Goal: Task Accomplishment & Management: Manage account settings

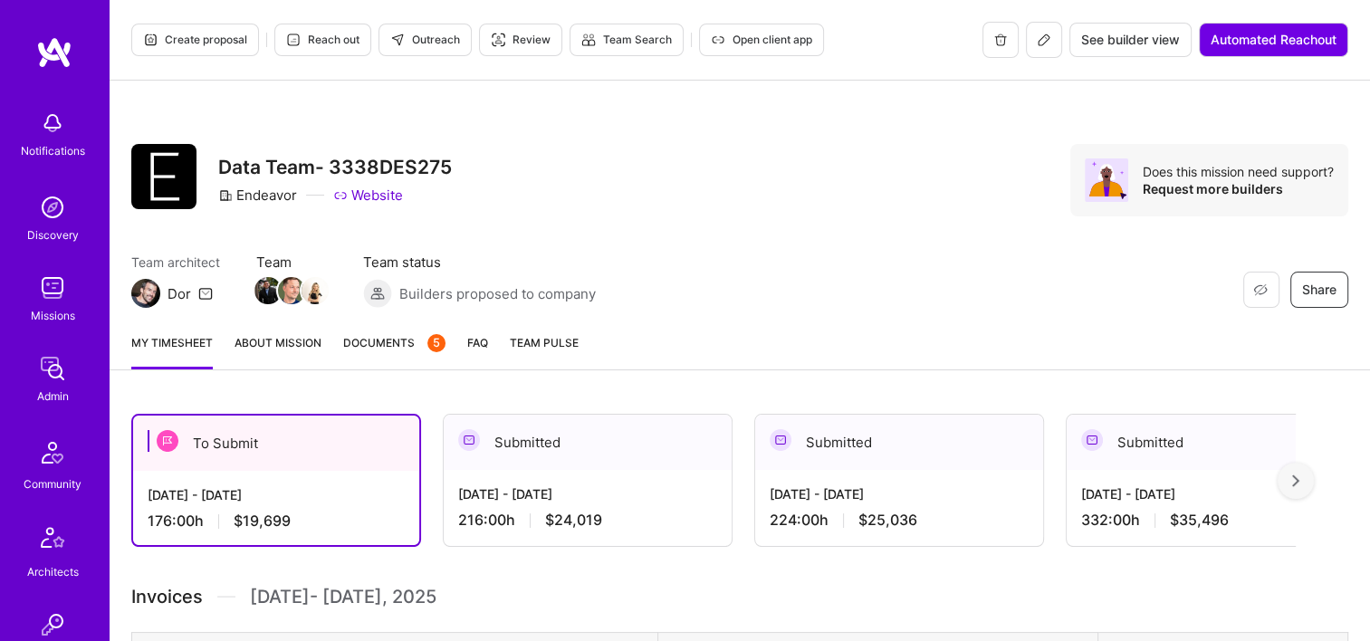
click at [384, 359] on link "Documents 5" at bounding box center [394, 351] width 102 height 36
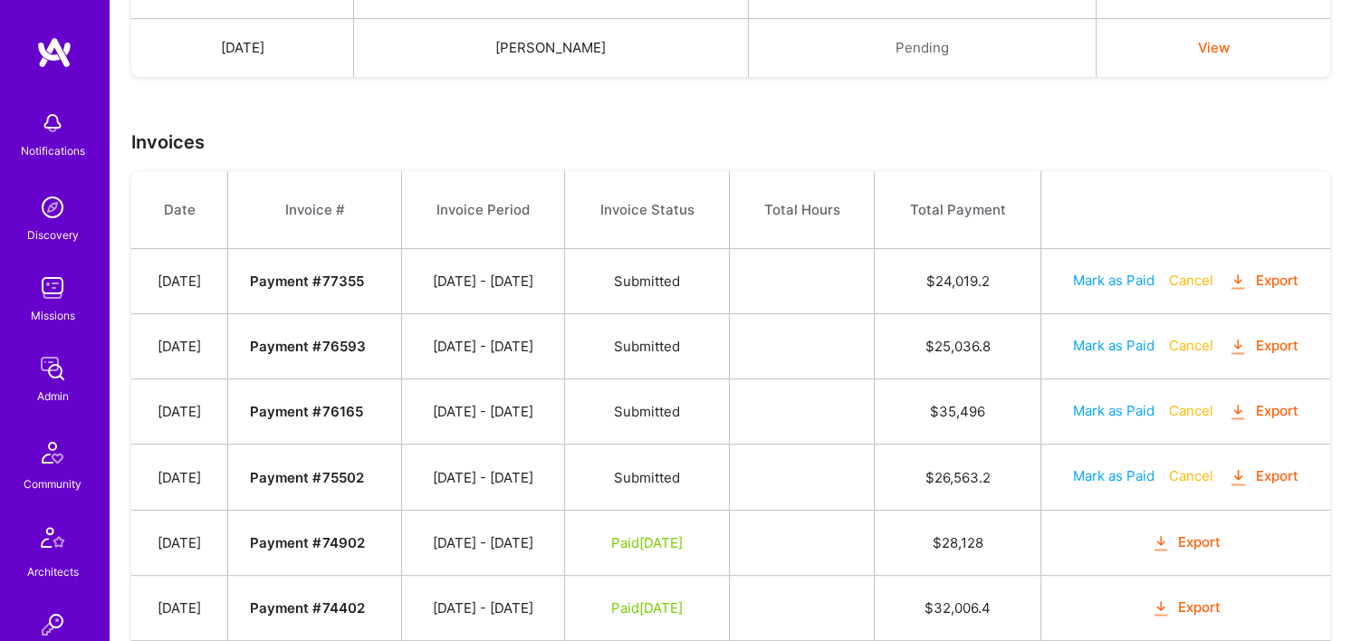
scroll to position [862, 0]
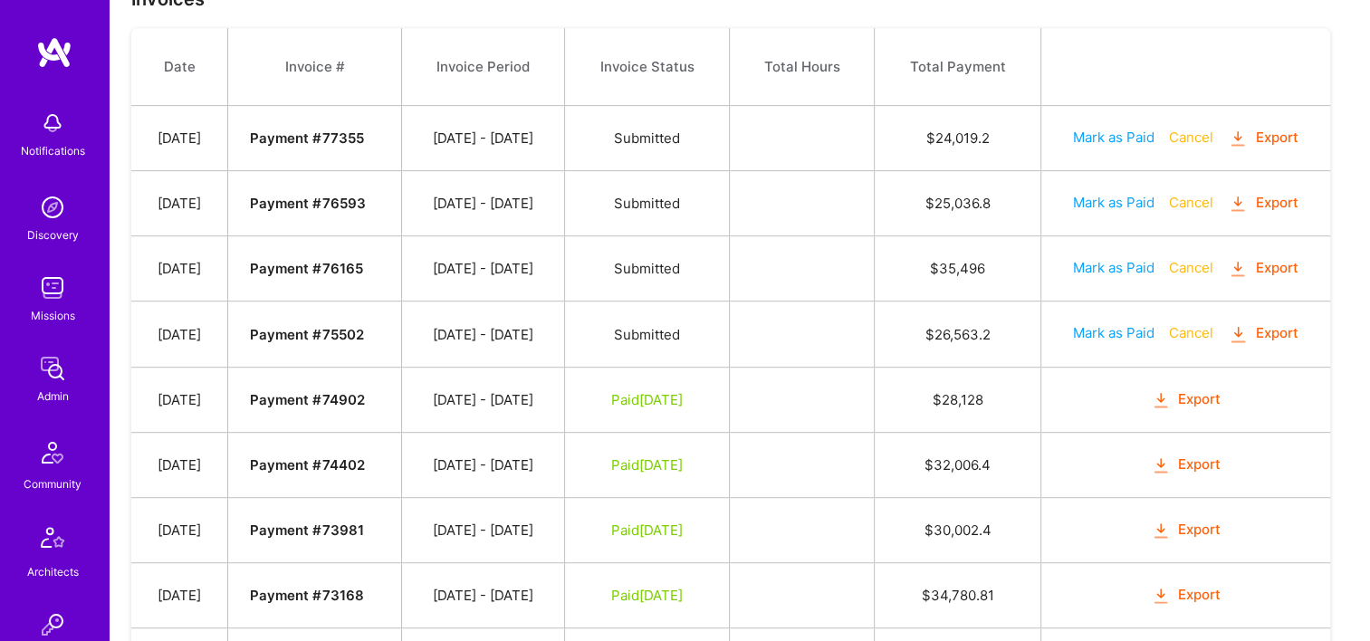
click at [1130, 332] on button "Mark as Paid" at bounding box center [1113, 332] width 81 height 19
select select "8"
select select "15"
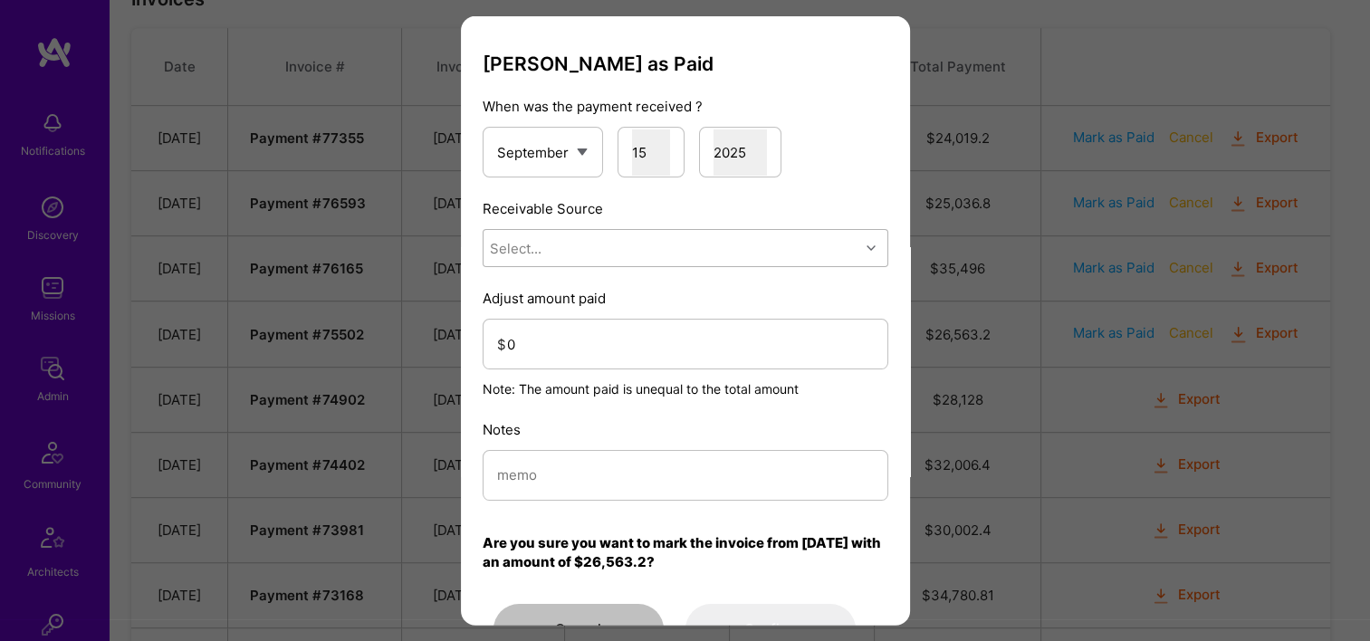
click at [634, 239] on div "Select..." at bounding box center [671, 248] width 376 height 36
click at [615, 360] on div "Stripe" at bounding box center [685, 361] width 406 height 33
click at [614, 344] on input "0" at bounding box center [690, 343] width 367 height 46
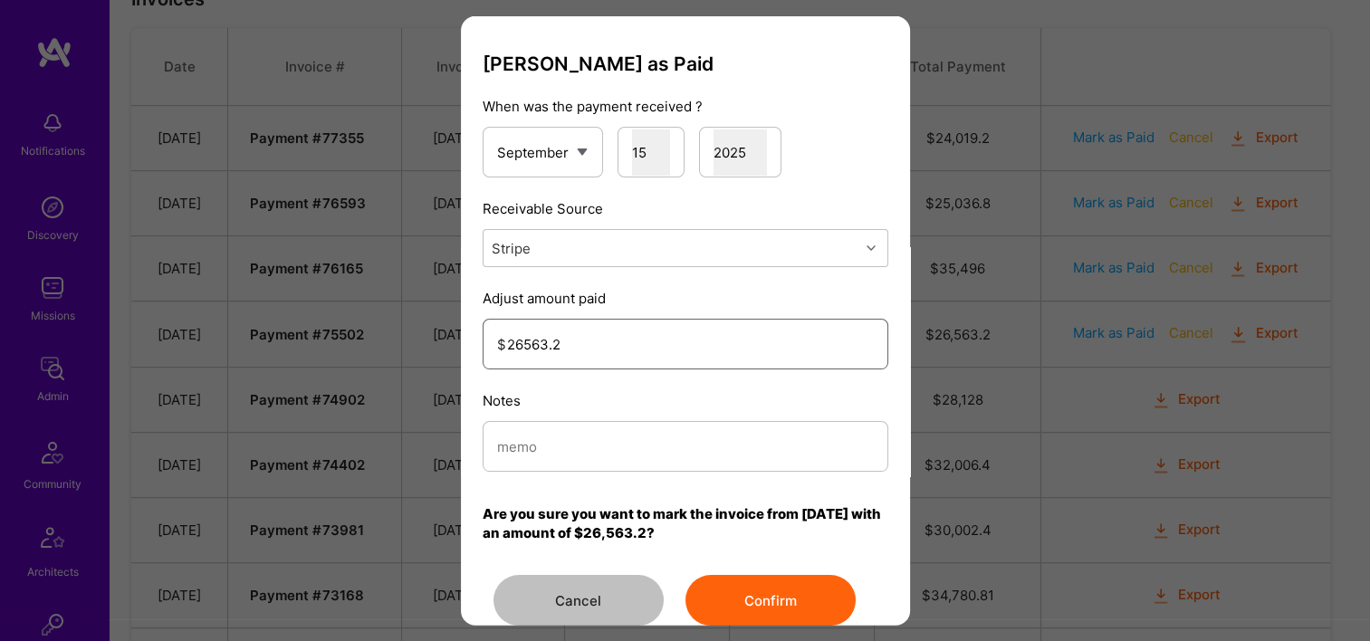
type input "26563.2"
click at [645, 438] on input "modal" at bounding box center [685, 446] width 377 height 46
drag, startPoint x: 673, startPoint y: 450, endPoint x: 495, endPoint y: 438, distance: 178.7
click at [383, 445] on div "Mark Invoice as Paid When was the payment received ? January February March Apr…" at bounding box center [685, 320] width 1370 height 641
type input "Reconciled from Stripe"
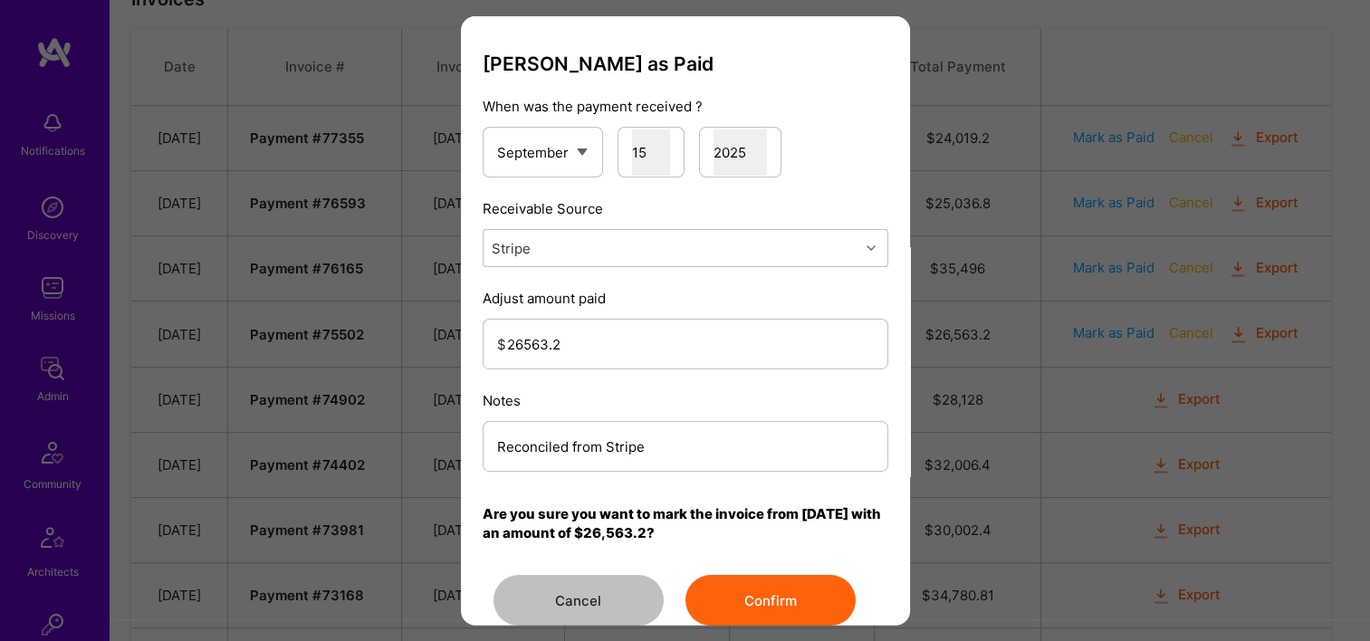
click at [774, 588] on button "Confirm" at bounding box center [770, 600] width 170 height 51
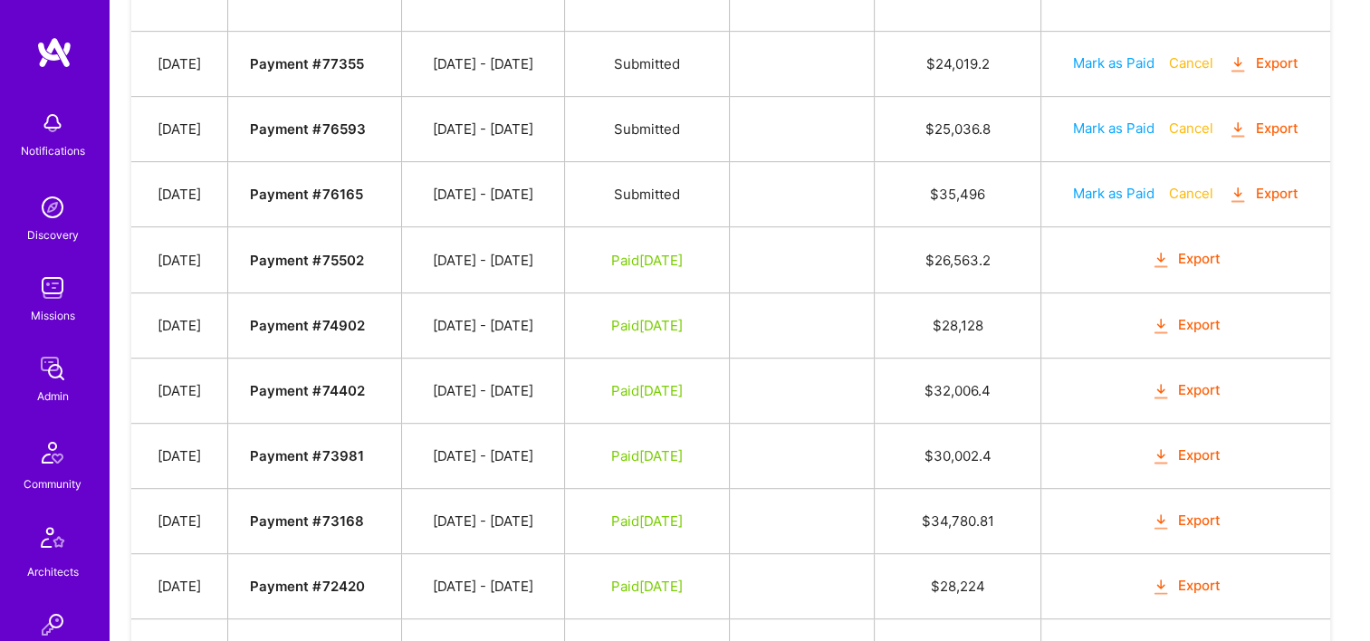
scroll to position [905, 0]
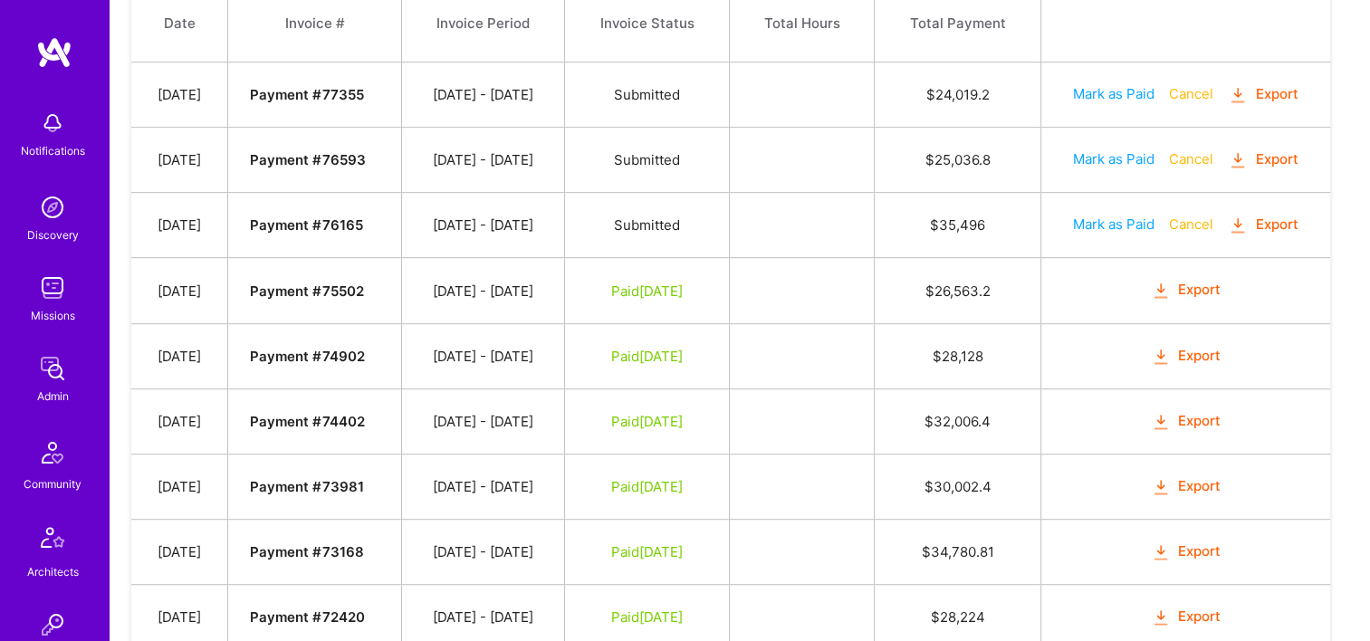
click at [1131, 152] on button "Mark as Paid" at bounding box center [1113, 158] width 81 height 19
select select "8"
select select "15"
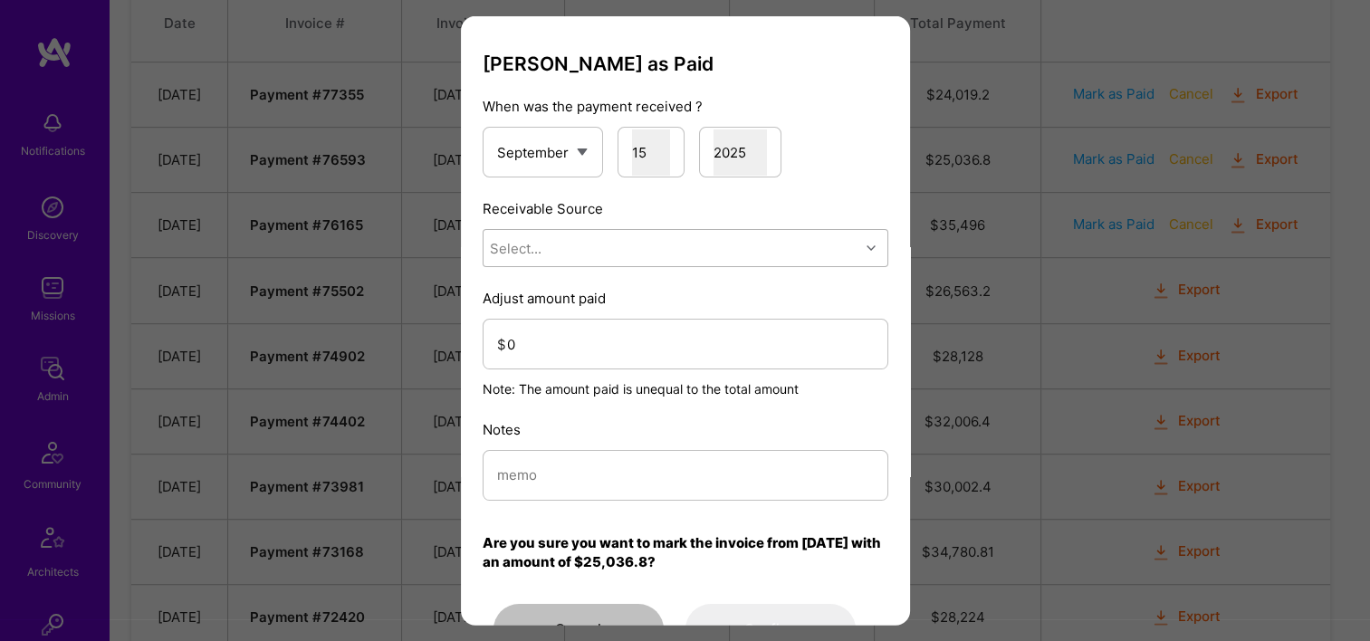
click at [663, 247] on div "Select..." at bounding box center [671, 248] width 376 height 36
click at [623, 357] on div "Stripe" at bounding box center [685, 361] width 406 height 33
click at [663, 492] on input "modal" at bounding box center [685, 475] width 377 height 46
paste input "Reconciled from Stripe"
type input "Reconciled from Stripe"
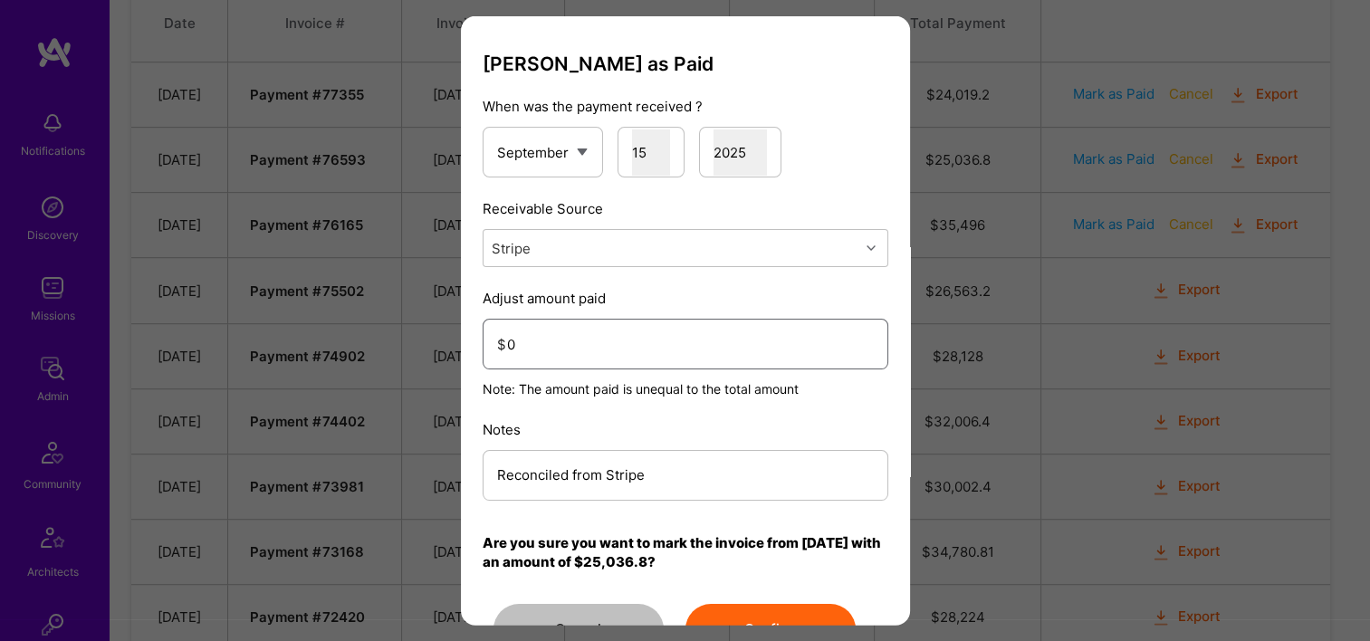
click at [616, 359] on input "0" at bounding box center [690, 343] width 367 height 46
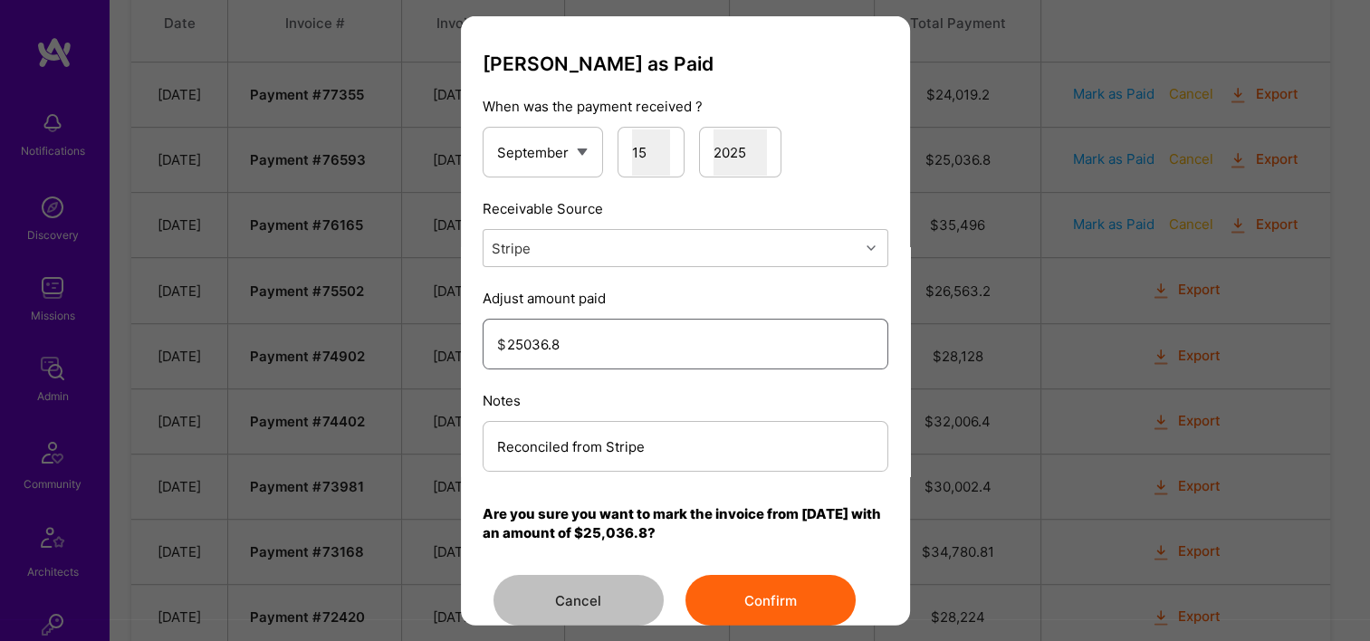
type input "25036.8"
click at [739, 616] on button "Confirm" at bounding box center [770, 600] width 170 height 51
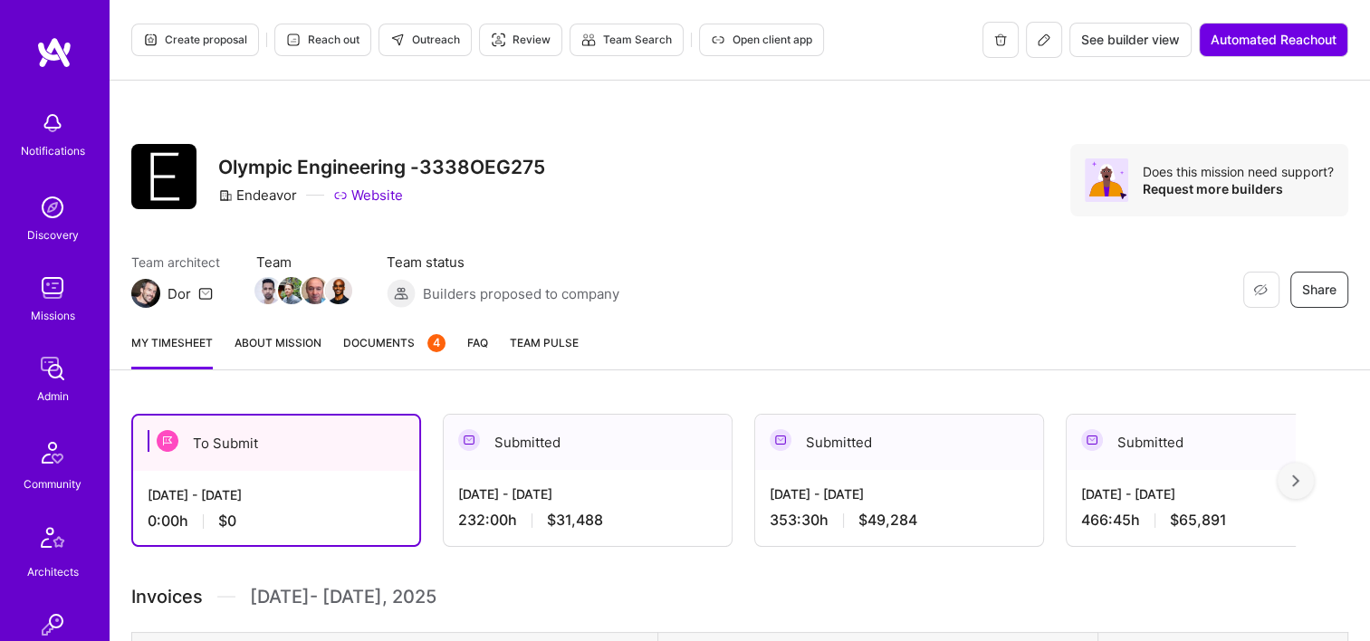
click at [382, 337] on span "Documents 4" at bounding box center [394, 342] width 102 height 19
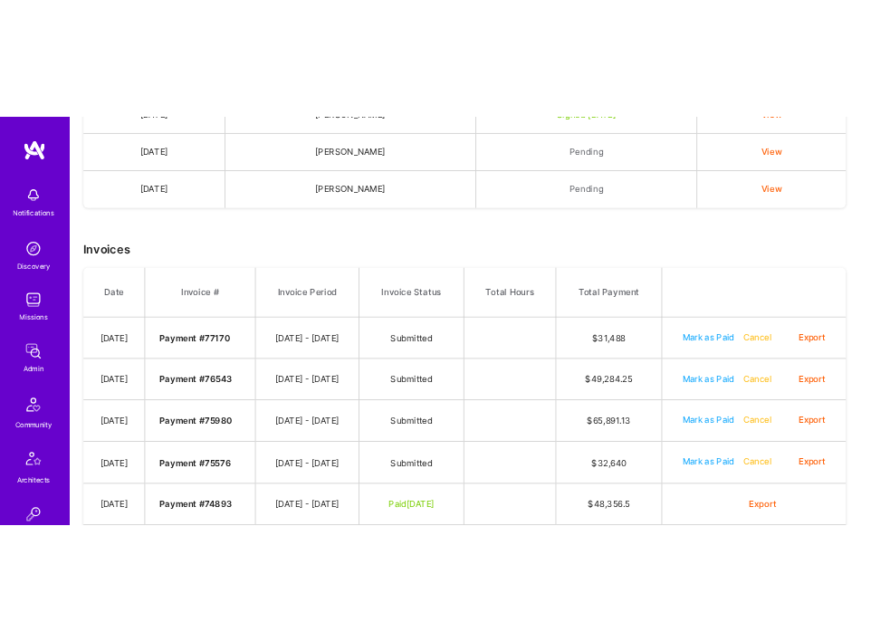
scroll to position [634, 0]
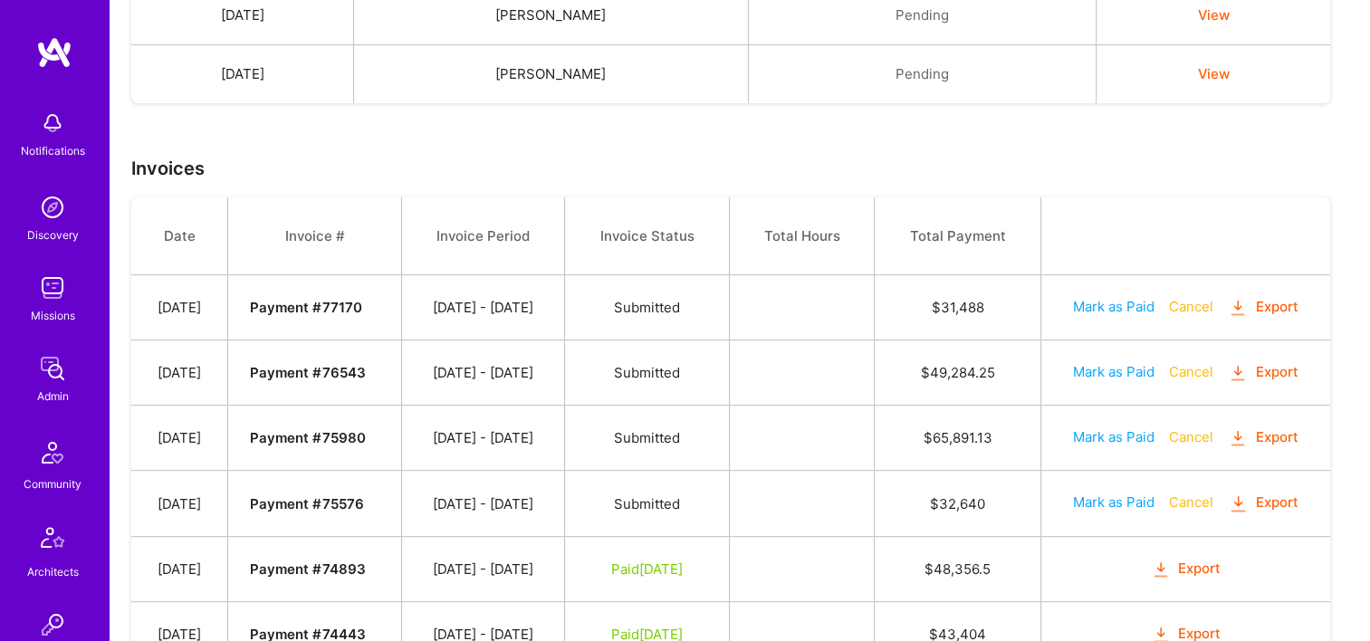
click at [1115, 496] on button "Mark as Paid" at bounding box center [1113, 501] width 81 height 19
select select "8"
select select "15"
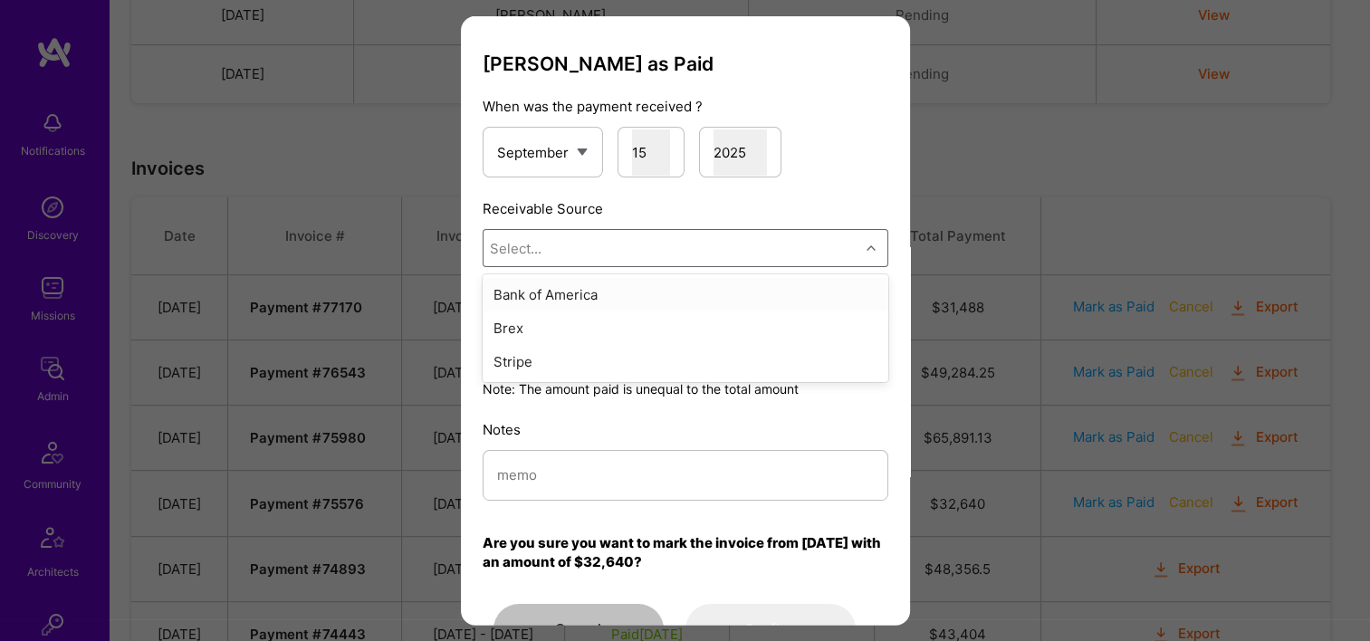
drag, startPoint x: 685, startPoint y: 234, endPoint x: 688, endPoint y: 282, distance: 48.1
click at [688, 235] on div "Select..." at bounding box center [671, 248] width 376 height 36
click at [643, 354] on div "Stripe" at bounding box center [685, 361] width 406 height 33
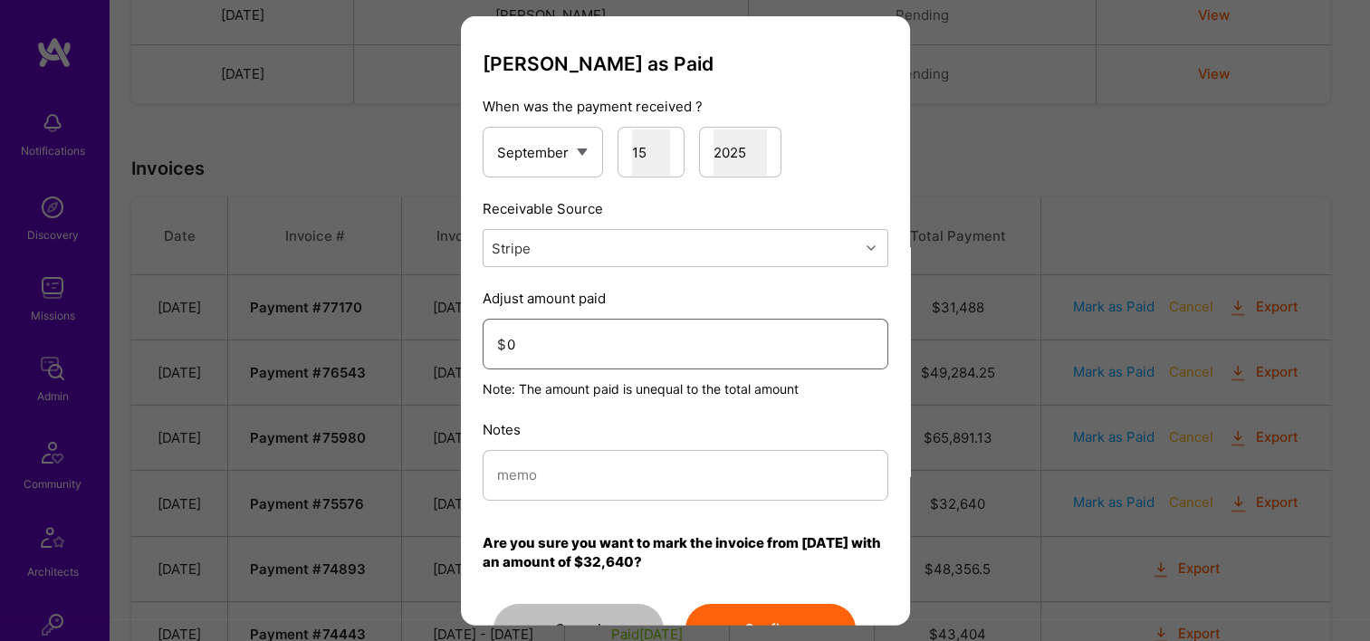
click at [631, 355] on input "0" at bounding box center [690, 343] width 367 height 46
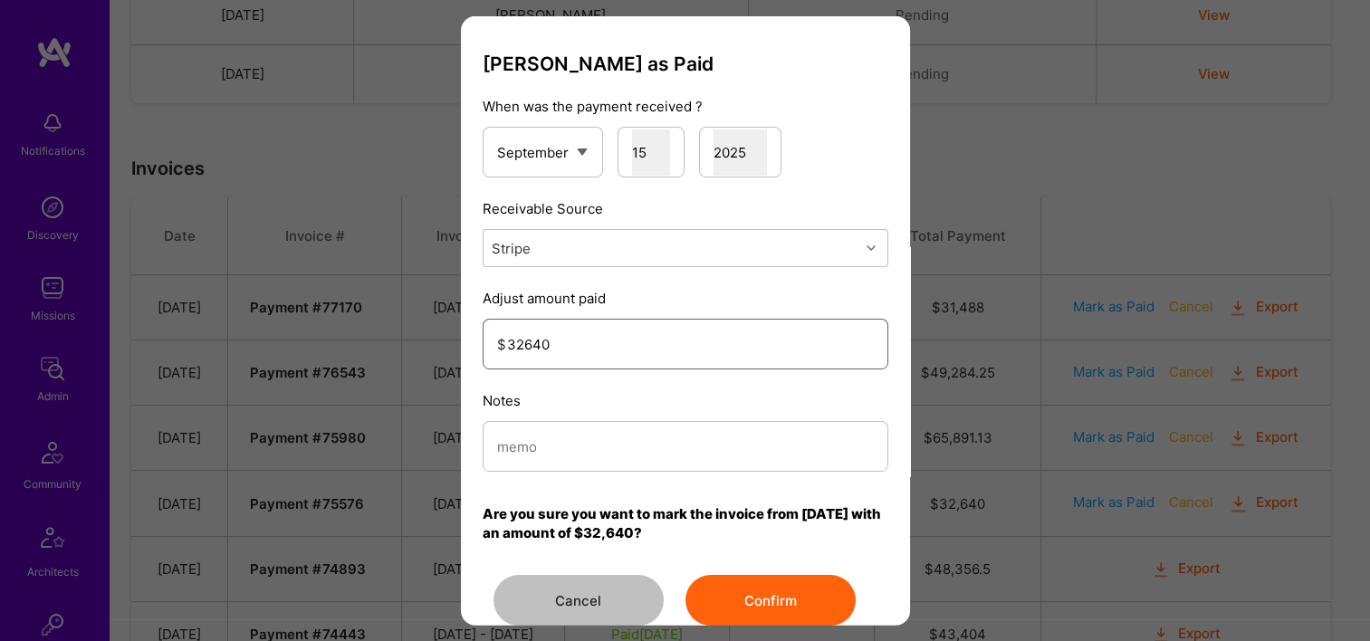
type input "32640"
drag, startPoint x: 606, startPoint y: 434, endPoint x: 597, endPoint y: 444, distance: 13.5
paste input "Reconciled from Stripe"
type input "Reconciled from Stripe"
click at [778, 597] on button "Confirm" at bounding box center [770, 600] width 170 height 51
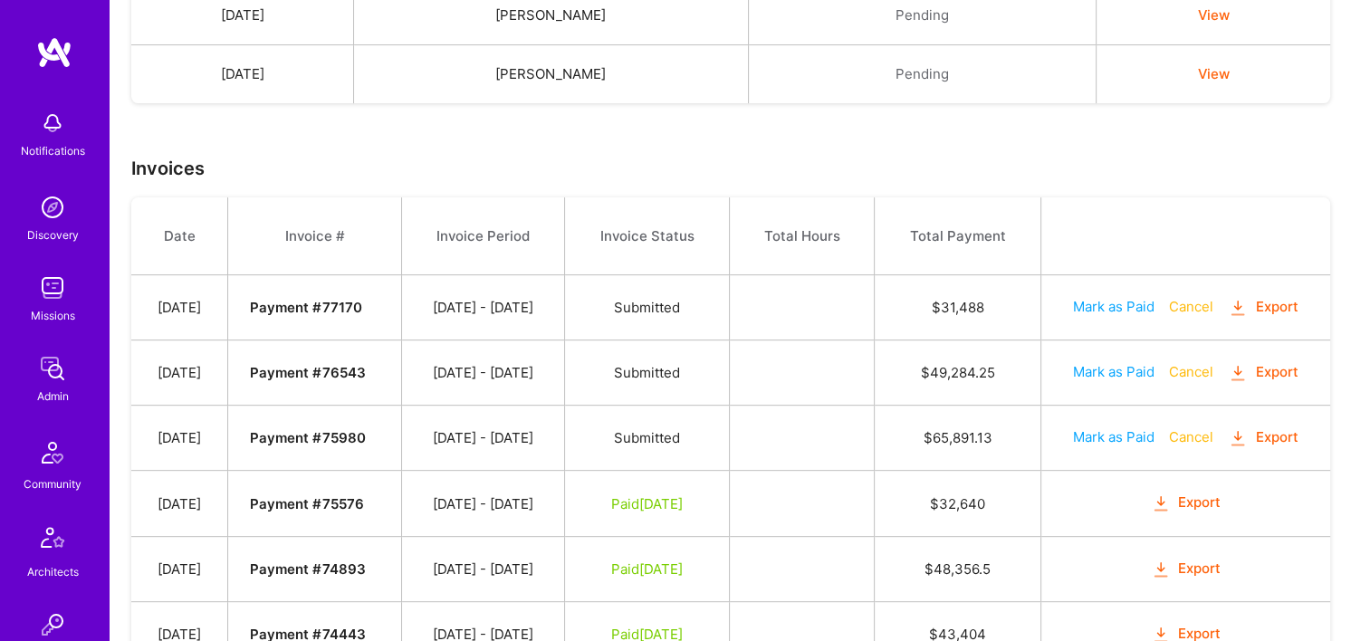
click at [1124, 427] on button "Mark as Paid" at bounding box center [1113, 436] width 81 height 19
select select "8"
select select "15"
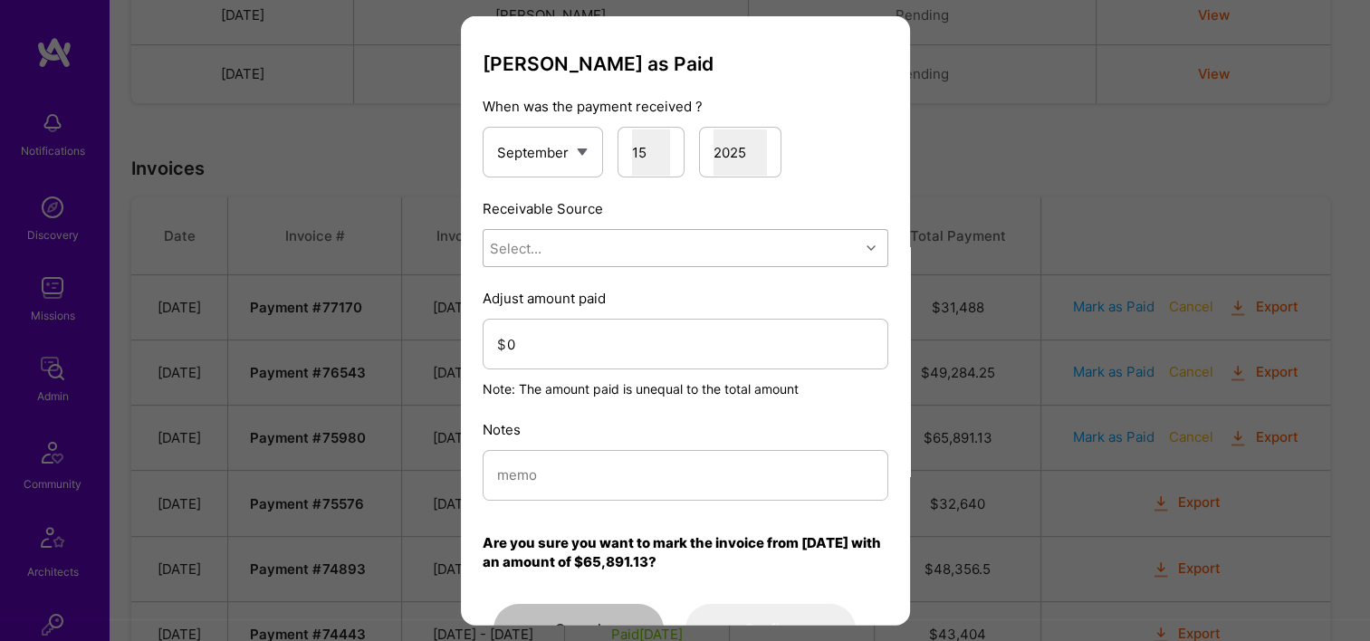
click at [616, 244] on div "Select..." at bounding box center [671, 248] width 376 height 36
click at [608, 359] on div "Stripe" at bounding box center [685, 361] width 406 height 33
click at [590, 347] on input "0" at bounding box center [690, 343] width 367 height 46
click at [544, 501] on div "Mark Invoice as Paid When was the payment received ? January February March Apr…" at bounding box center [685, 354] width 406 height 602
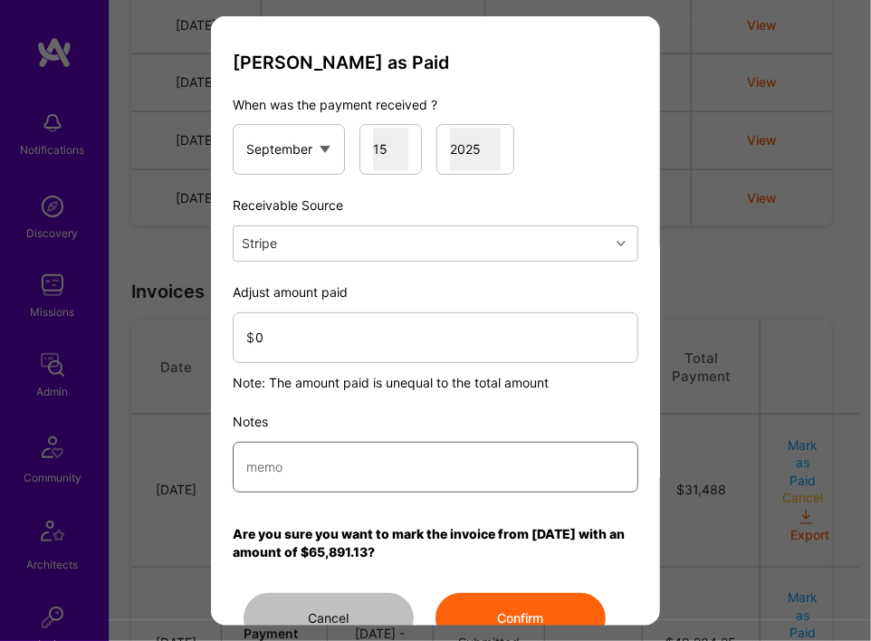
click at [530, 476] on input "modal" at bounding box center [435, 466] width 378 height 43
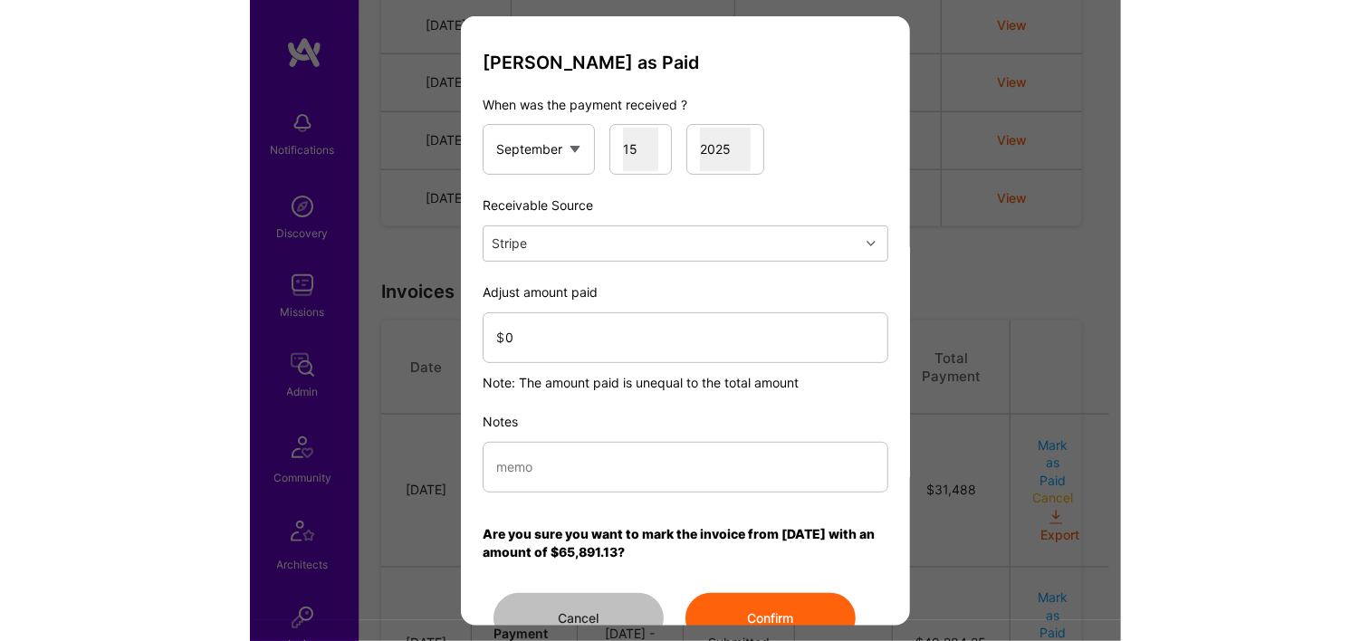
scroll to position [0, 0]
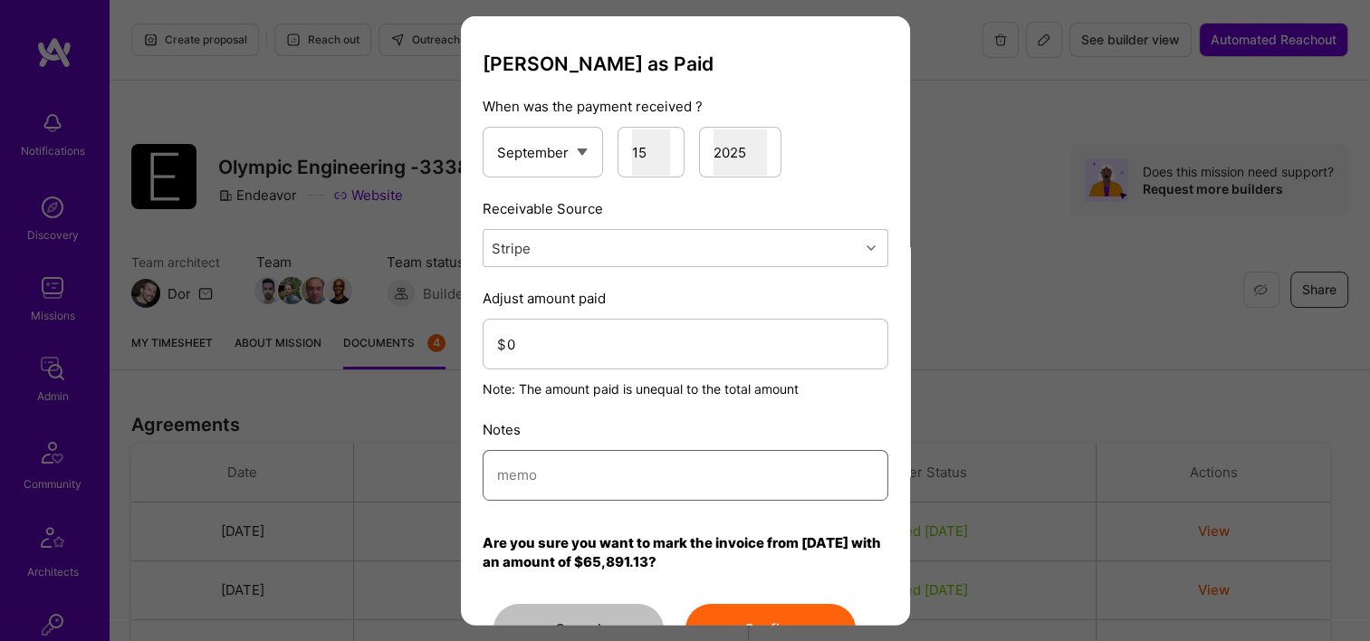
click at [572, 471] on input "modal" at bounding box center [685, 475] width 377 height 46
paste input "Reconciled from Stripe"
type input "Reconciled from Stripe"
click at [619, 343] on input "0" at bounding box center [690, 343] width 367 height 46
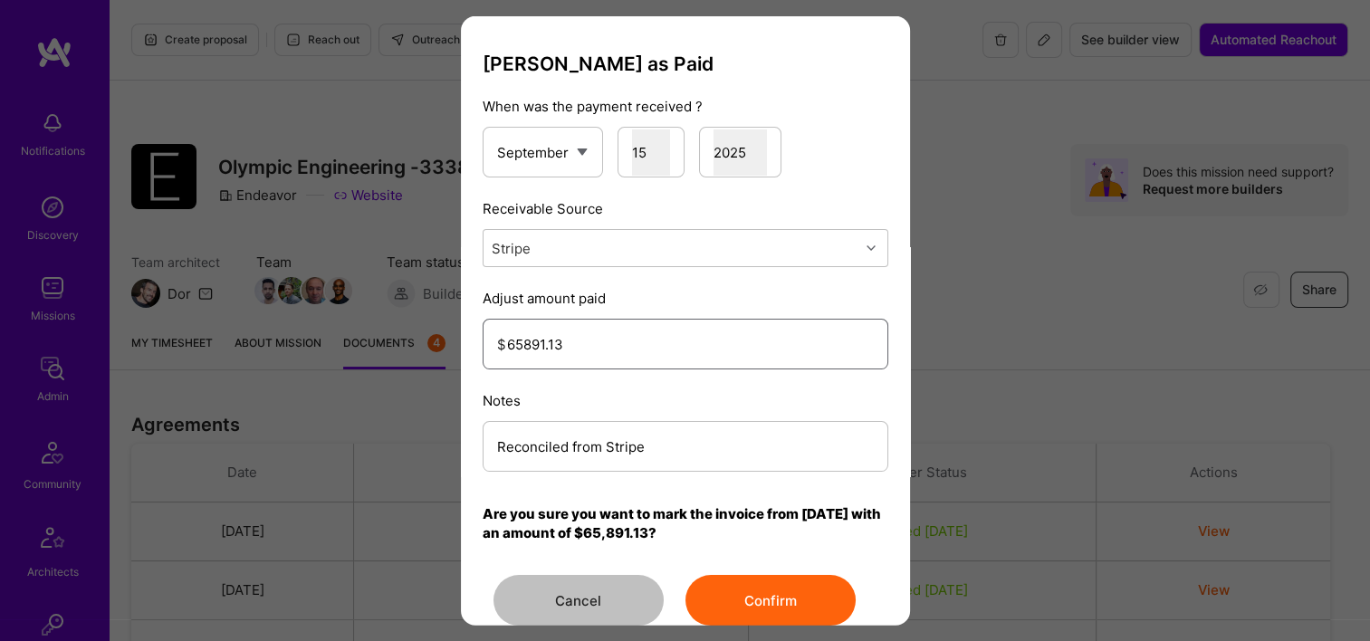
type input "65891.13"
click at [757, 608] on button "Confirm" at bounding box center [770, 600] width 170 height 51
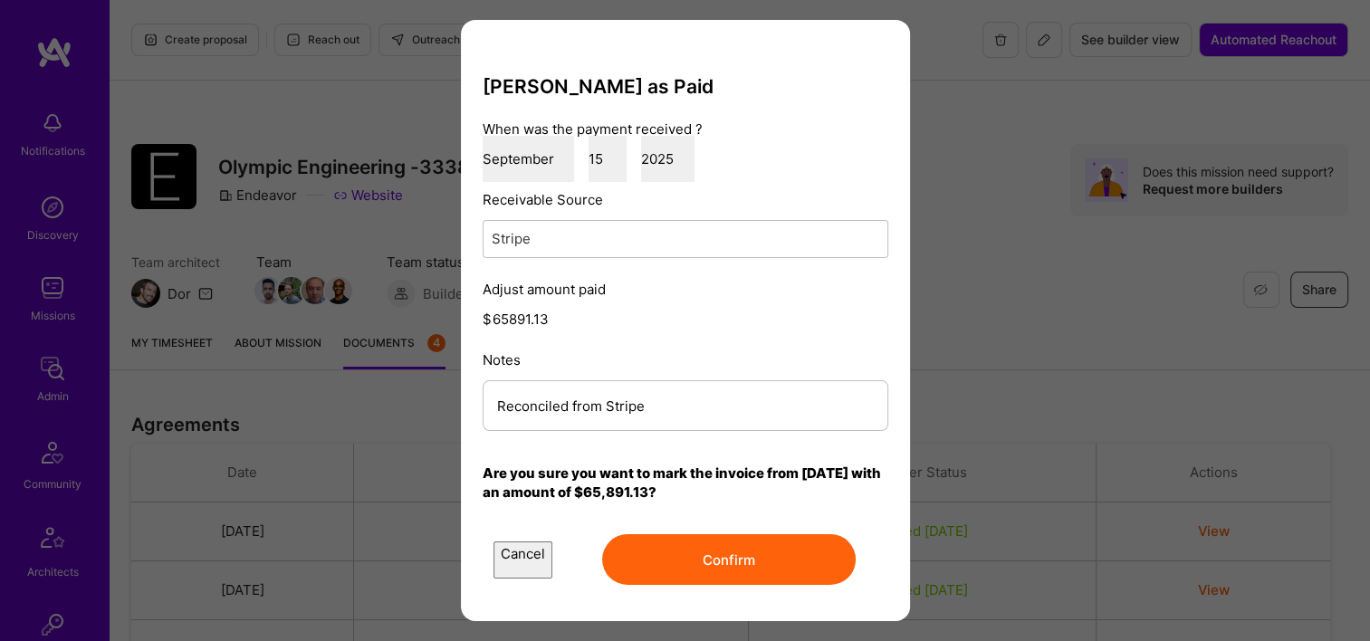
scroll to position [747, 0]
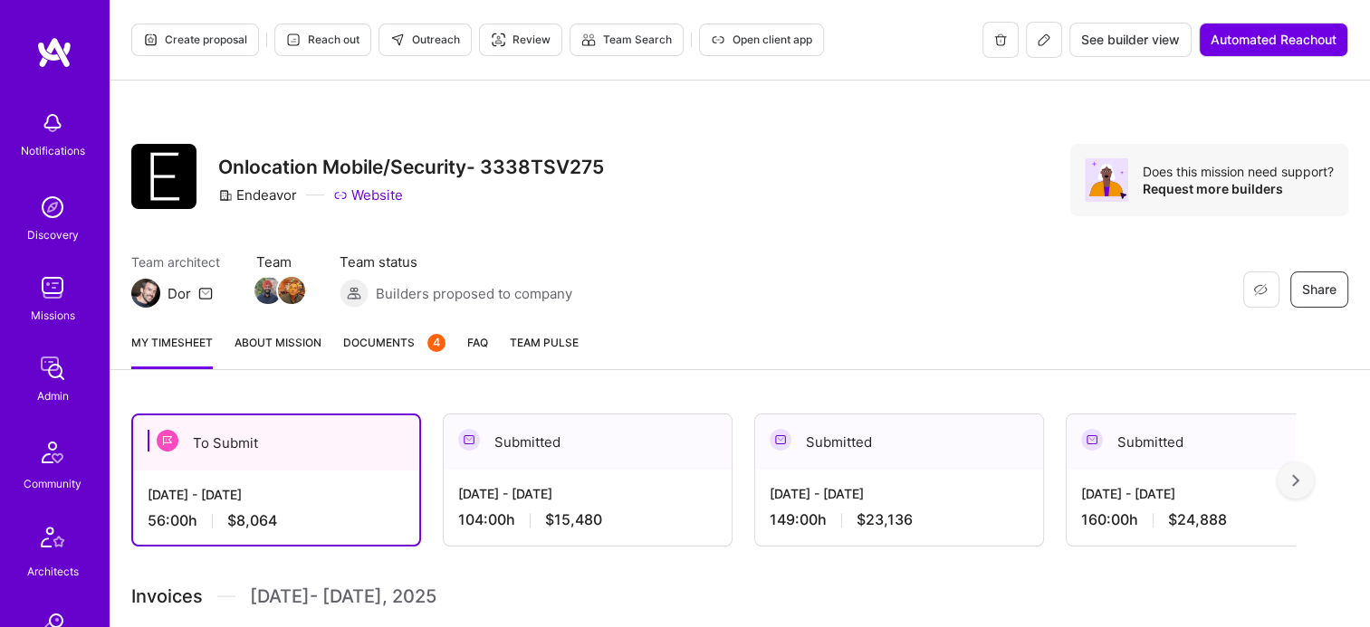
click at [383, 336] on span "Documents 4" at bounding box center [394, 342] width 102 height 19
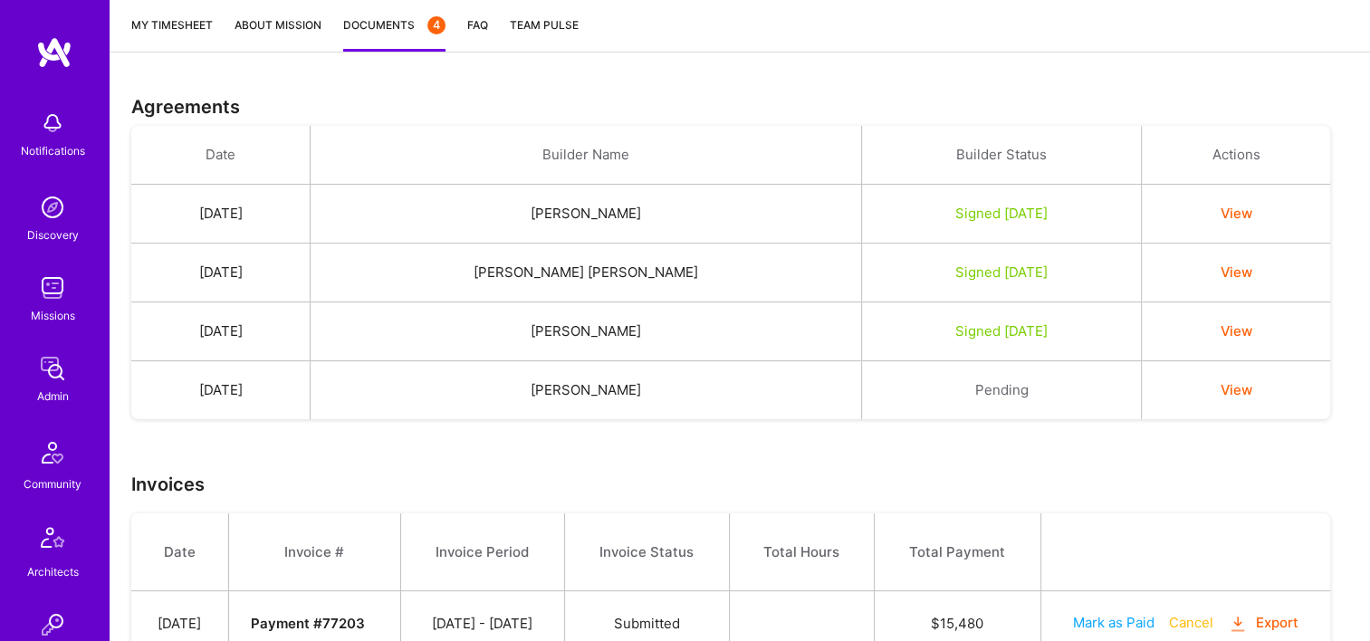
scroll to position [724, 0]
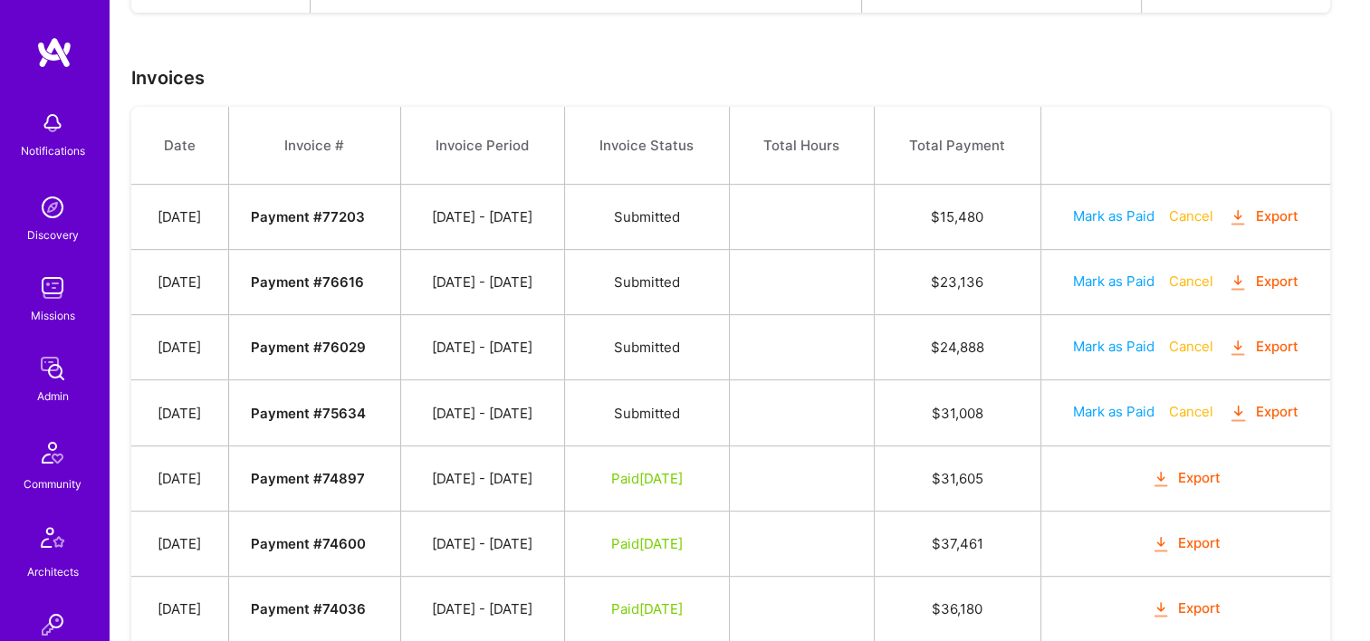
click at [1100, 406] on button "Mark as Paid" at bounding box center [1113, 411] width 81 height 19
select select "8"
select select "15"
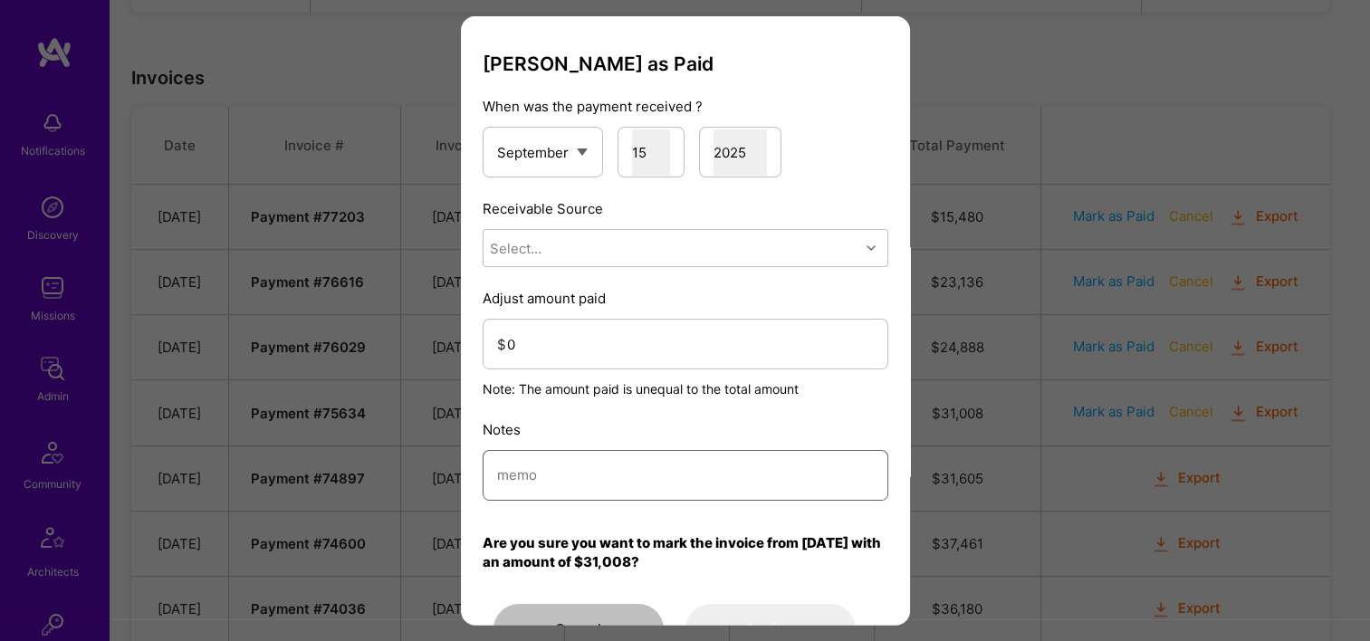
click at [559, 486] on input "modal" at bounding box center [685, 475] width 377 height 46
paste input "Reconciled from Stripe"
type input "Reconciled from Stripe"
click at [550, 262] on div "Select..." at bounding box center [671, 248] width 376 height 36
drag, startPoint x: 558, startPoint y: 372, endPoint x: 560, endPoint y: 360, distance: 11.9
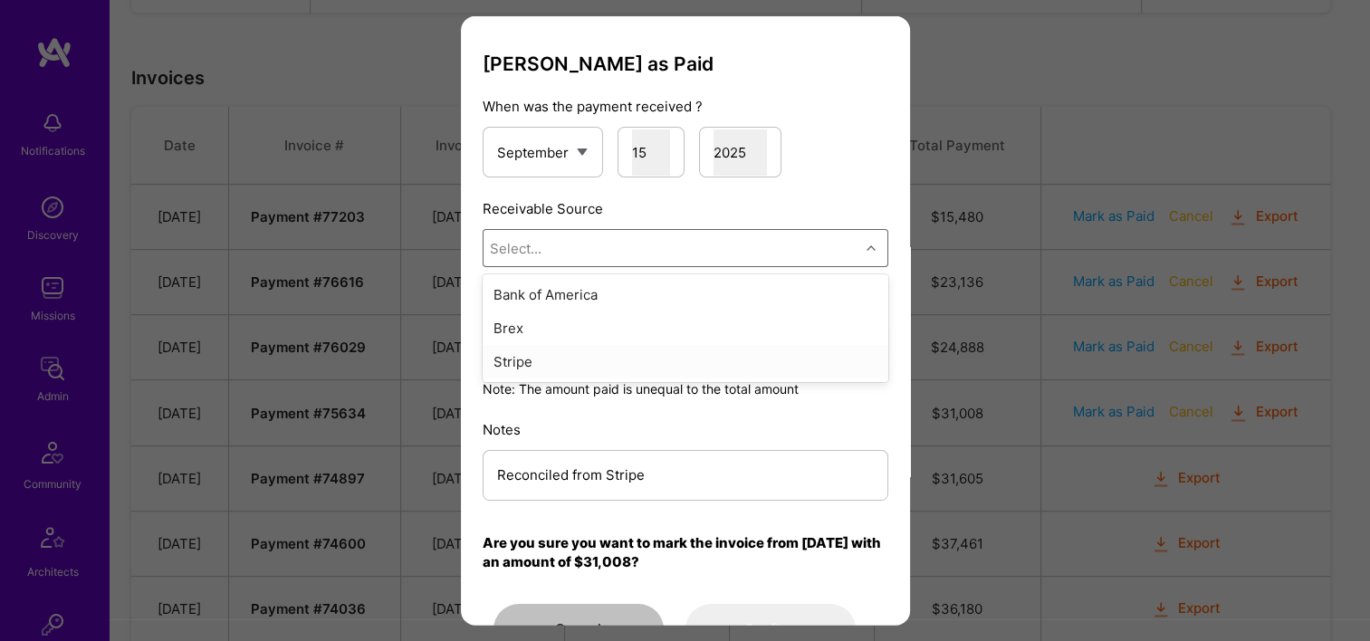
click at [558, 369] on div "Stripe" at bounding box center [685, 361] width 406 height 33
click at [560, 360] on input "0" at bounding box center [690, 343] width 367 height 46
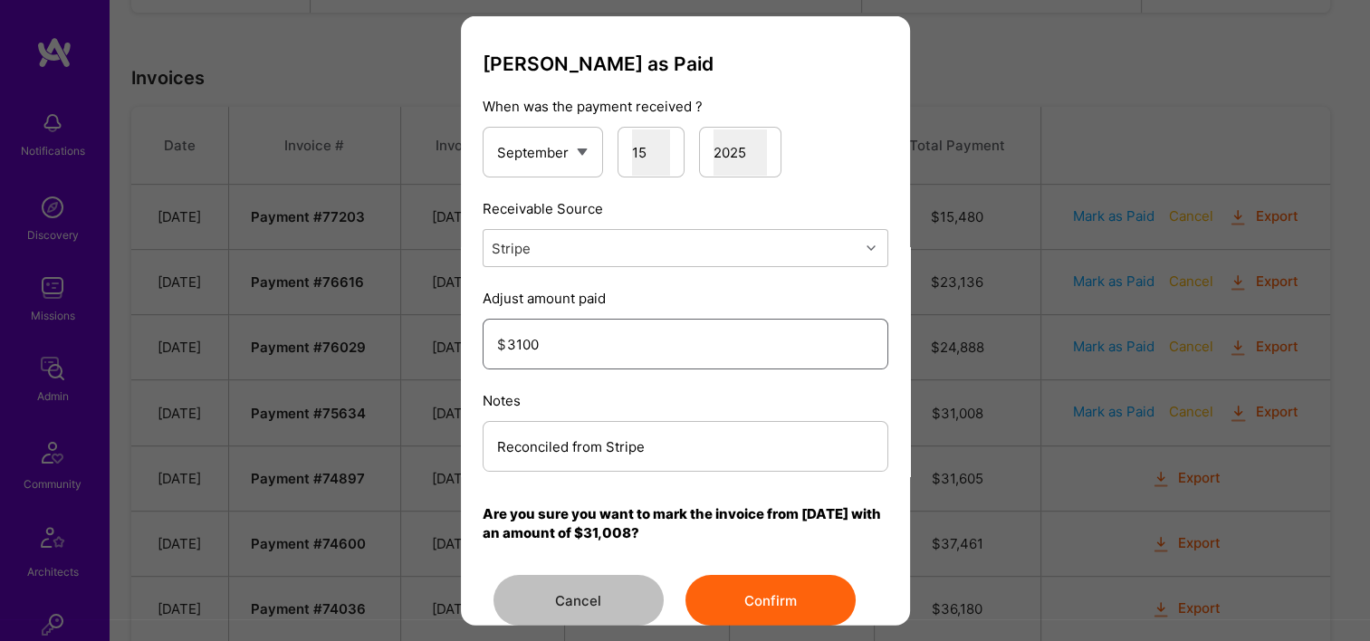
type input "31008"
click at [733, 606] on button "Confirm" at bounding box center [770, 600] width 170 height 51
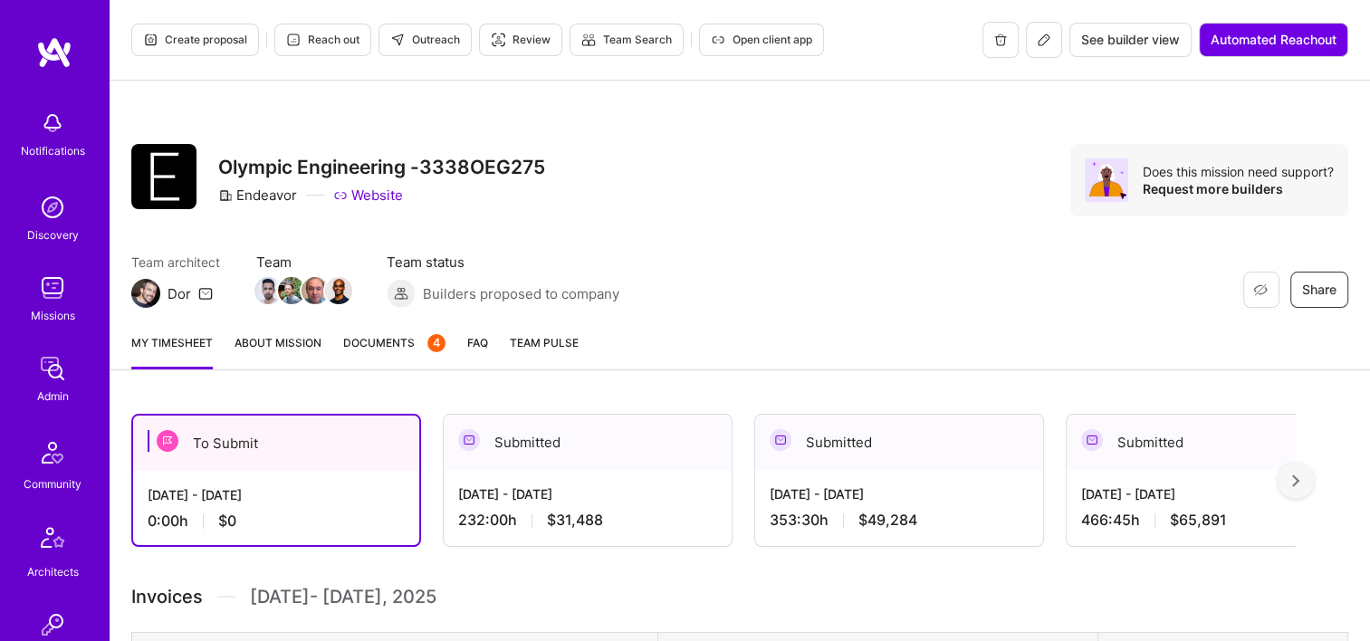
click at [377, 344] on span "Documents 4" at bounding box center [394, 342] width 102 height 19
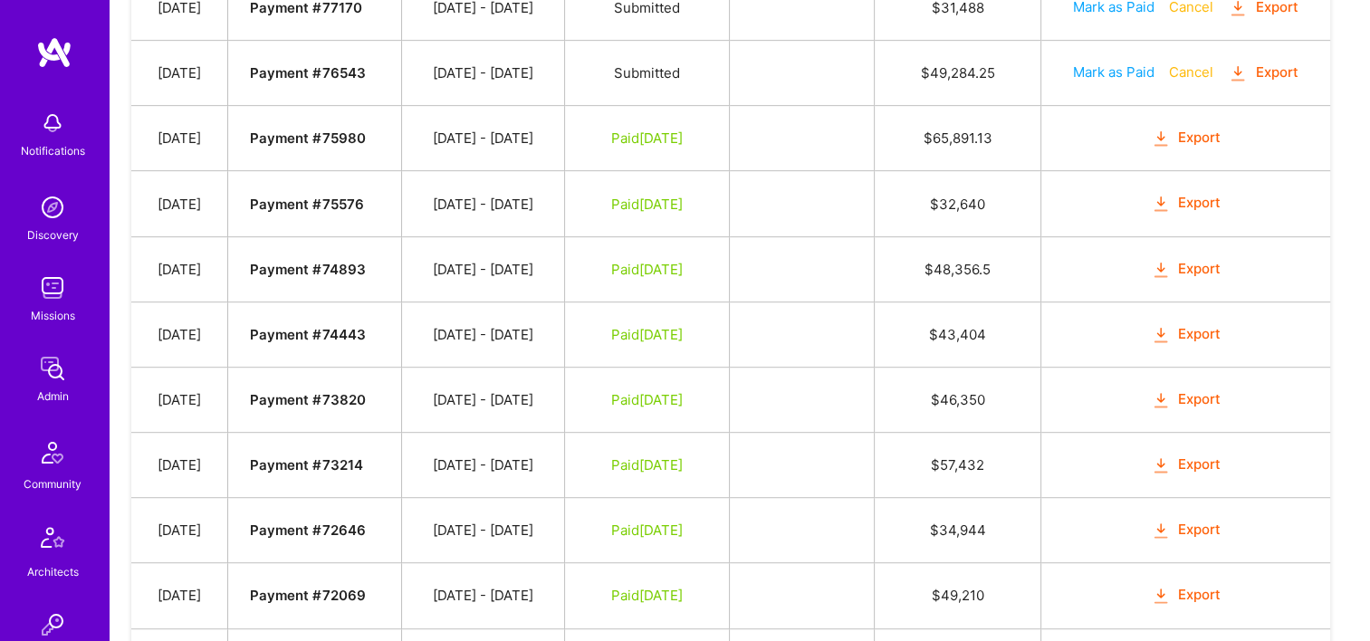
scroll to position [724, 0]
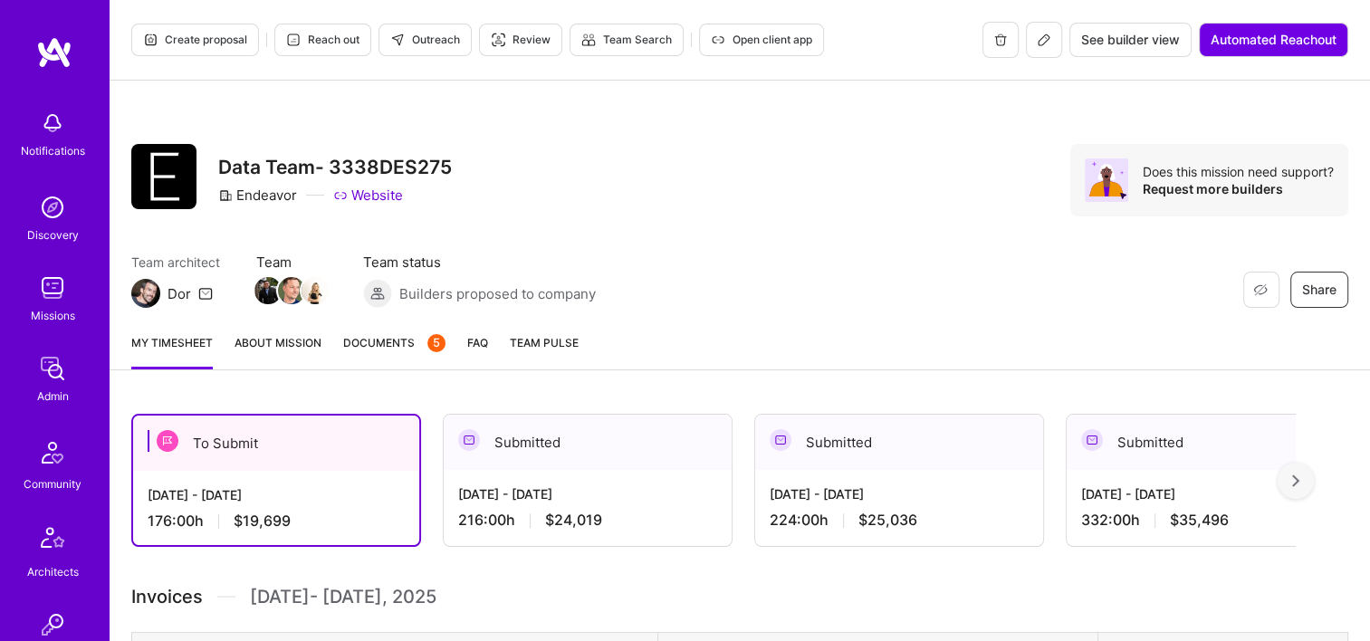
click at [402, 344] on span "Documents 5" at bounding box center [394, 342] width 102 height 19
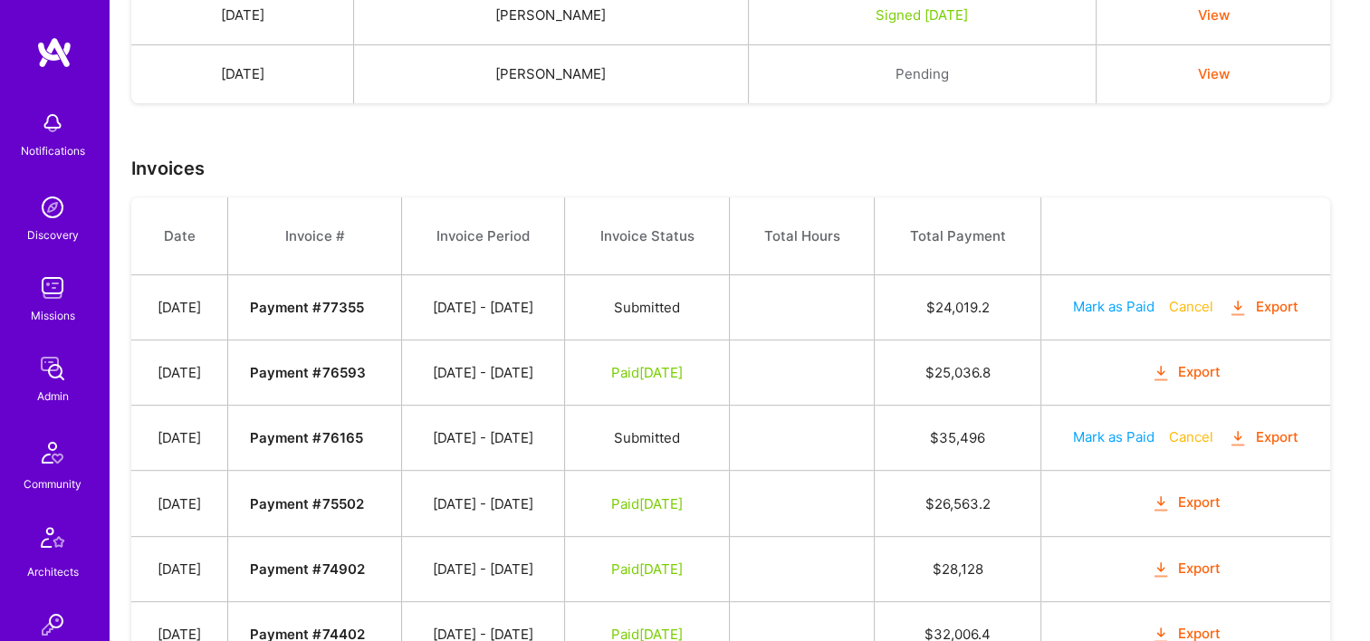
scroll to position [724, 0]
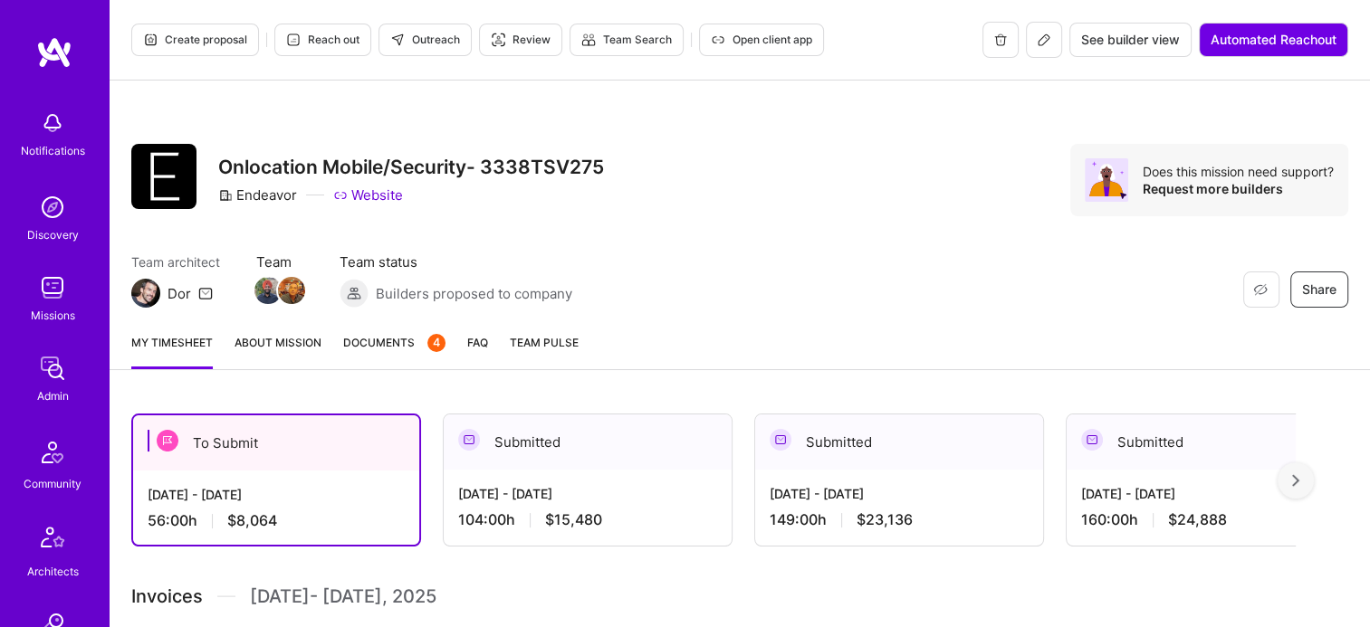
click at [392, 340] on span "Documents 4" at bounding box center [394, 342] width 102 height 19
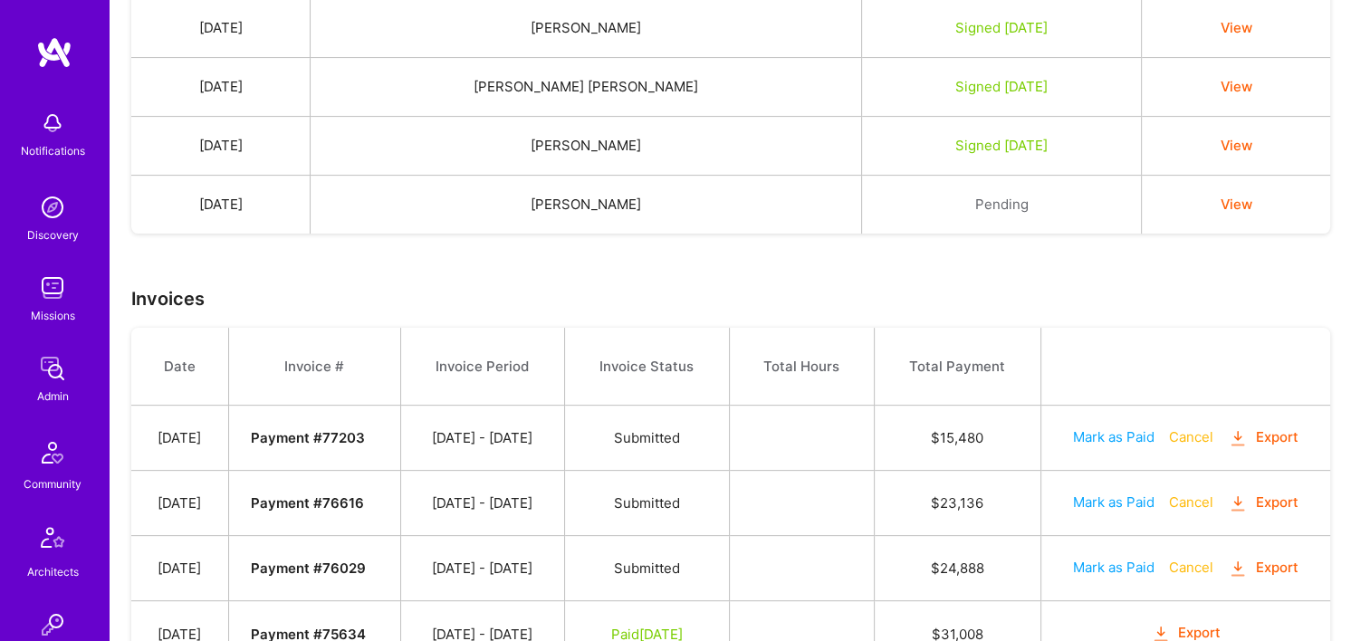
scroll to position [623, 0]
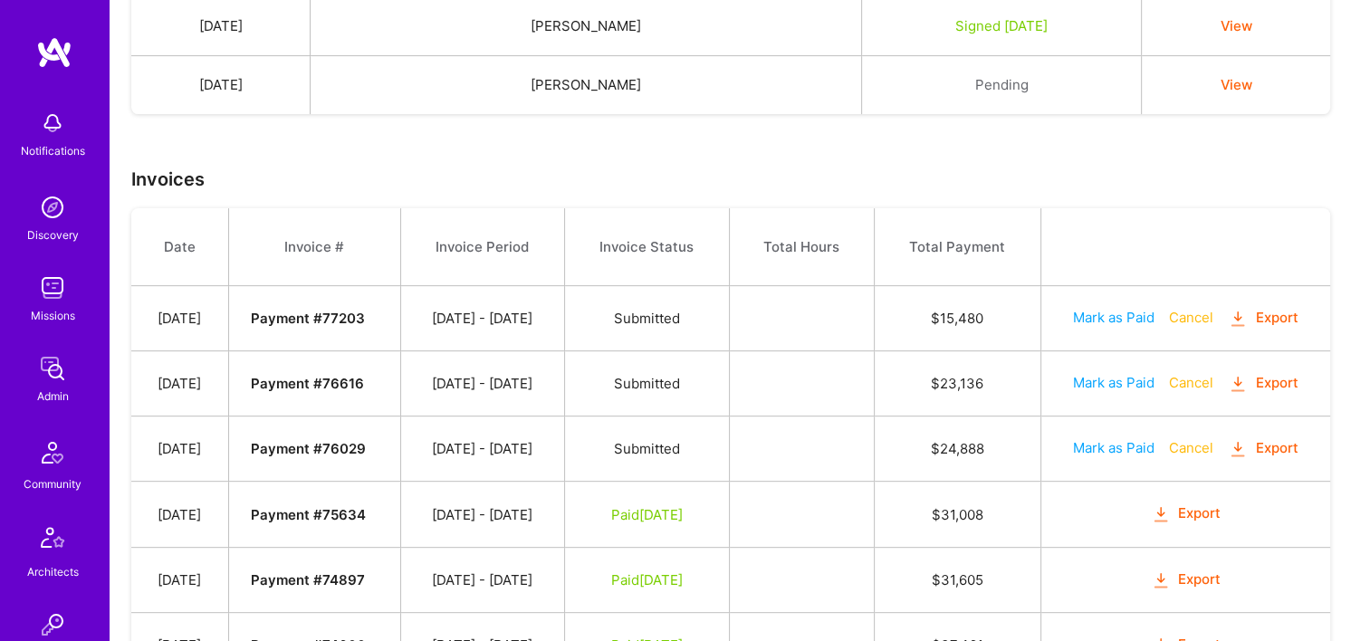
click at [1108, 388] on button "Mark as Paid" at bounding box center [1113, 382] width 81 height 19
select select "8"
select select "15"
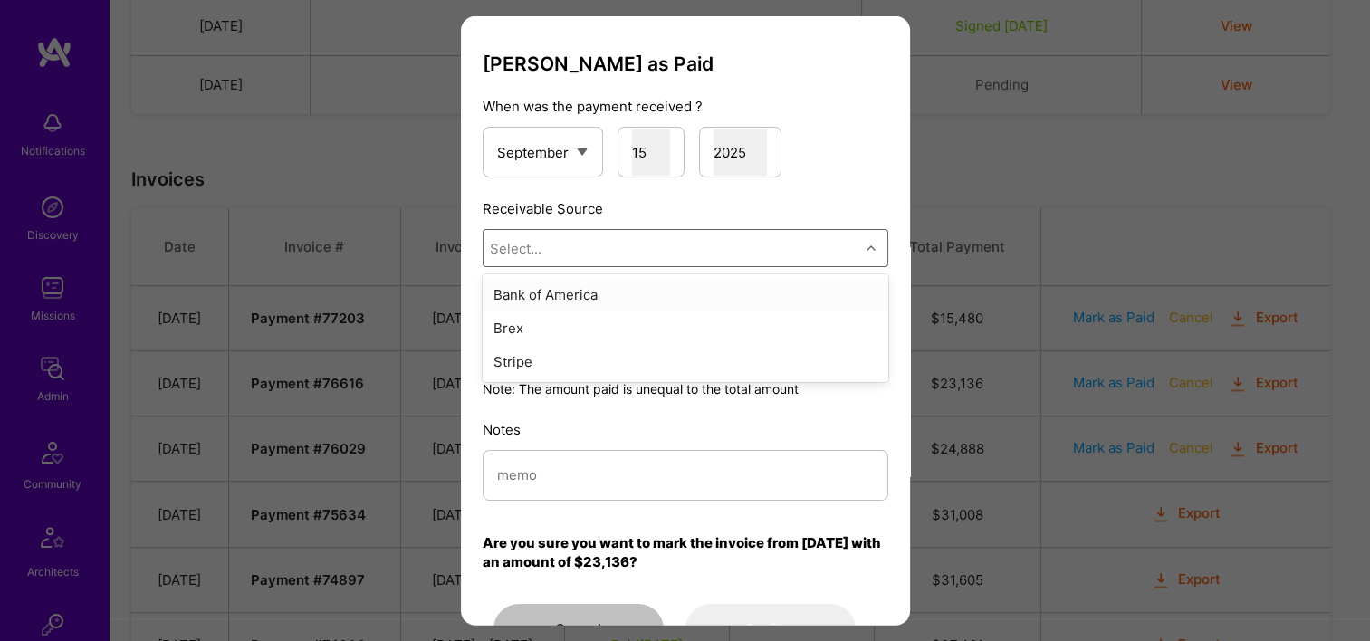
drag, startPoint x: 596, startPoint y: 266, endPoint x: 594, endPoint y: 256, distance: 10.1
click at [596, 265] on div "Select..." at bounding box center [685, 248] width 406 height 38
drag, startPoint x: 593, startPoint y: 366, endPoint x: 587, endPoint y: 377, distance: 12.6
click at [591, 366] on div "Stripe" at bounding box center [685, 361] width 406 height 33
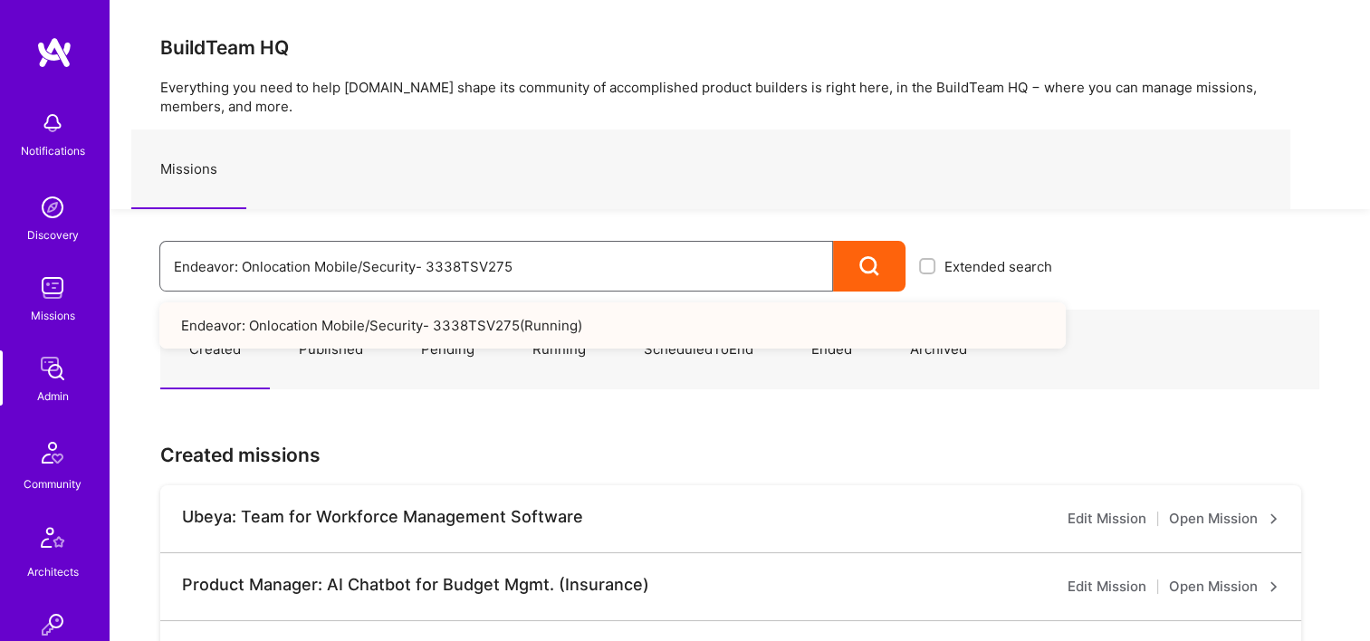
drag, startPoint x: 355, startPoint y: 264, endPoint x: 250, endPoint y: 271, distance: 105.2
paste input "Morgan & Morgan: Medical Chronology Acceleration"
drag, startPoint x: 509, startPoint y: 272, endPoint x: 112, endPoint y: 241, distance: 397.7
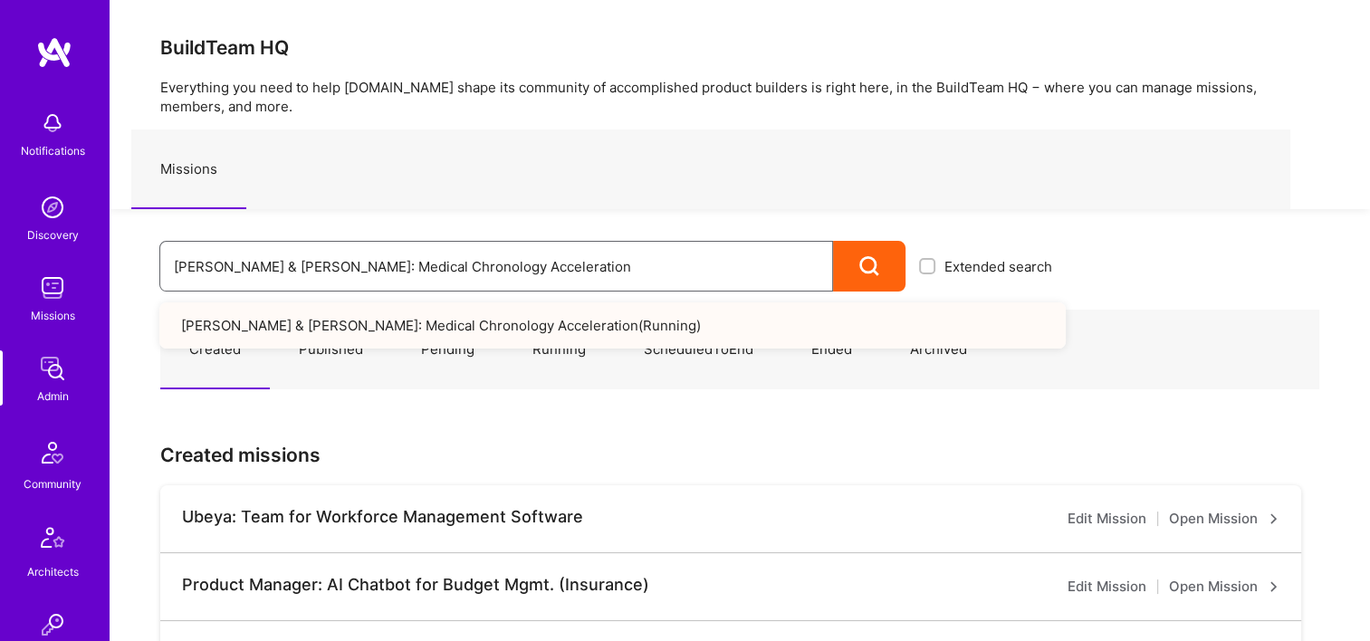
paste input "Client Portal Tech Lead"
drag, startPoint x: 493, startPoint y: 263, endPoint x: 300, endPoint y: 250, distance: 194.2
drag, startPoint x: 312, startPoint y: 244, endPoint x: 375, endPoint y: 206, distance: 73.1
click at [375, 206] on div "Missions" at bounding box center [710, 169] width 1159 height 80
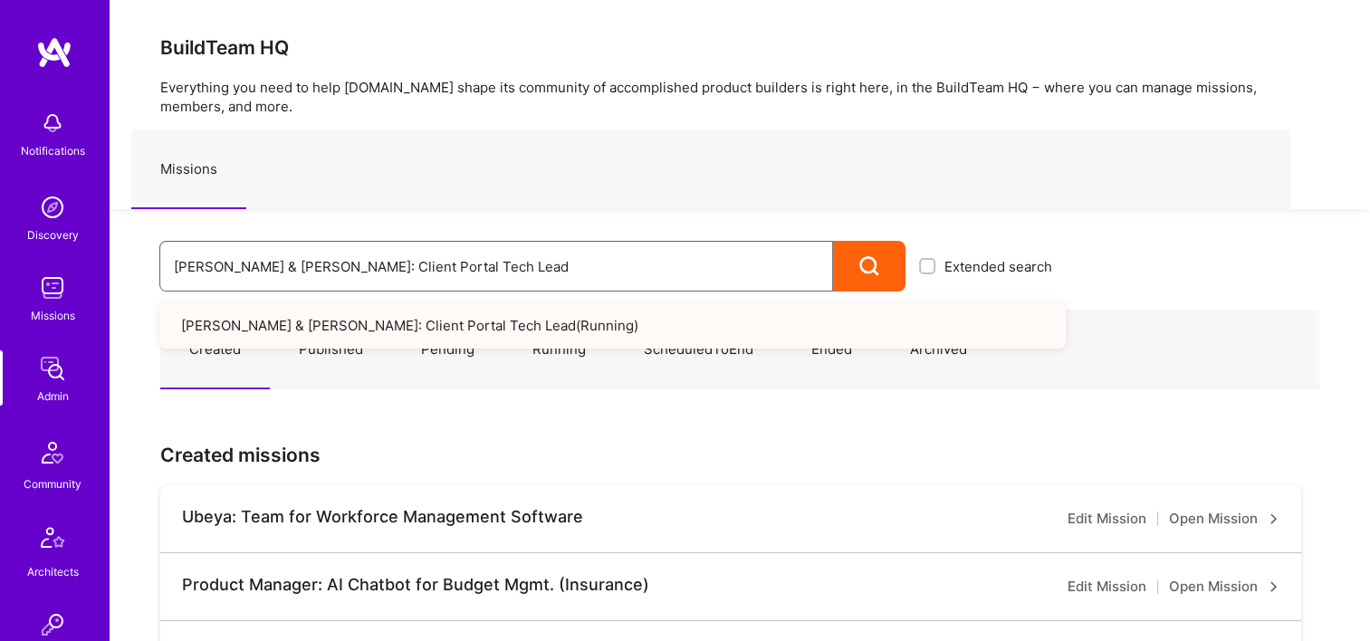
drag, startPoint x: 412, startPoint y: 269, endPoint x: 124, endPoint y: 268, distance: 287.8
click at [119, 268] on div "Morgan & Morgan: Client Portal Tech Lead Extended search Morgan & Morgan: Clien…" at bounding box center [588, 250] width 956 height 82
paste input "Document Management Product Manager"
drag, startPoint x: 596, startPoint y: 261, endPoint x: 40, endPoint y: 258, distance: 555.8
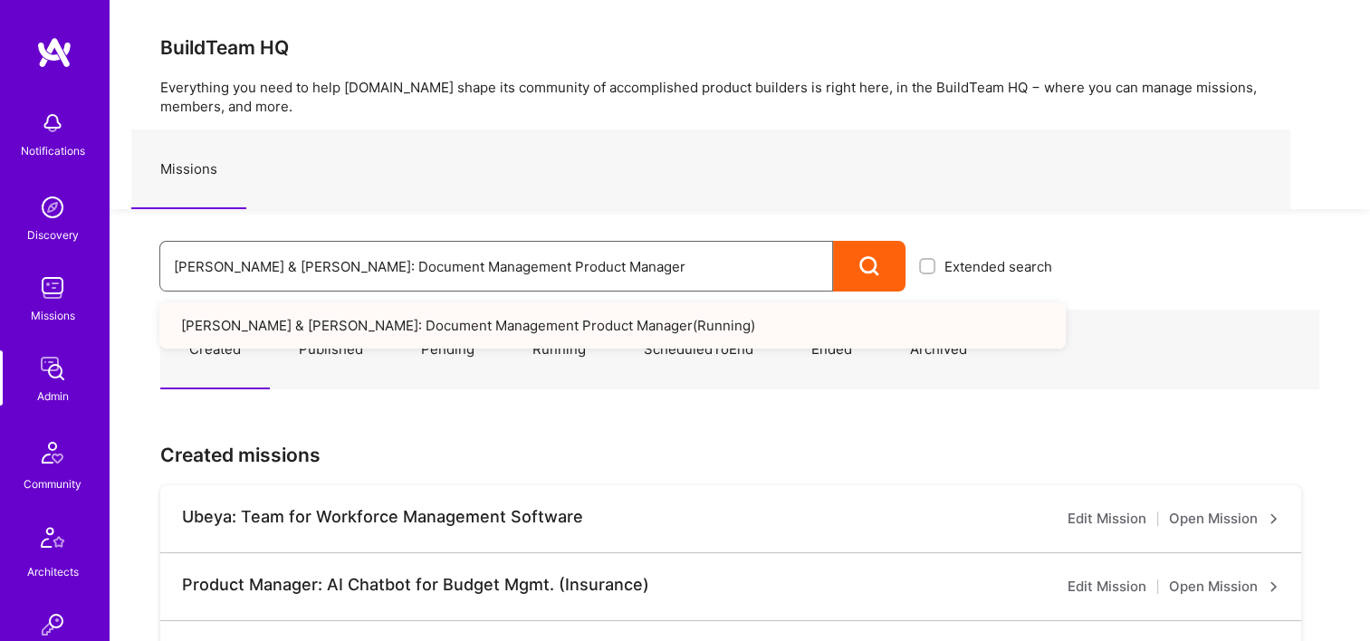
paste input "Evinced: GenAI Accessibility Capabilities"
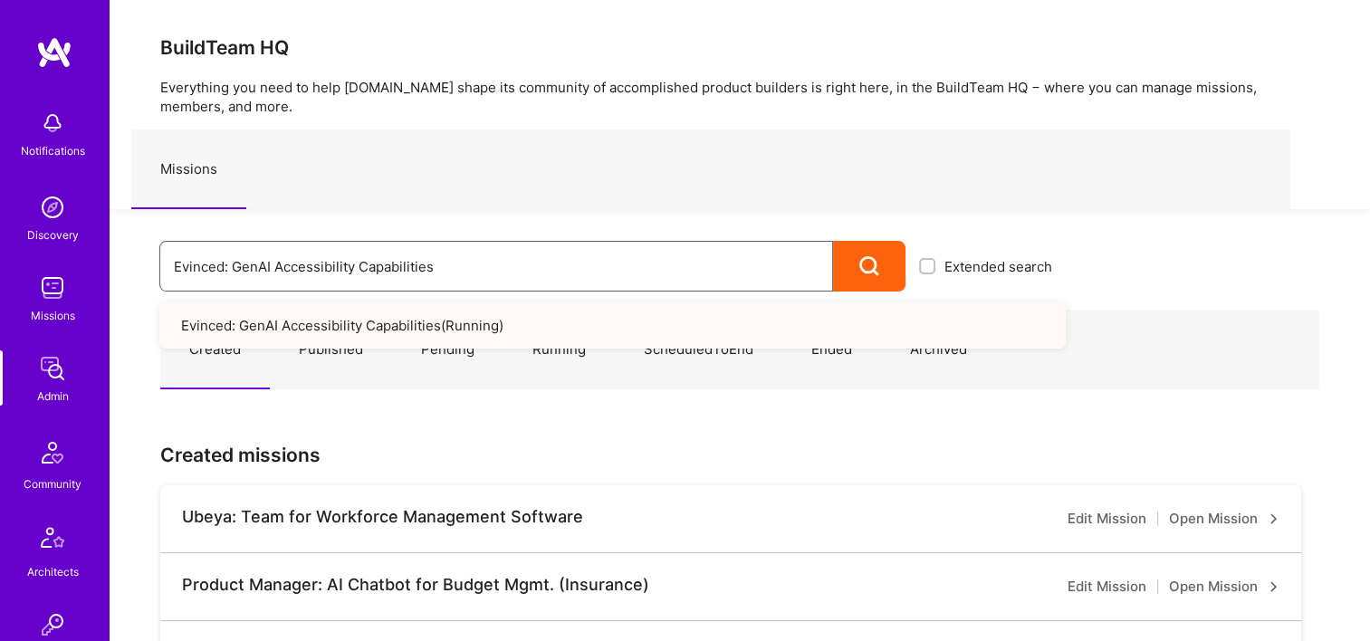
drag, startPoint x: 461, startPoint y: 264, endPoint x: 203, endPoint y: 257, distance: 258.1
click at [115, 260] on div "Evinced: GenAI Accessibility Capabilities Extended search Evinced: GenAI Access…" at bounding box center [588, 250] width 956 height 82
paste input "Learning portal and AI content generation"
drag, startPoint x: 297, startPoint y: 258, endPoint x: 210, endPoint y: 255, distance: 86.9
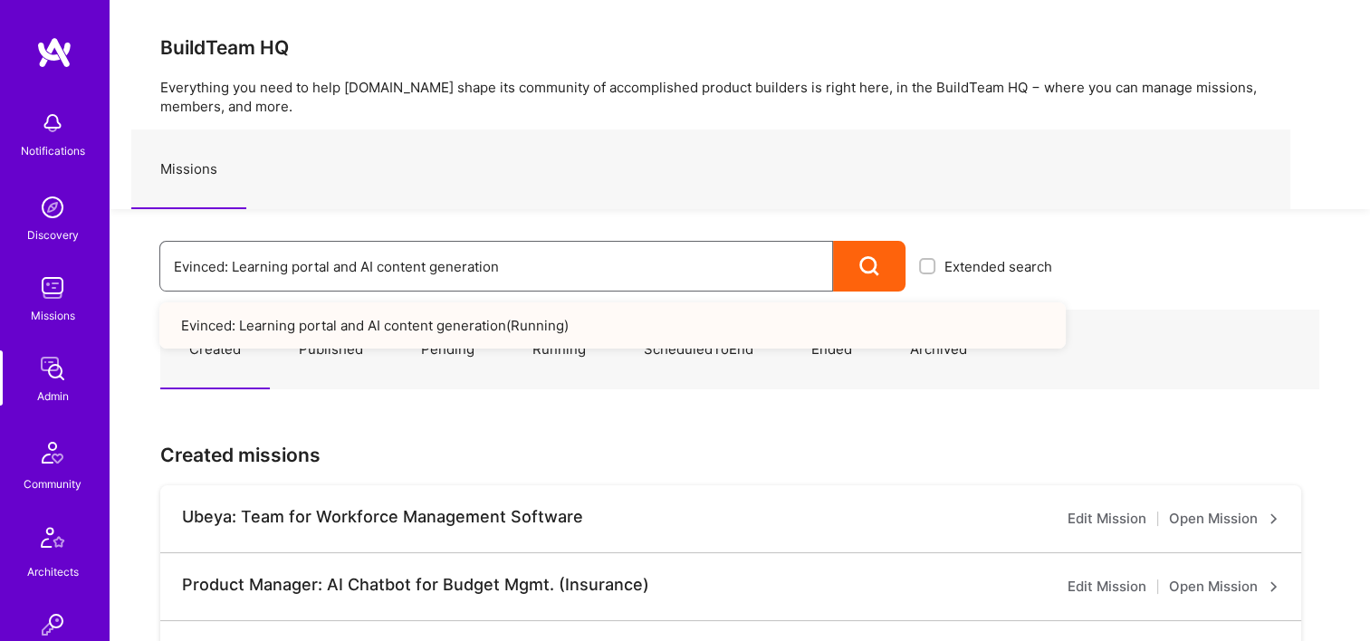
paste input "AI-Agents Accessibility Solu"
drag, startPoint x: 241, startPoint y: 279, endPoint x: 170, endPoint y: 282, distance: 70.7
click at [170, 282] on div "Evinced: AI-Agents Accessibility Solution" at bounding box center [495, 266] width 673 height 51
paste input "Wisepal IL : Team for Fintech Growth and Product [Israeli team]"
type input "Wisepal IL : Team for Fintech Growth and Product [Israeli team]"
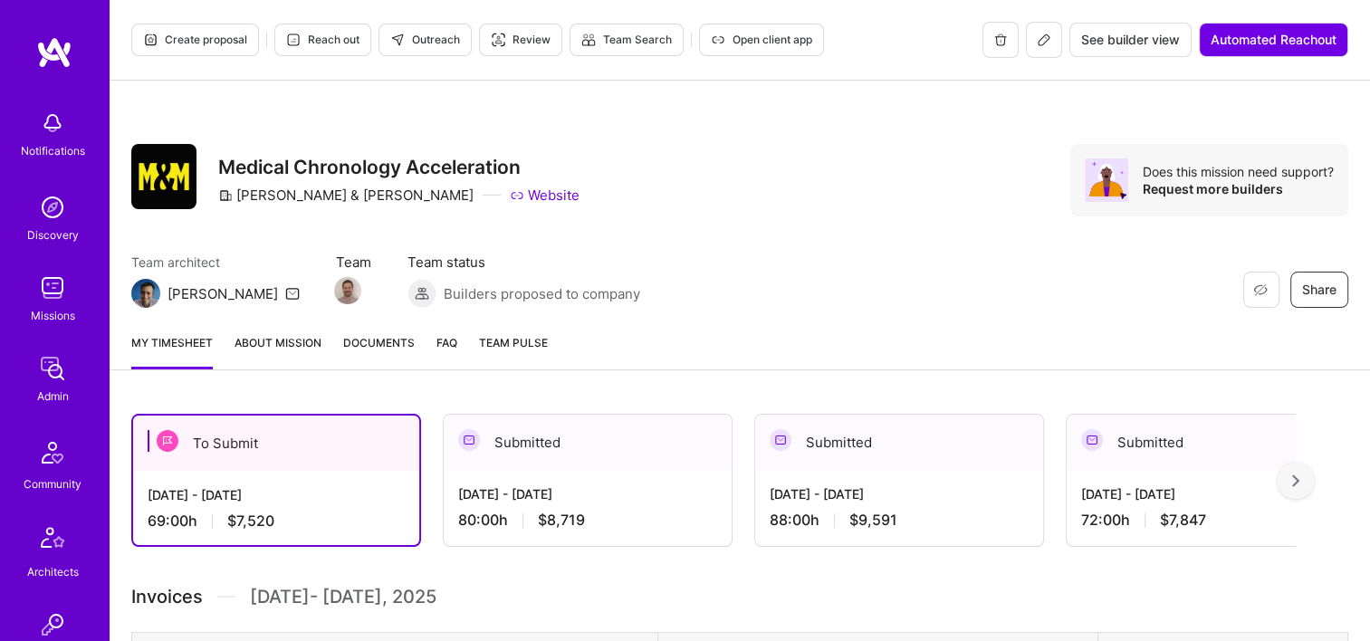
click at [382, 339] on span "Documents" at bounding box center [379, 342] width 72 height 19
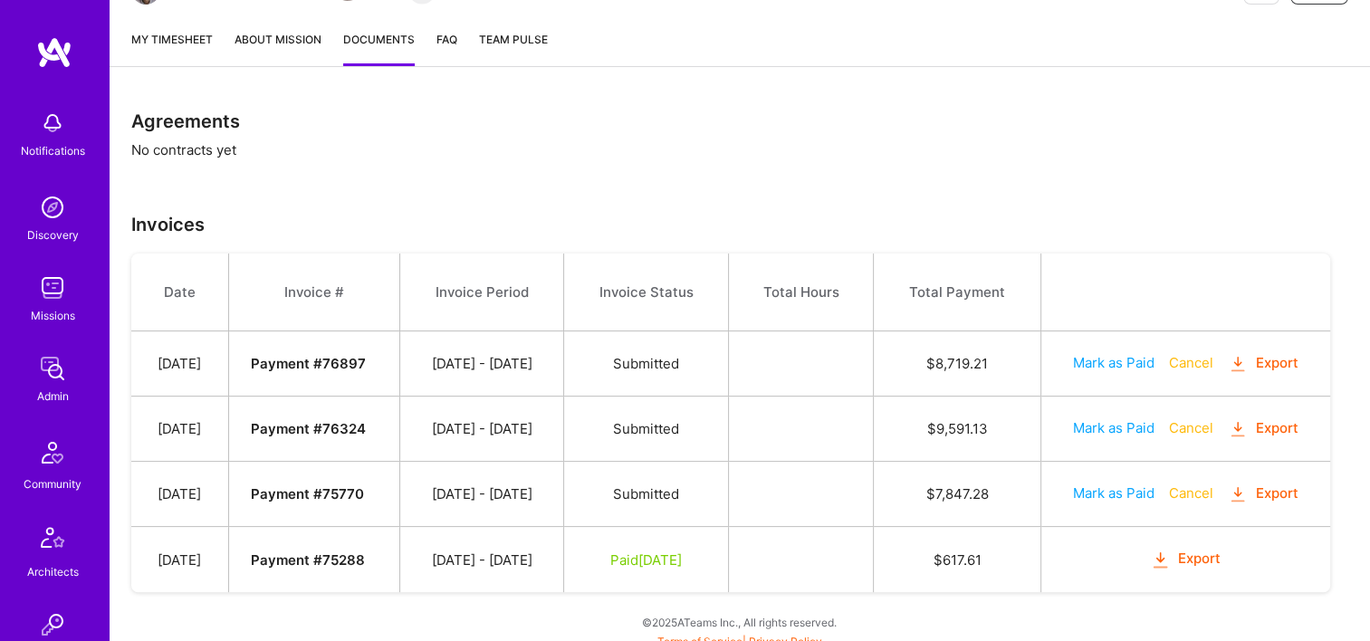
scroll to position [311, 0]
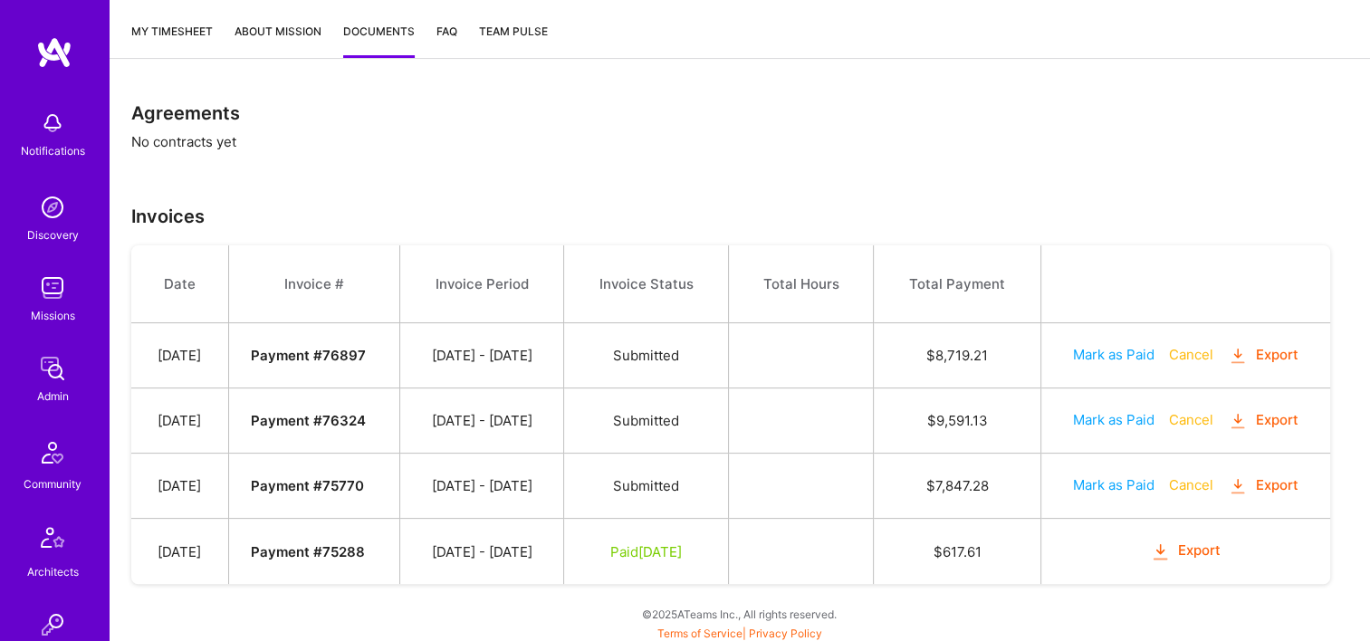
click at [1109, 413] on button "Mark as Paid" at bounding box center [1113, 419] width 81 height 19
select select "8"
select select "15"
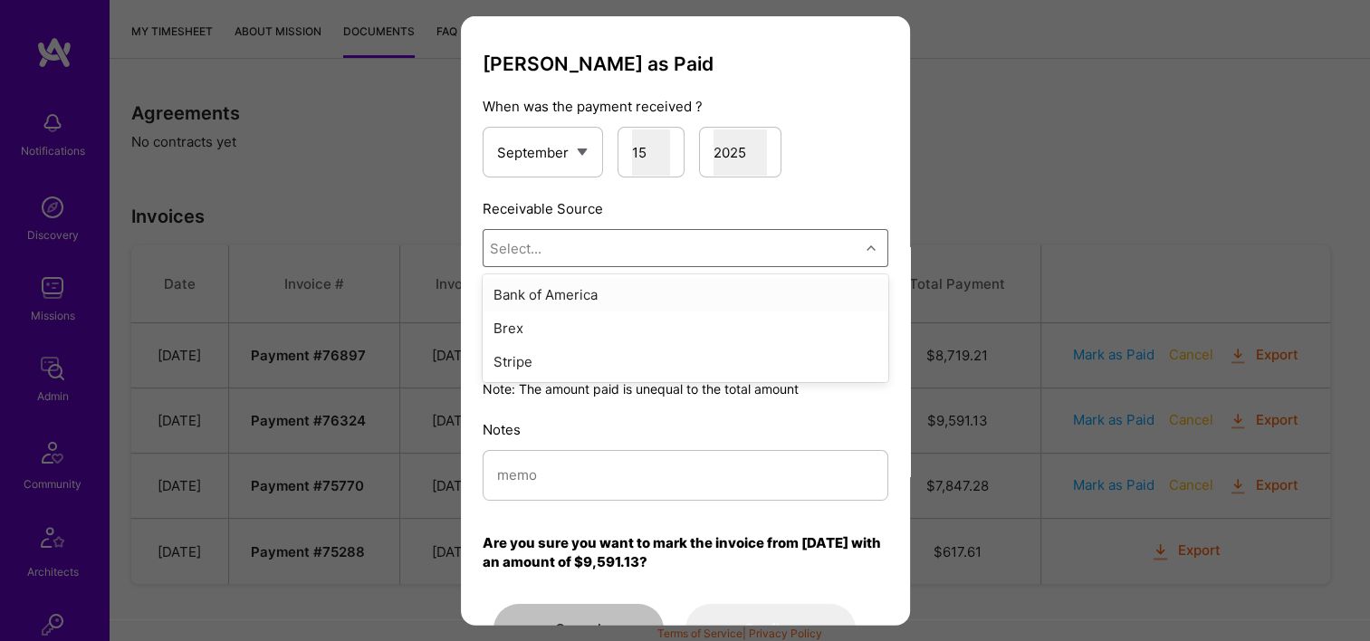
click at [584, 243] on div "Select..." at bounding box center [671, 248] width 376 height 36
click at [590, 349] on div "Stripe" at bounding box center [685, 361] width 406 height 33
click at [594, 465] on input "modal" at bounding box center [685, 475] width 377 height 46
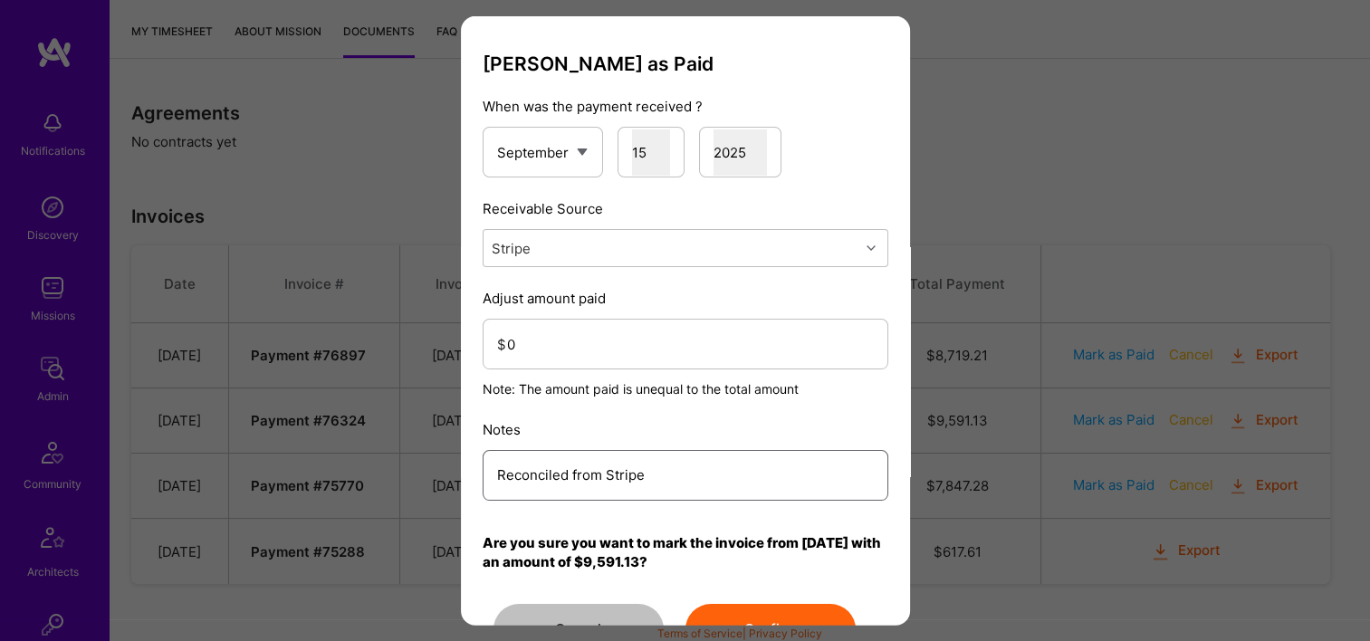
drag, startPoint x: 678, startPoint y: 482, endPoint x: 496, endPoint y: 512, distance: 184.4
click at [312, 481] on div "Mark Invoice as Paid When was the payment received ? January February March Apr…" at bounding box center [685, 320] width 1370 height 641
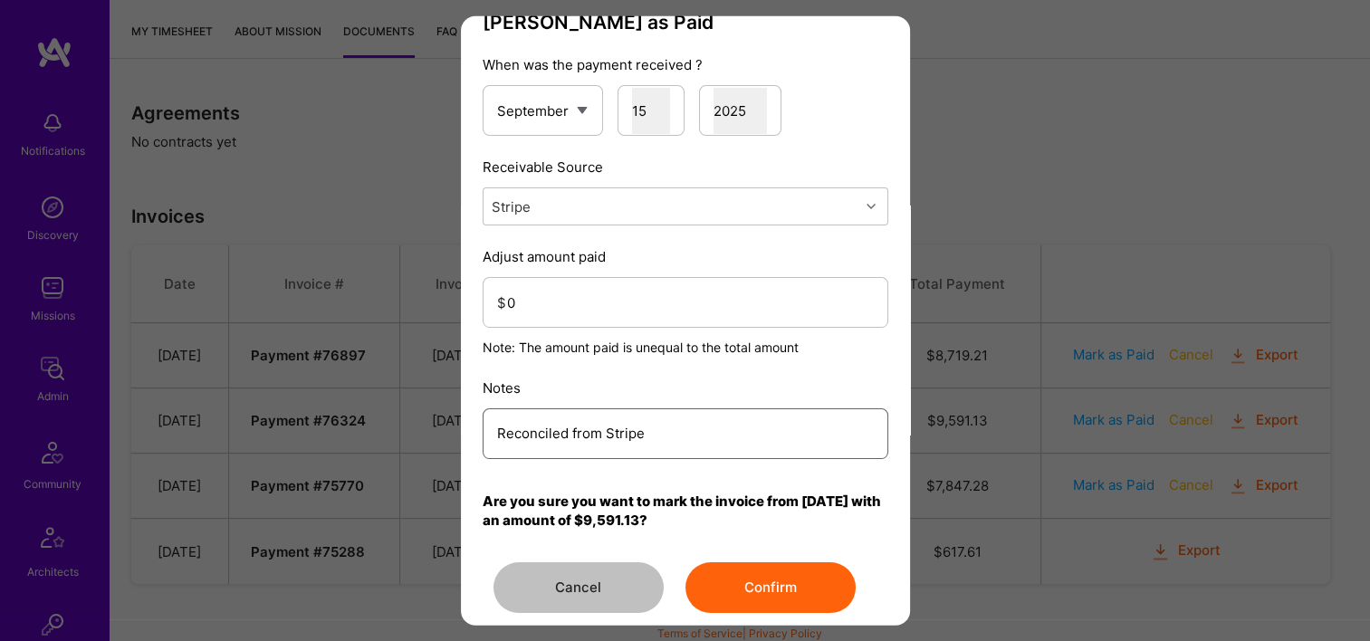
scroll to position [65, 0]
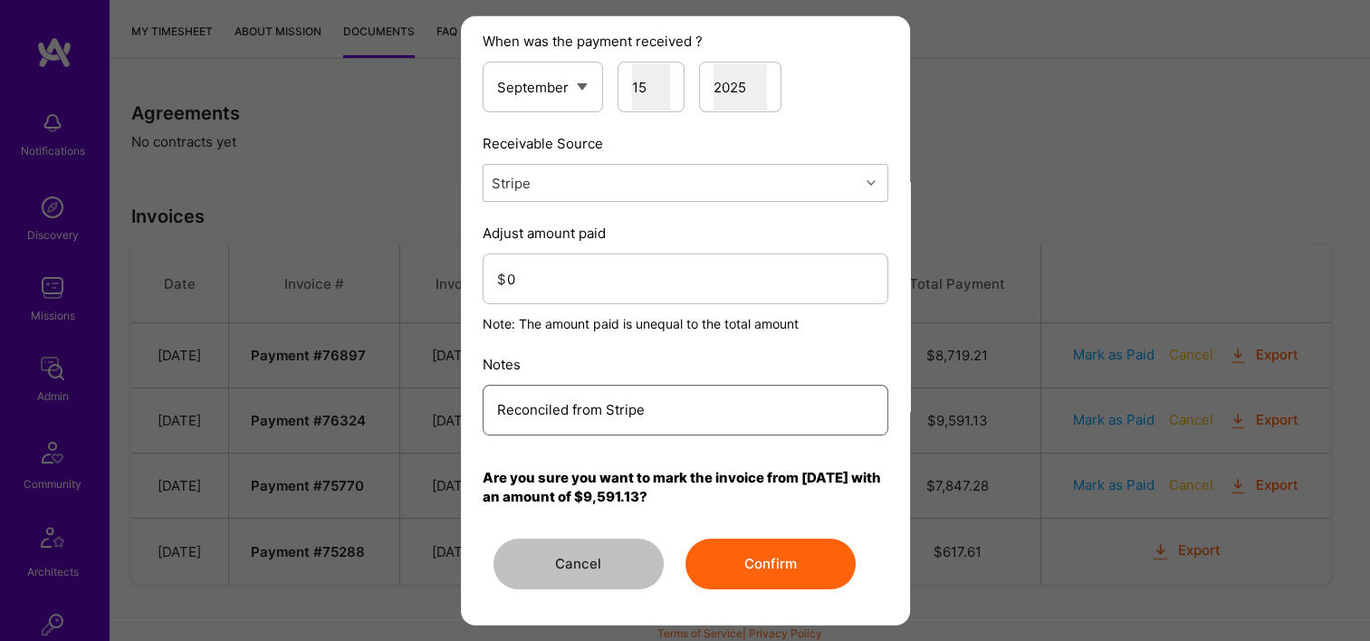
type input "Reconciled from Stripe"
click at [770, 554] on button "Confirm" at bounding box center [770, 564] width 170 height 51
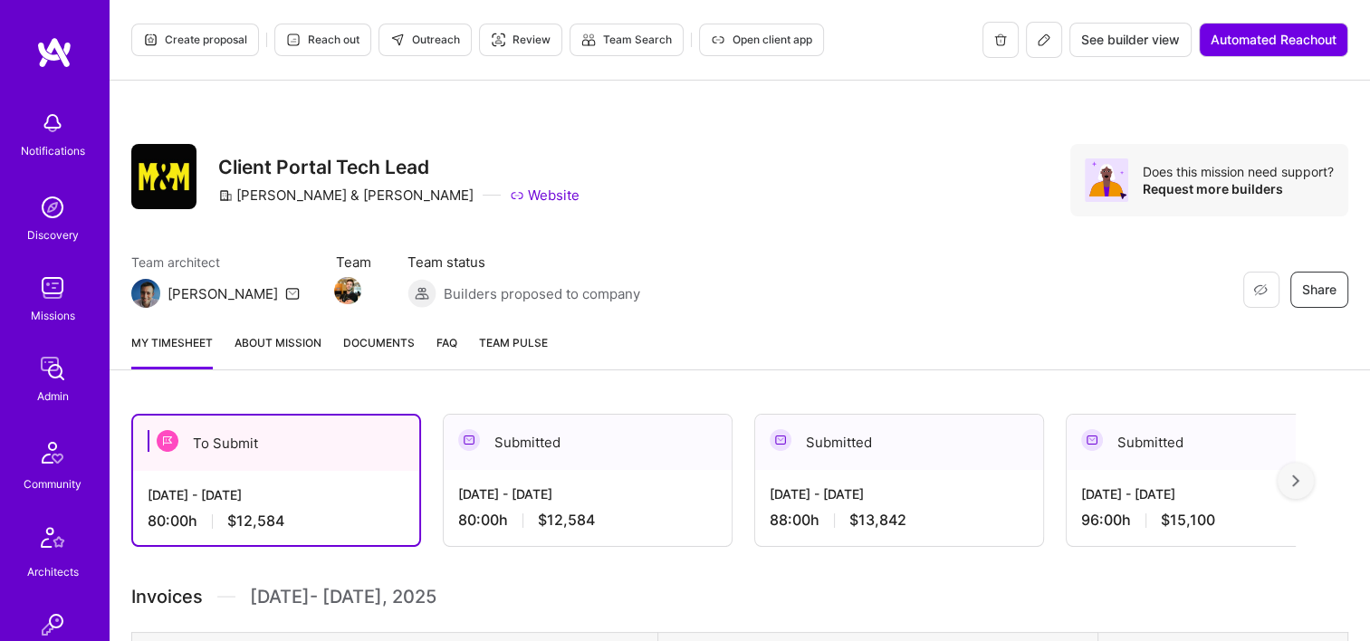
click at [376, 348] on span "Documents" at bounding box center [379, 342] width 72 height 19
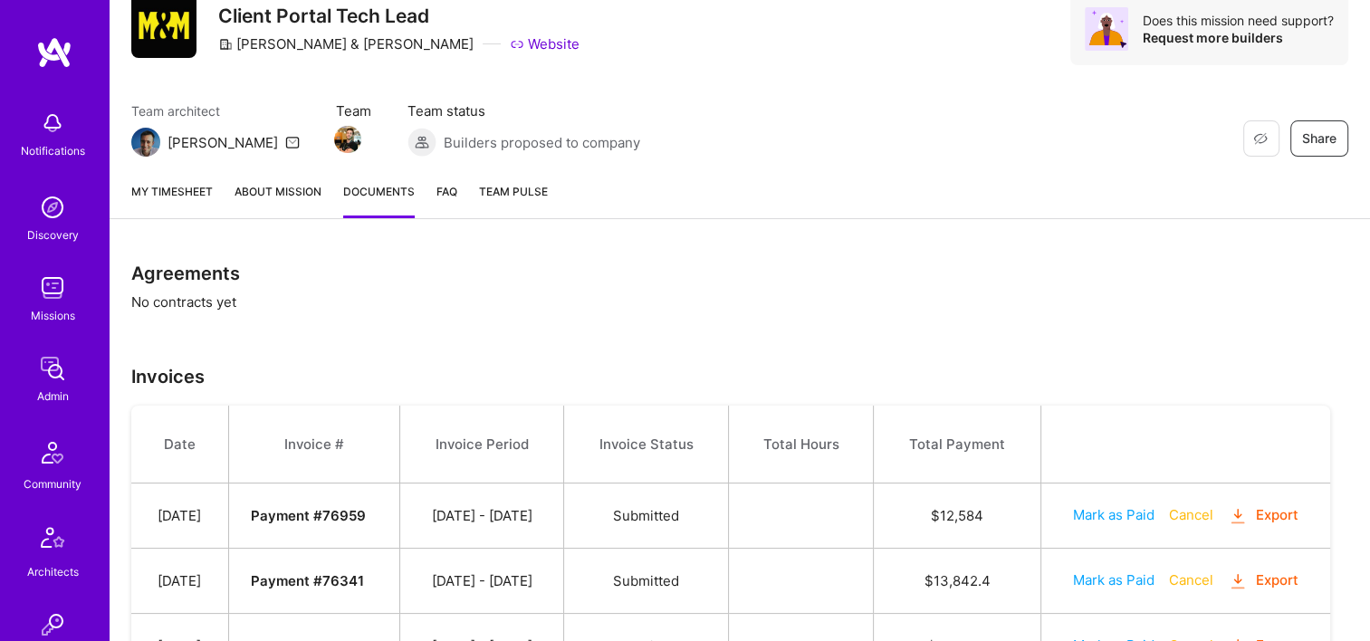
scroll to position [311, 0]
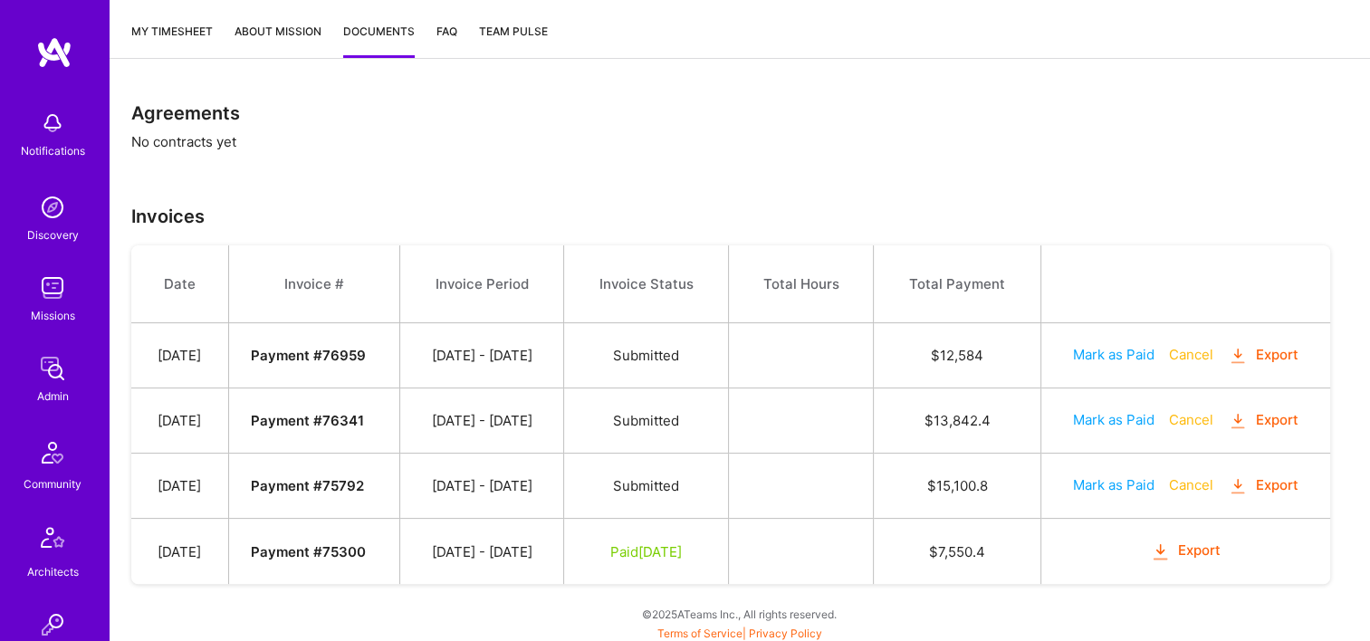
click at [1112, 415] on button "Mark as Paid" at bounding box center [1113, 419] width 81 height 19
select select "8"
select select "15"
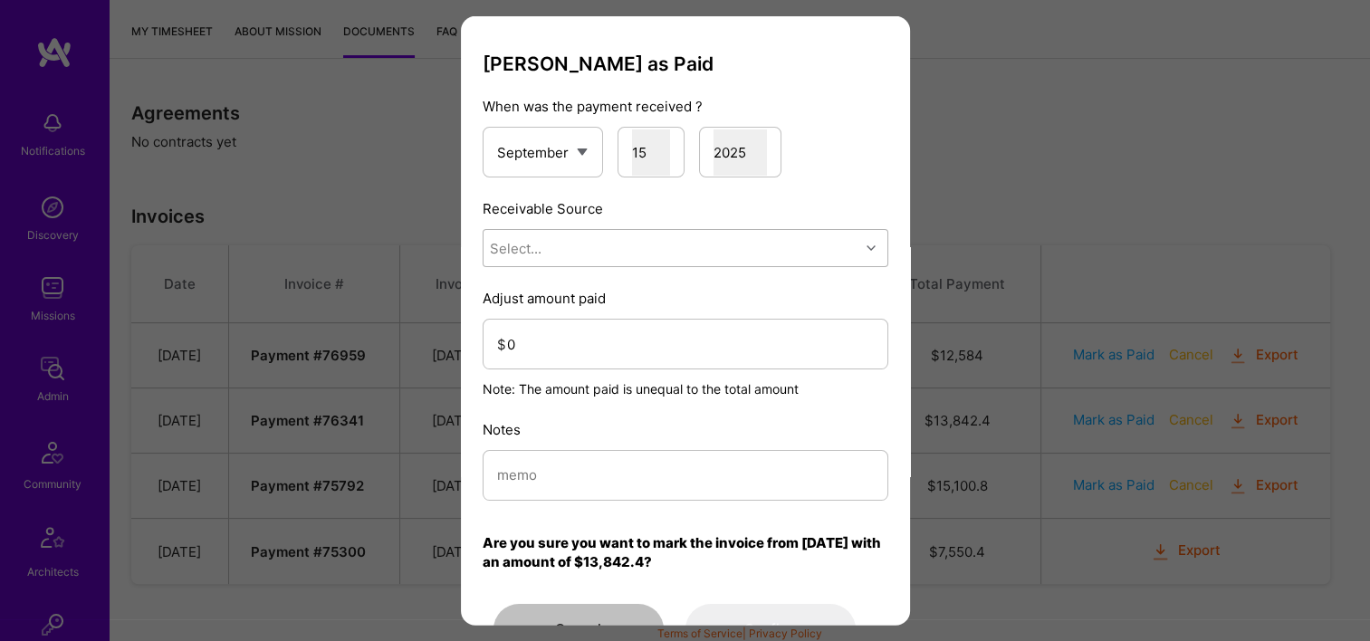
click at [567, 240] on div "Select..." at bounding box center [671, 248] width 376 height 36
click at [586, 363] on div "Stripe" at bounding box center [685, 361] width 406 height 33
click at [578, 463] on input "modal" at bounding box center [685, 475] width 377 height 46
paste input "Reconciled from Stripe"
type input "Reconciled from Stripe"
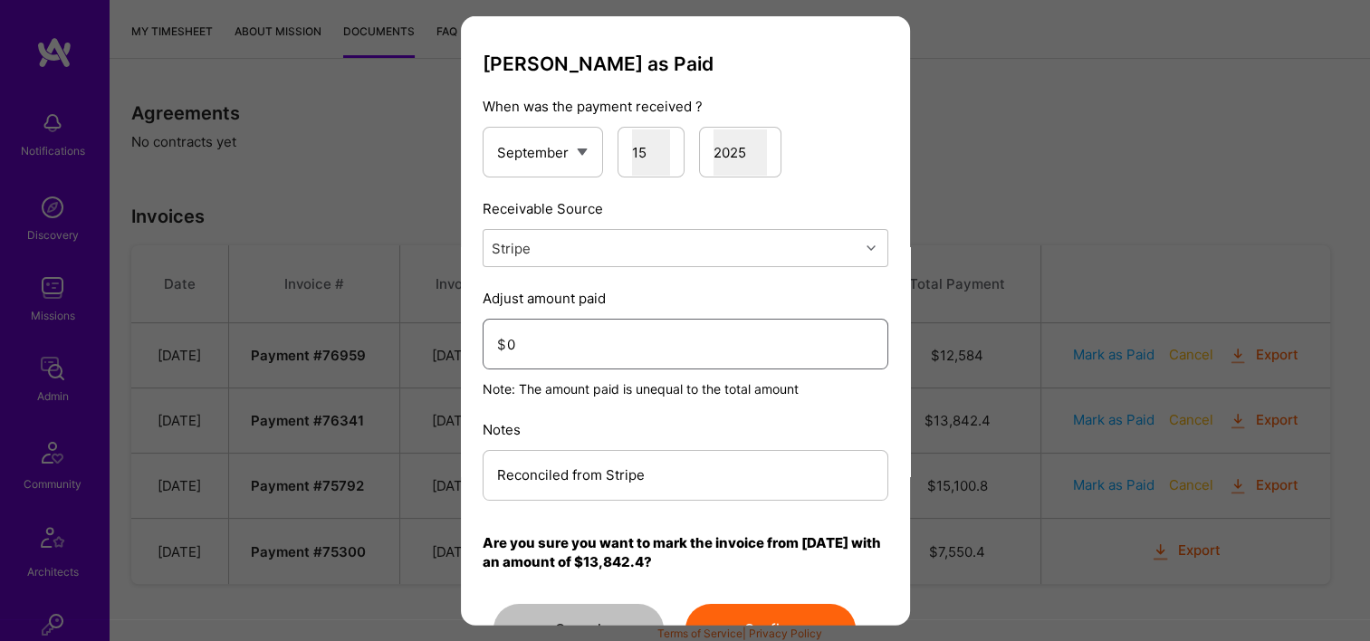
click at [553, 339] on input "0" at bounding box center [690, 343] width 367 height 46
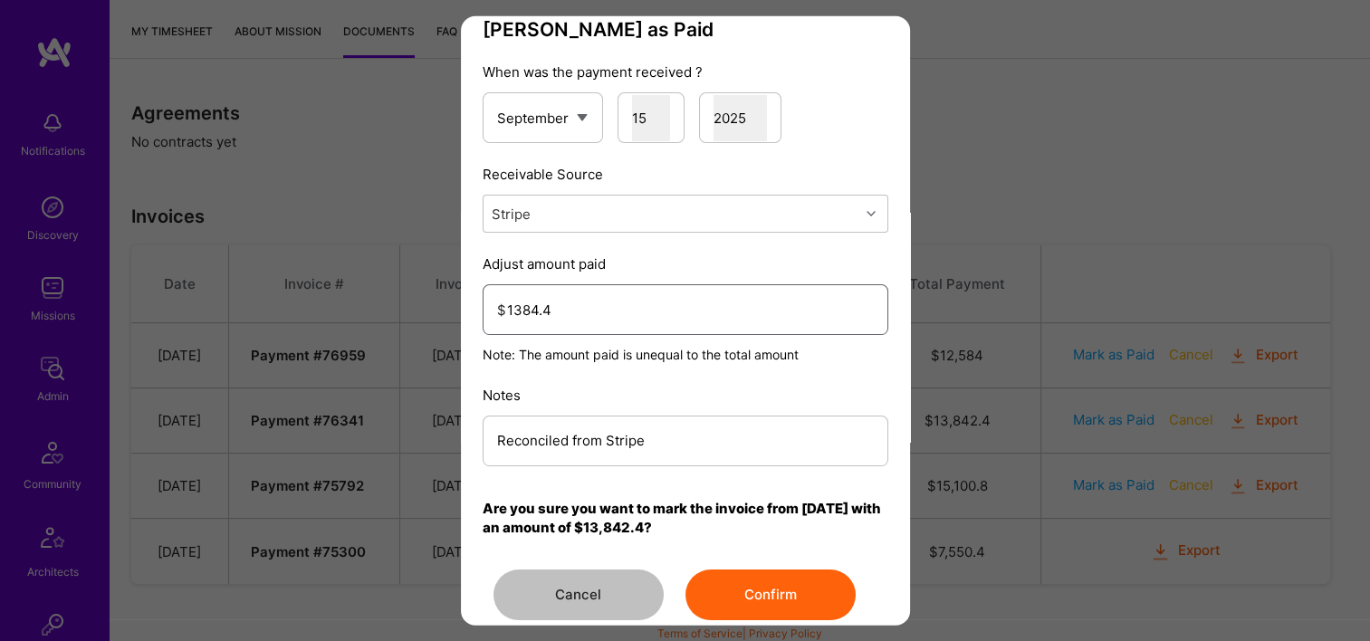
scroll to position [65, 0]
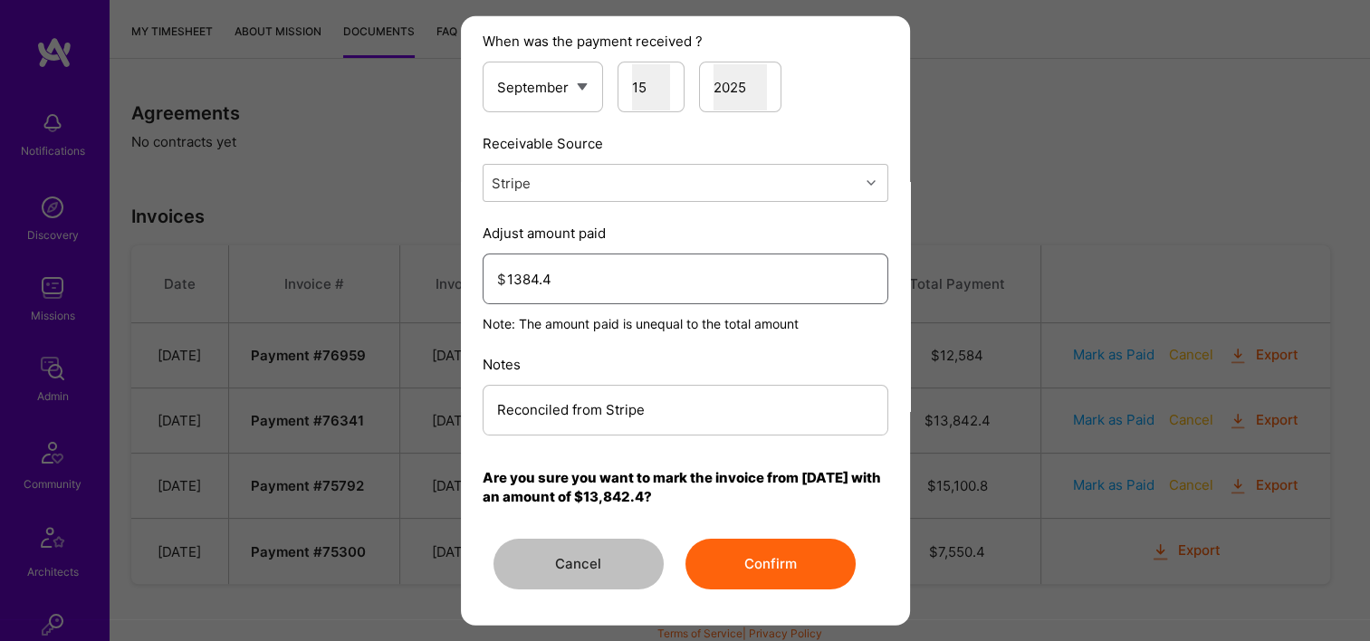
type input "1384.4"
click at [778, 580] on button "Confirm" at bounding box center [770, 564] width 170 height 51
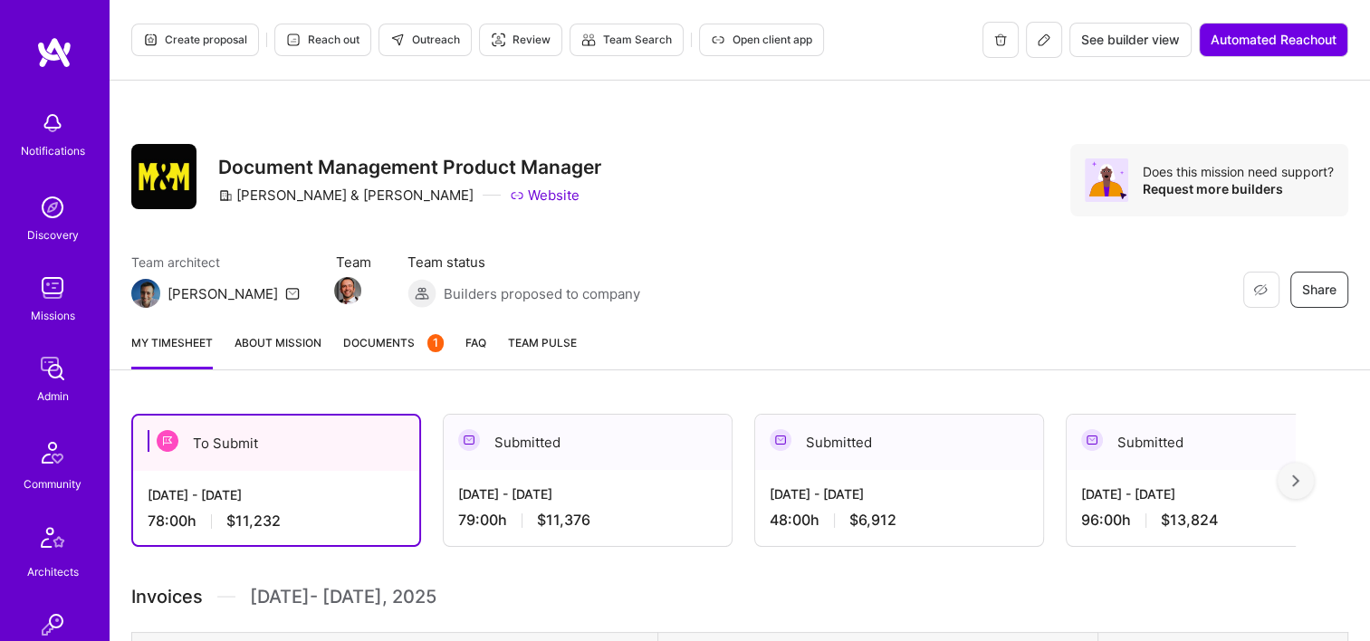
click at [401, 351] on span "Documents 1" at bounding box center [393, 342] width 100 height 19
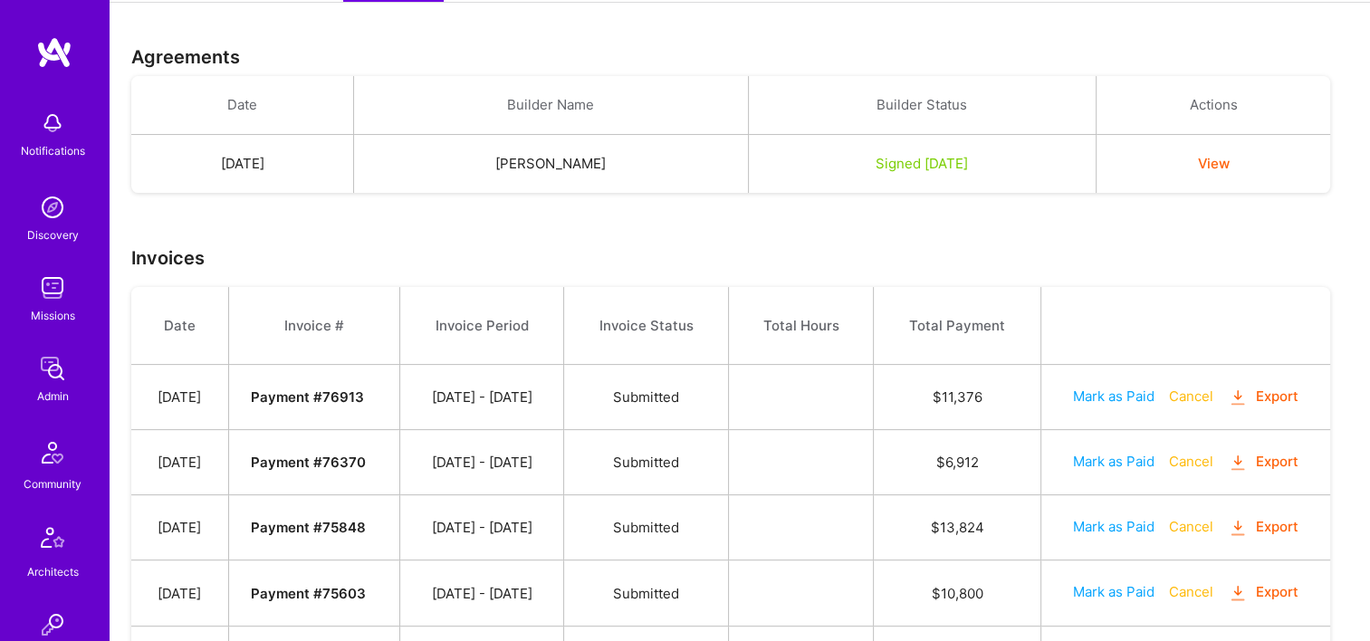
scroll to position [537, 0]
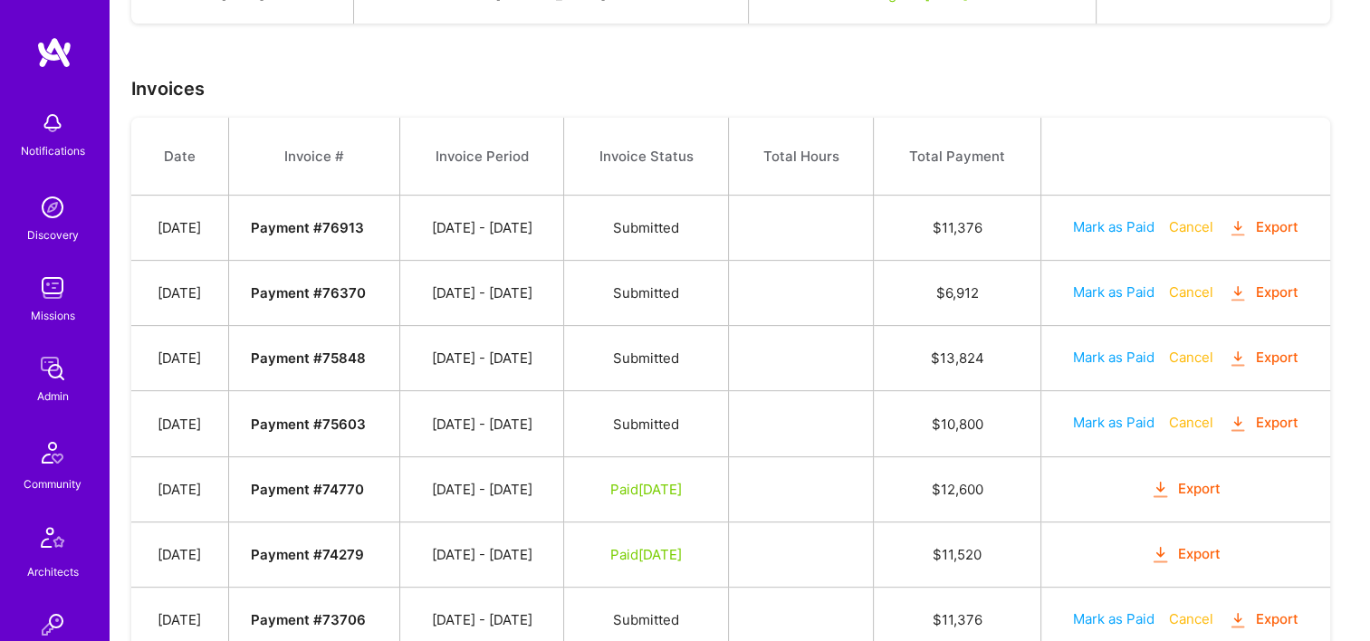
click at [1107, 293] on button "Mark as Paid" at bounding box center [1113, 291] width 81 height 19
select select "8"
select select "15"
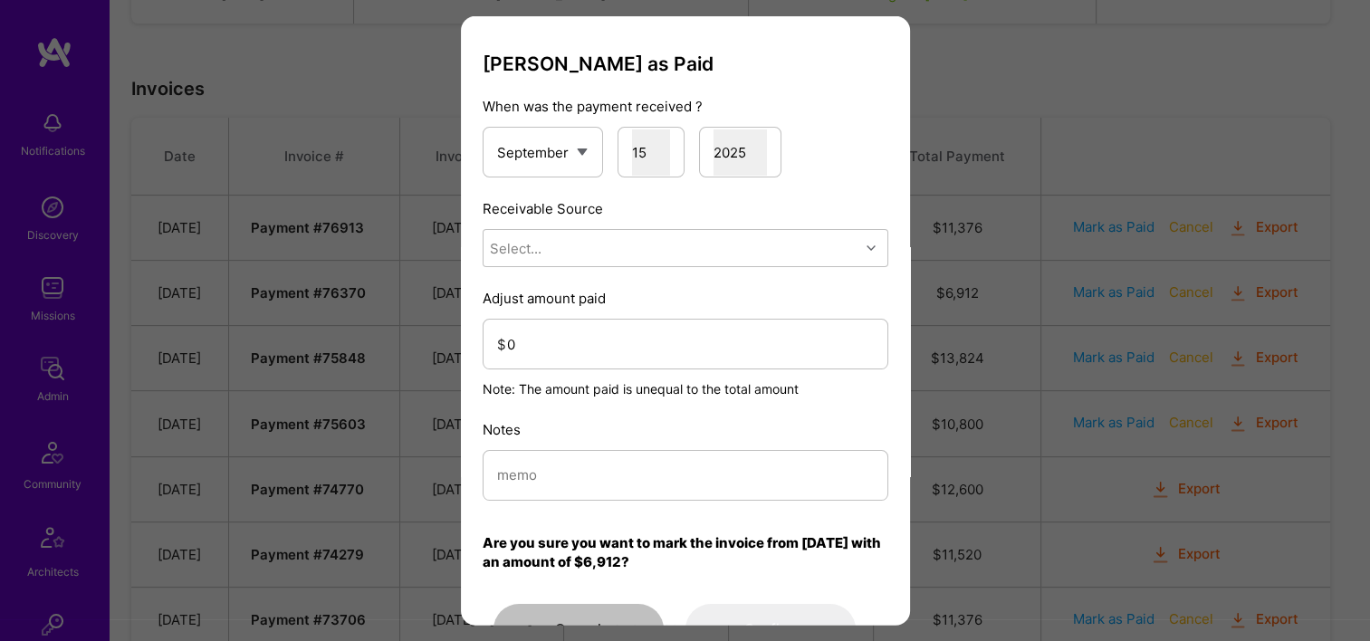
click at [587, 272] on div "[PERSON_NAME] as Paid When was the payment received ? January February March Ap…" at bounding box center [685, 354] width 406 height 602
click at [577, 272] on div "[PERSON_NAME] as Paid When was the payment received ? January February March Ap…" at bounding box center [685, 354] width 406 height 602
click at [566, 253] on div "Select..." at bounding box center [671, 248] width 376 height 36
click at [576, 363] on div "Stripe" at bounding box center [685, 361] width 406 height 33
click at [590, 333] on input "0" at bounding box center [690, 343] width 367 height 46
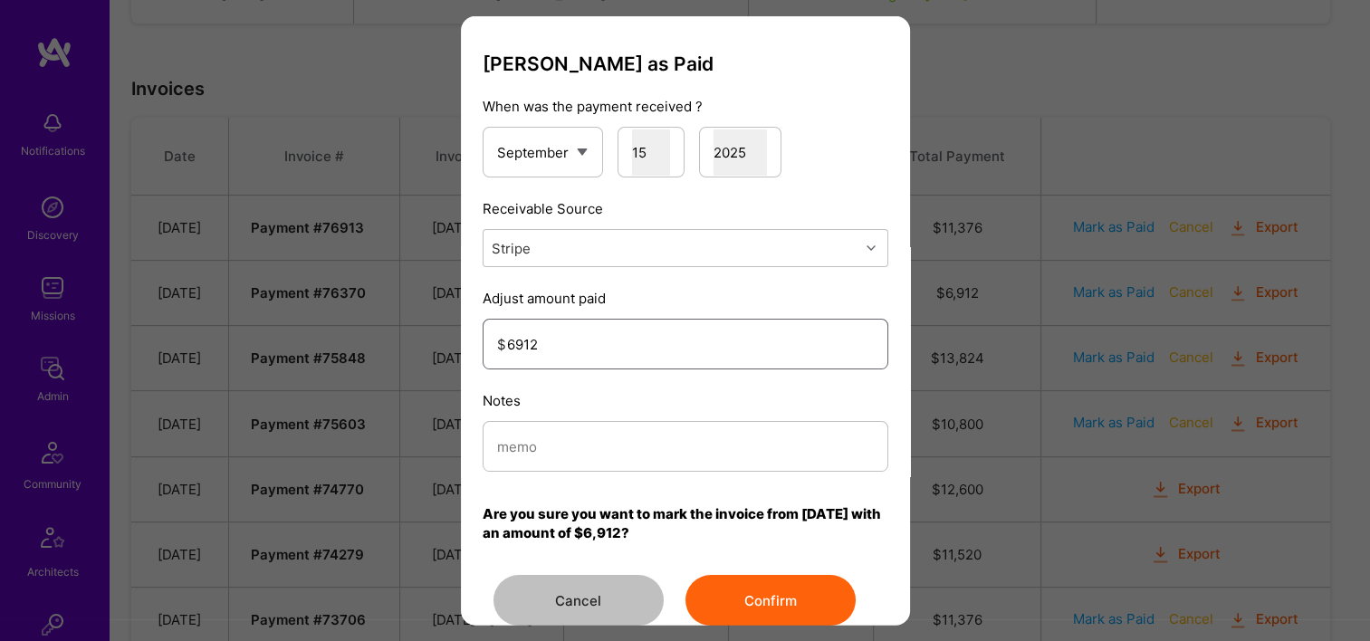
type input "6912"
click at [590, 445] on input "modal" at bounding box center [685, 446] width 377 height 46
type input "Reconciled from Stripe"
click at [773, 601] on button "Confirm" at bounding box center [770, 600] width 170 height 51
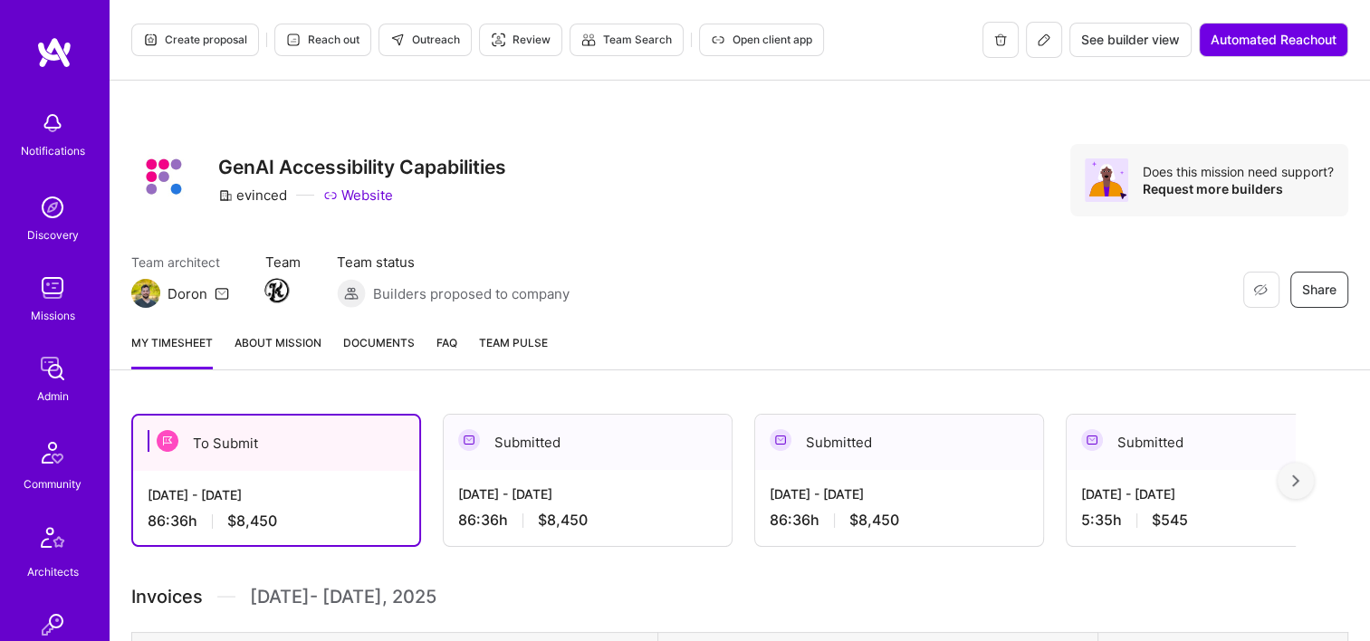
click at [375, 348] on span "Documents" at bounding box center [379, 342] width 72 height 19
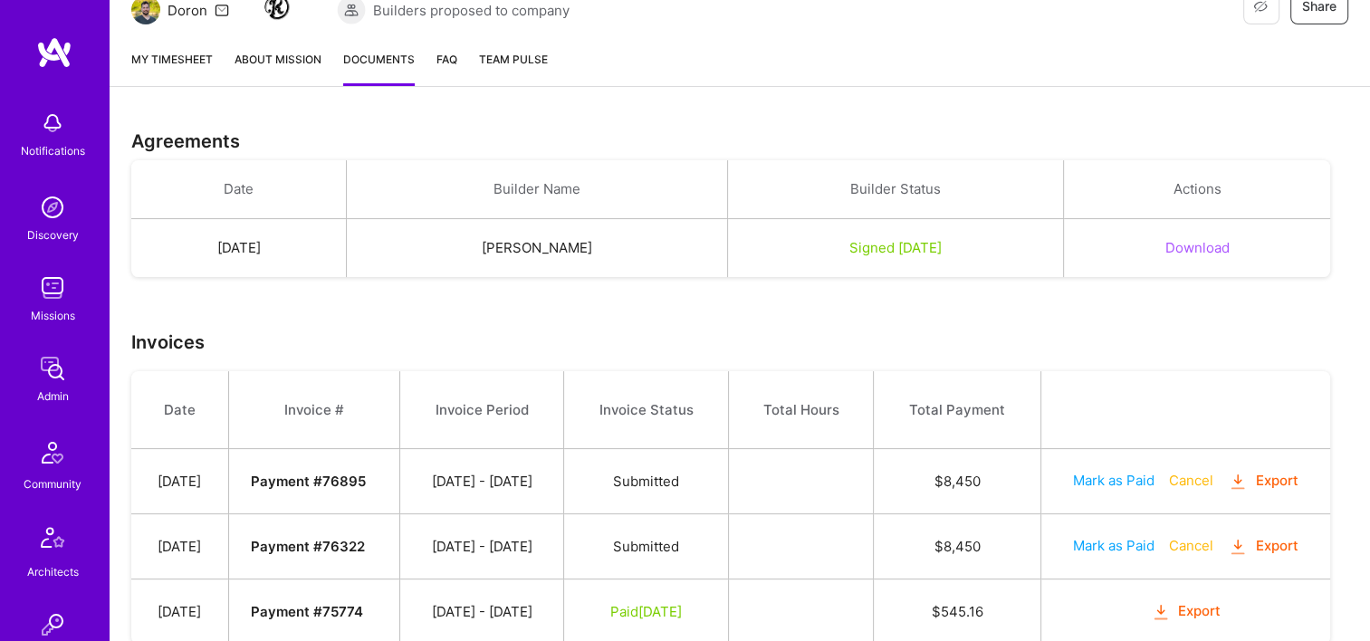
scroll to position [344, 0]
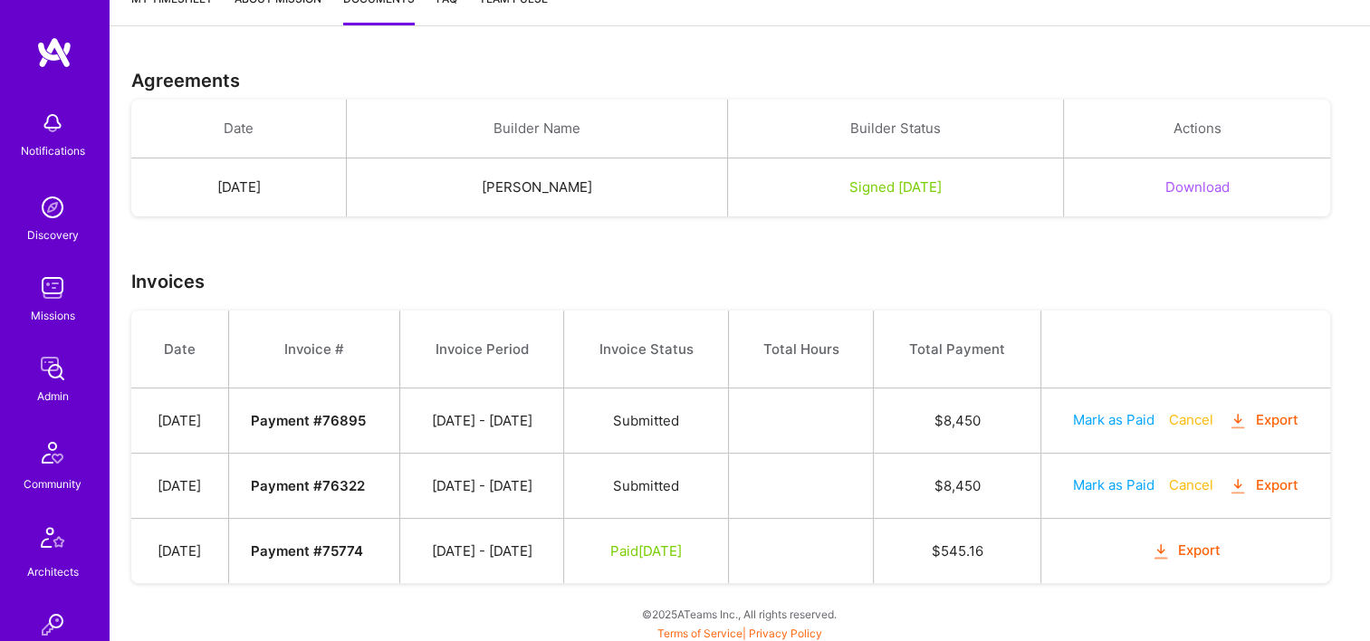
click at [1119, 485] on button "Mark as Paid" at bounding box center [1113, 484] width 81 height 19
select select "8"
select select "15"
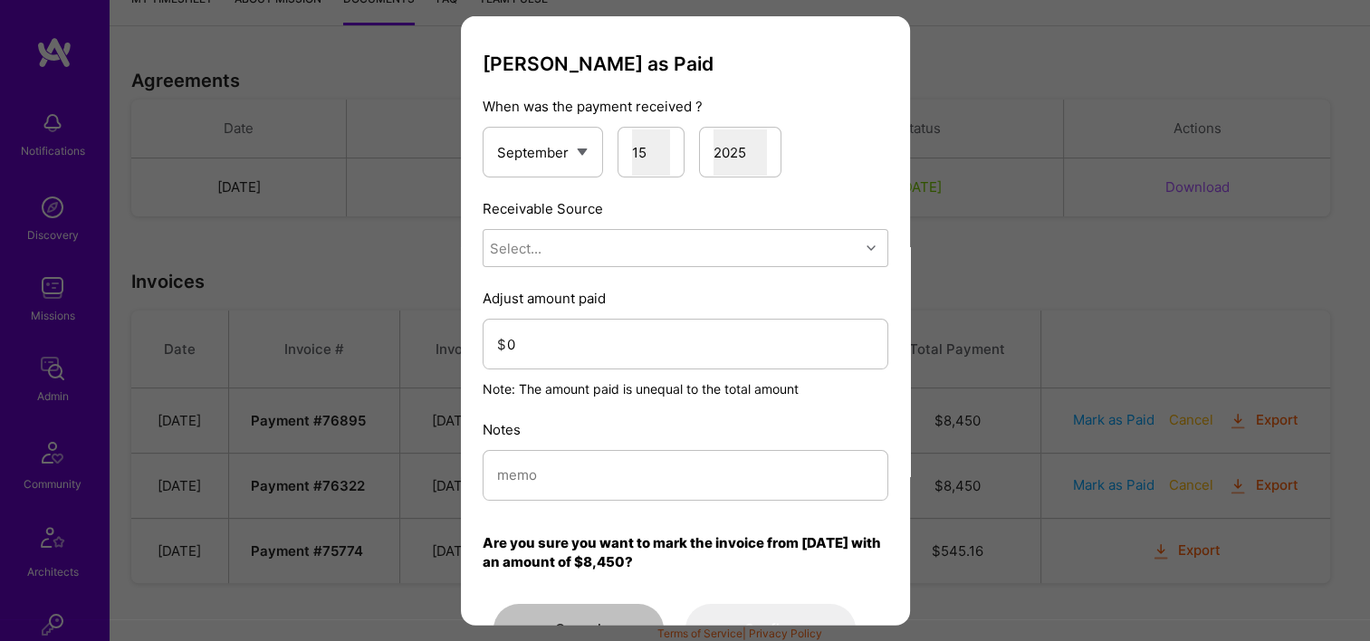
drag, startPoint x: 675, startPoint y: 207, endPoint x: 677, endPoint y: 218, distance: 11.0
click at [677, 218] on div "Receivable Source Select..." at bounding box center [685, 233] width 406 height 68
drag, startPoint x: 677, startPoint y: 218, endPoint x: 685, endPoint y: 254, distance: 37.1
click at [685, 254] on div "Select..." at bounding box center [671, 248] width 376 height 36
drag, startPoint x: 634, startPoint y: 366, endPoint x: 574, endPoint y: 377, distance: 60.7
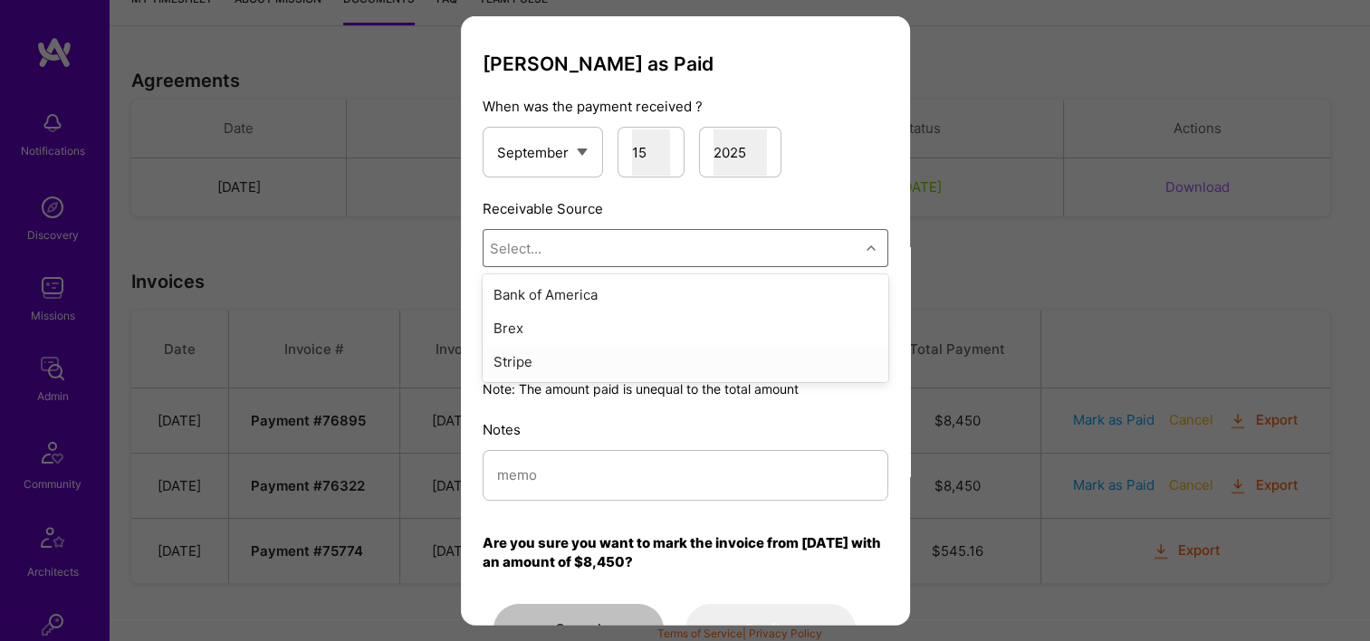
click at [632, 368] on div "Stripe" at bounding box center [685, 361] width 406 height 33
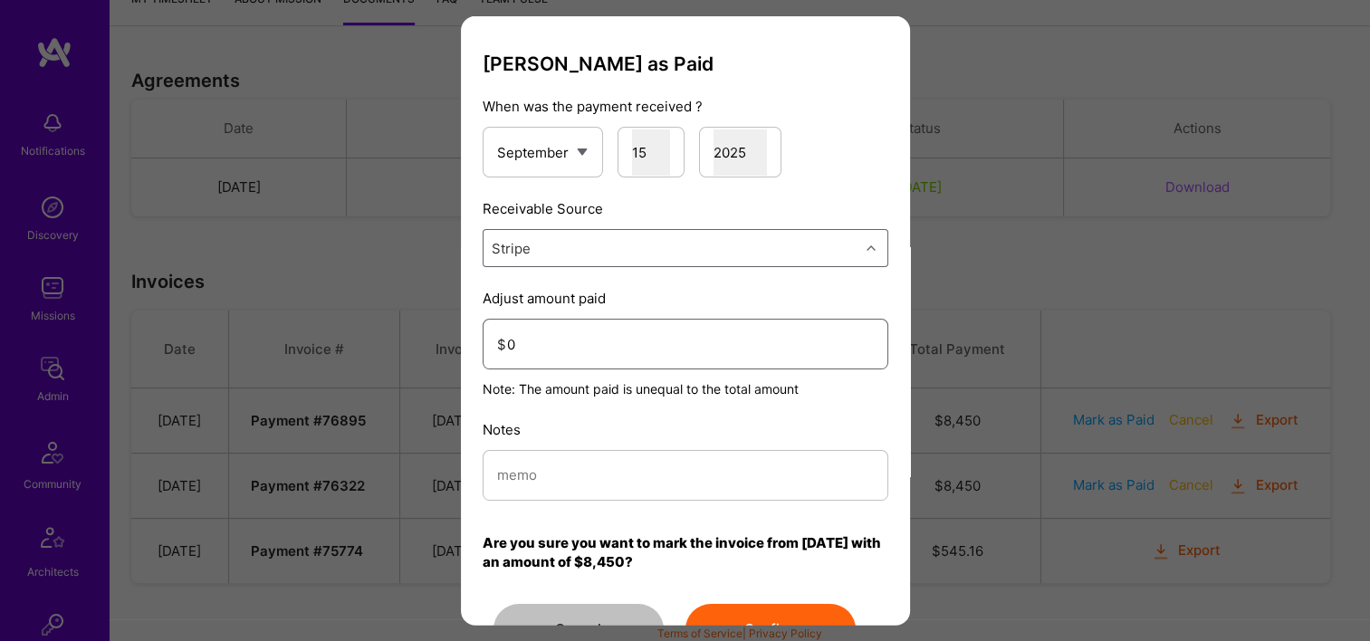
click at [514, 340] on input "0" at bounding box center [690, 343] width 367 height 46
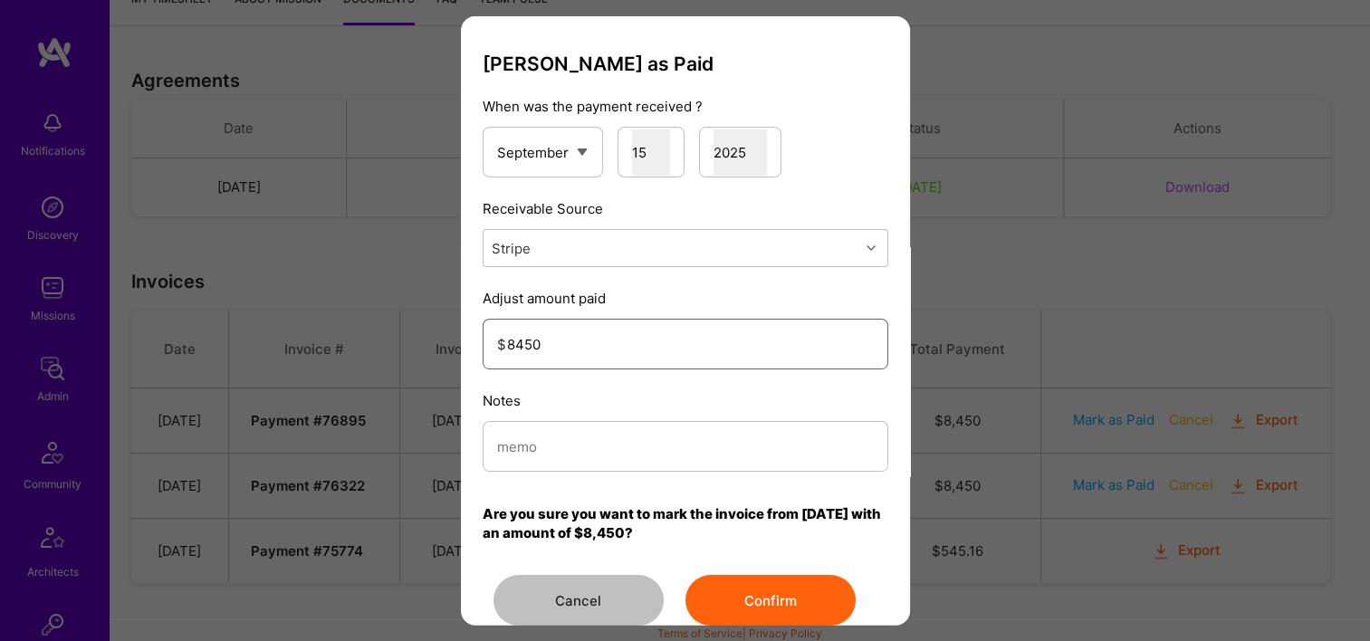
type input "8450"
click at [623, 444] on input "modal" at bounding box center [685, 446] width 377 height 46
type input "Reconciled from Stripe"
click at [783, 583] on button "Confirm" at bounding box center [770, 600] width 170 height 51
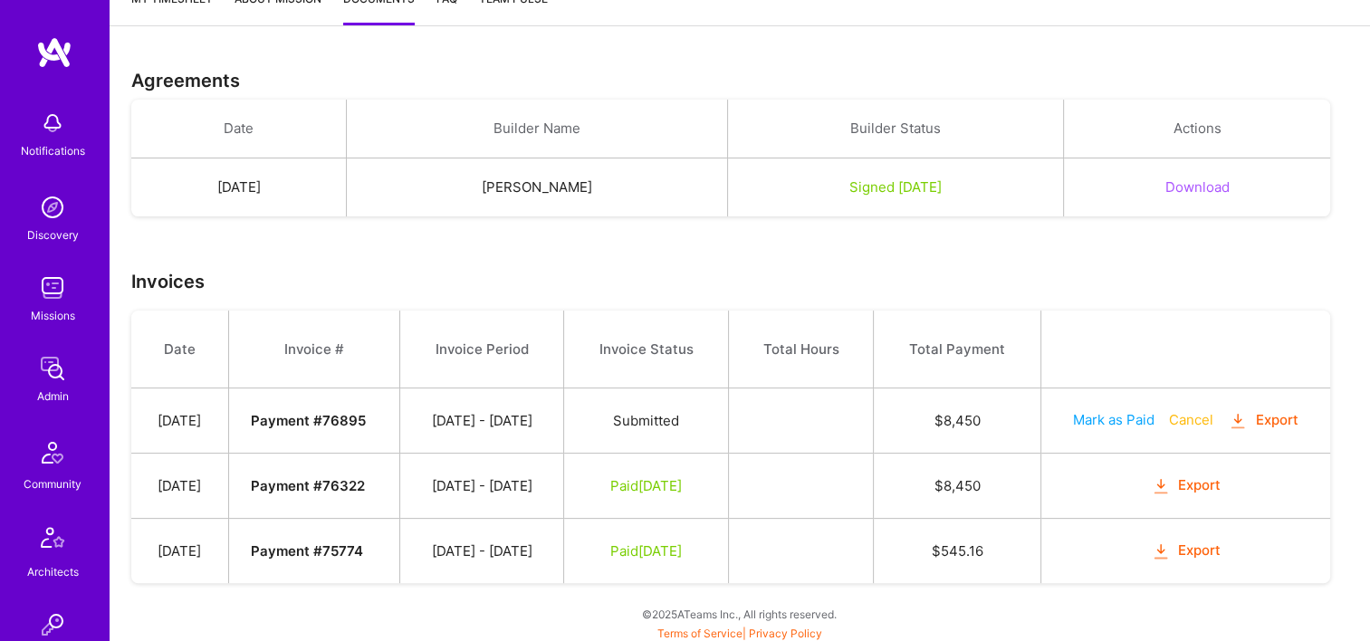
click at [1115, 412] on button "Mark as Paid" at bounding box center [1113, 419] width 81 height 19
select select "8"
select select "15"
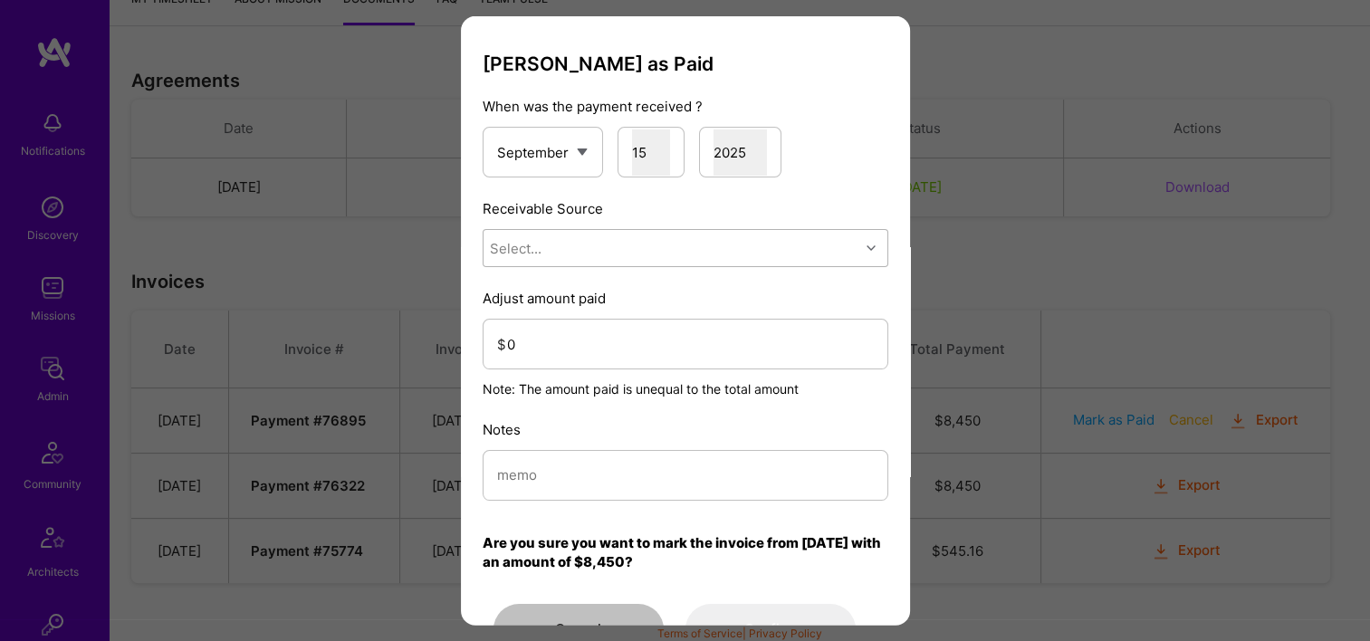
click at [710, 257] on div "Select..." at bounding box center [671, 248] width 376 height 36
click at [691, 366] on div "Stripe" at bounding box center [685, 361] width 406 height 33
click at [617, 354] on input "0" at bounding box center [690, 343] width 367 height 46
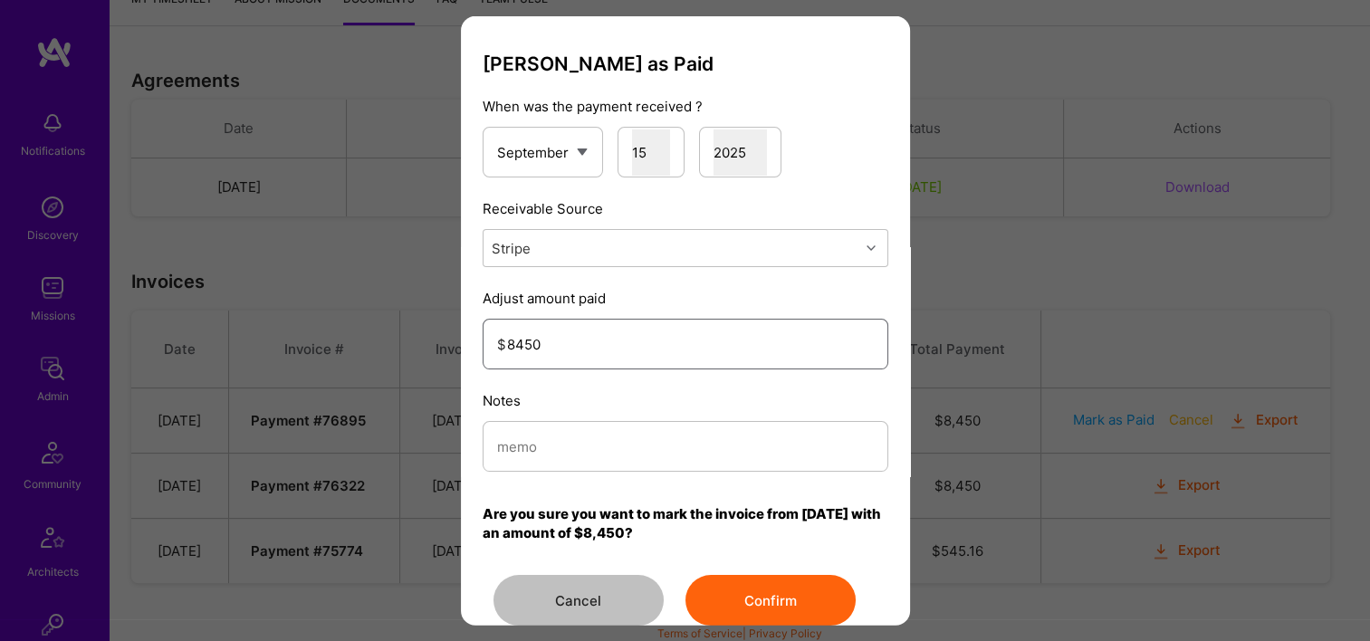
type input "8450"
click at [598, 433] on input "modal" at bounding box center [685, 446] width 377 height 46
paste input "Evinced: AI-Agents Accessibility Solution"
type input "Evinced: AI-Agents Accessibility Solution"
drag, startPoint x: 793, startPoint y: 446, endPoint x: 366, endPoint y: 430, distance: 427.6
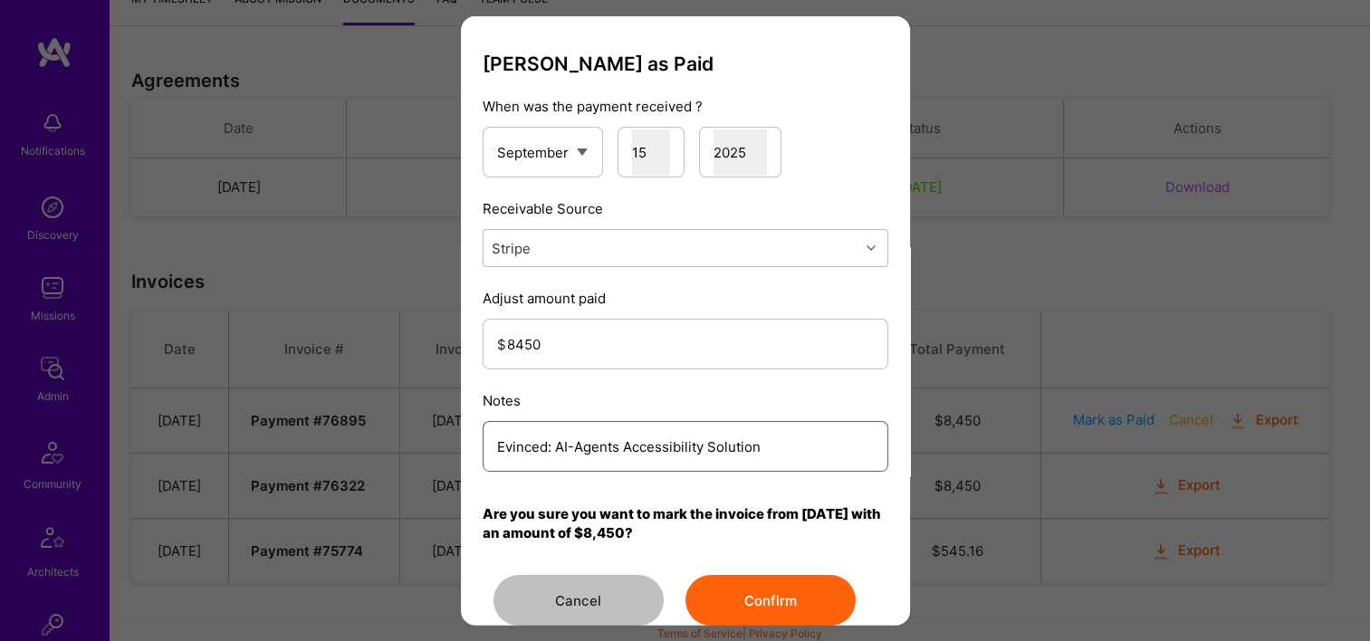
click at [369, 431] on div "[PERSON_NAME] as Paid When was the payment received ? January February March Ap…" at bounding box center [685, 320] width 1370 height 641
drag, startPoint x: 473, startPoint y: 458, endPoint x: 447, endPoint y: 454, distance: 26.5
click at [351, 464] on div "[PERSON_NAME] as Paid When was the payment received ? January February March Ap…" at bounding box center [685, 320] width 1370 height 641
type input "Reconciled from Stripe"
click at [770, 601] on button "Confirm" at bounding box center [770, 600] width 170 height 51
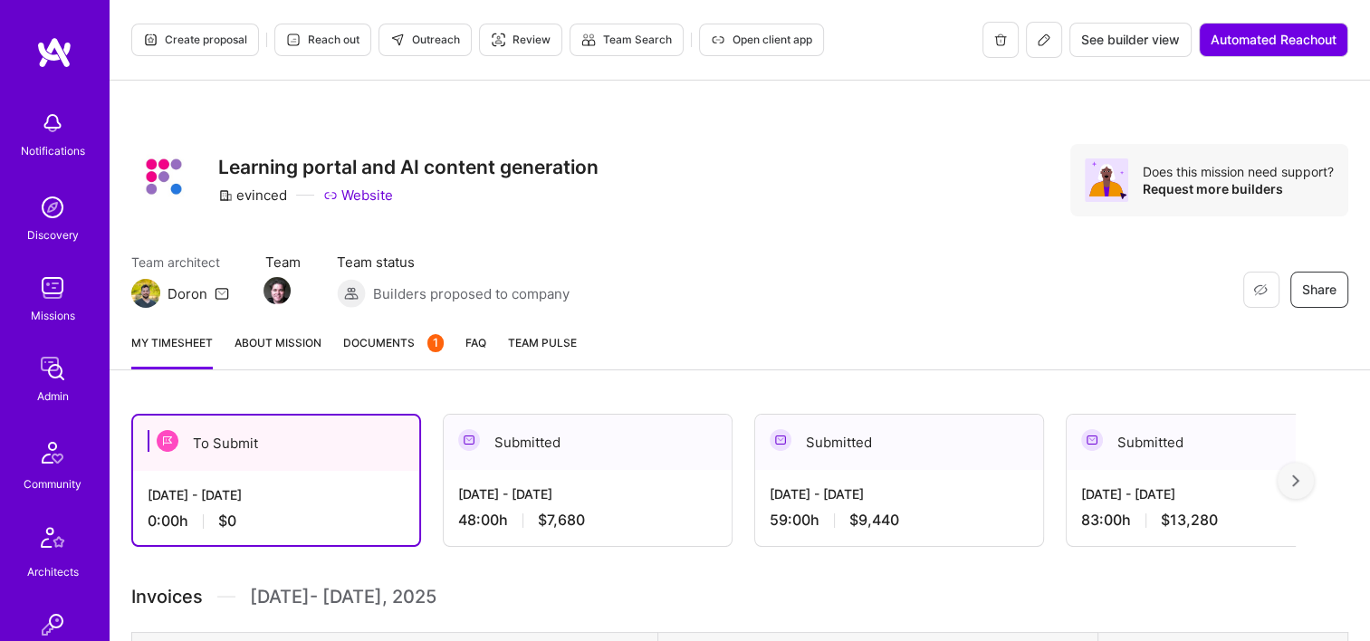
click at [406, 327] on div "My timesheet About Mission Documents 1 FAQ Team Pulse" at bounding box center [740, 345] width 1260 height 52
click at [379, 341] on span "Documents 1" at bounding box center [393, 342] width 100 height 19
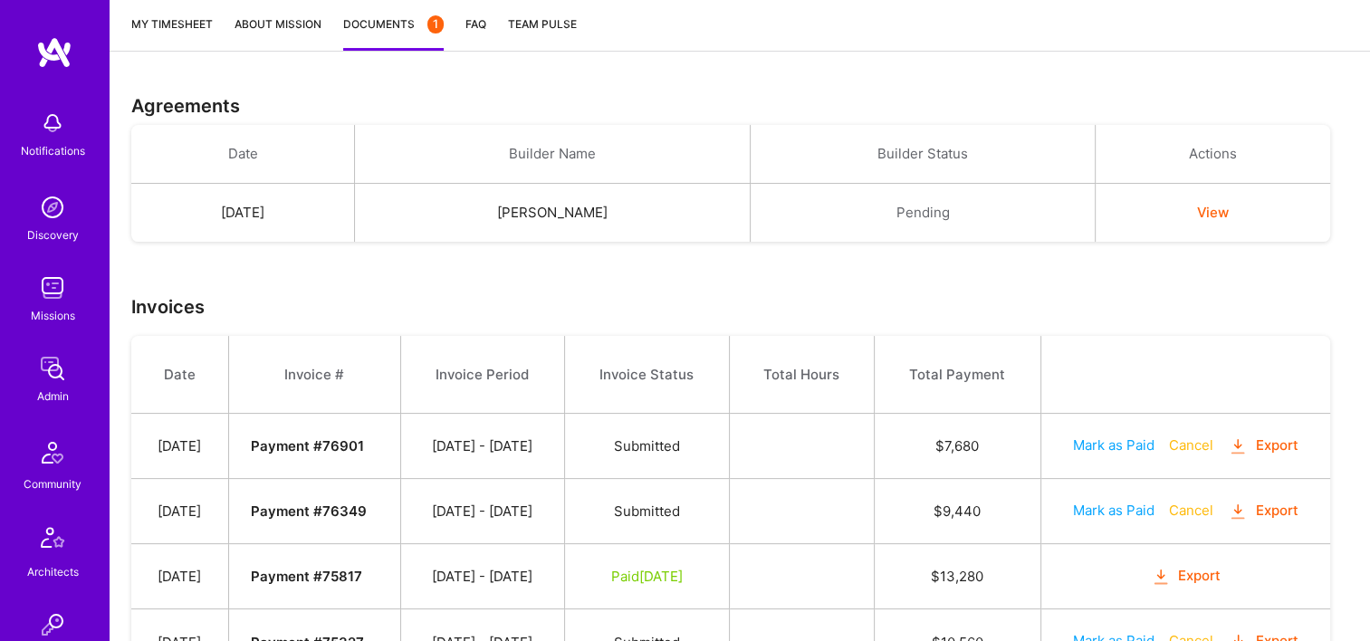
scroll to position [474, 0]
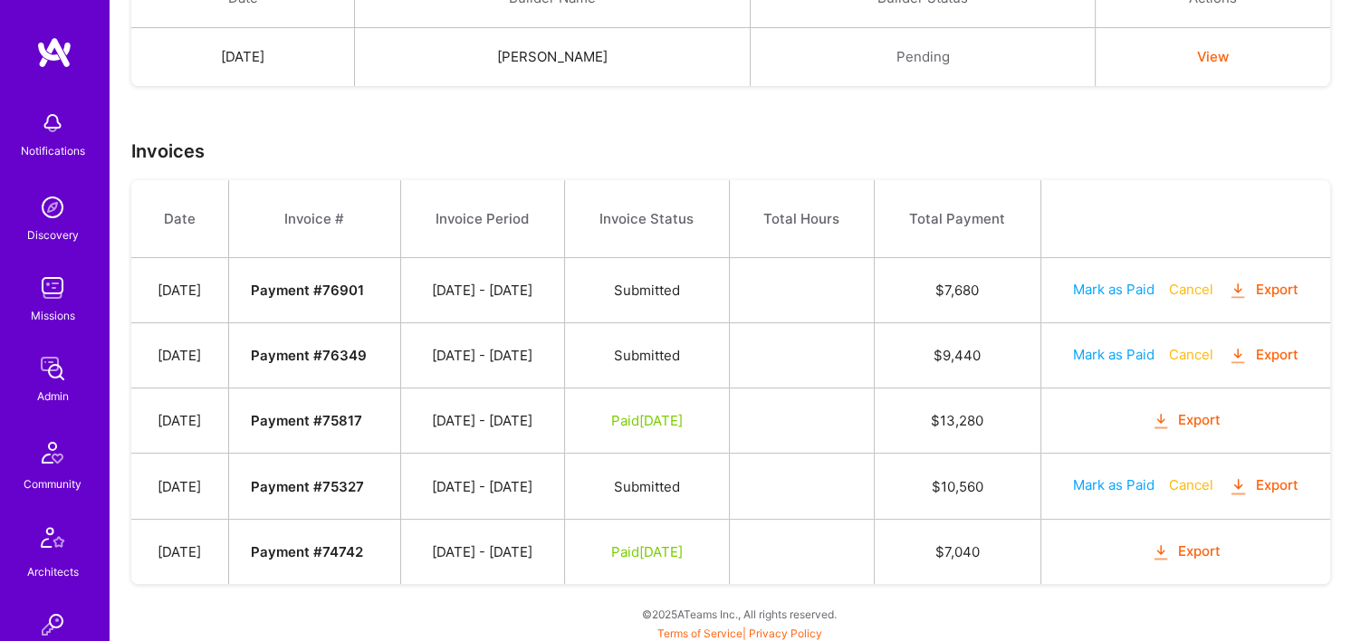
click at [1110, 354] on button "Mark as Paid" at bounding box center [1113, 354] width 81 height 19
select select "8"
select select "15"
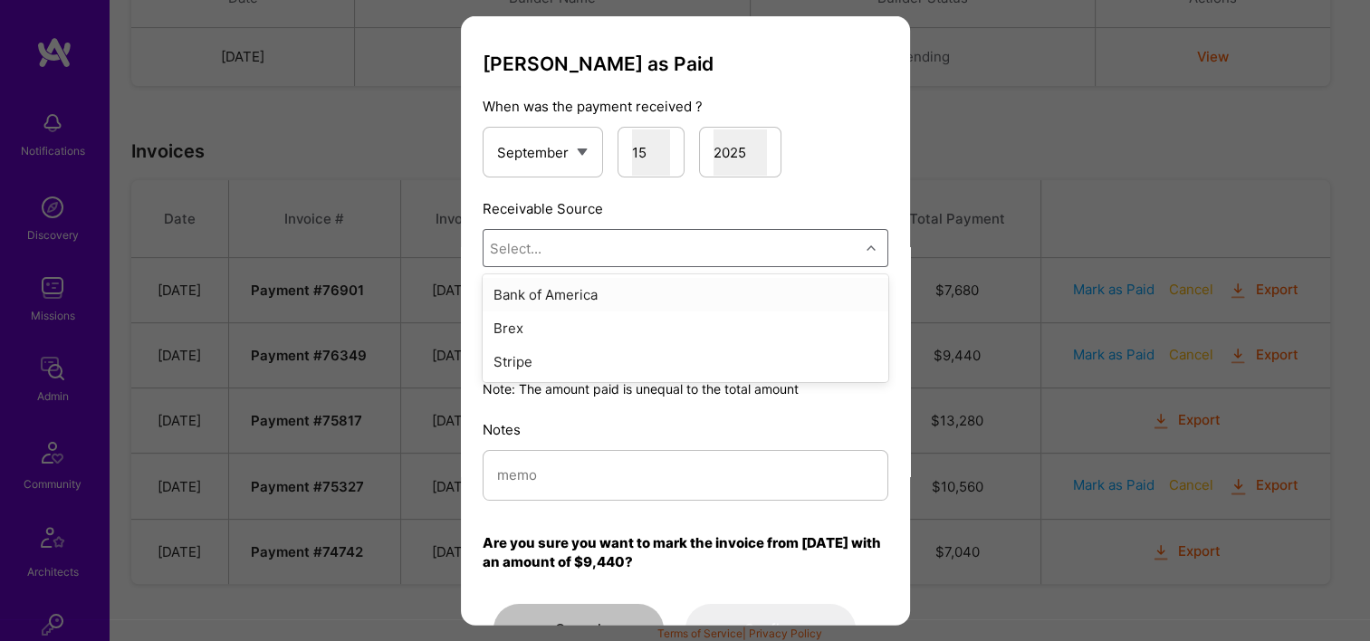
click at [706, 262] on div "Select..." at bounding box center [671, 248] width 376 height 36
click at [663, 348] on div "Stripe" at bounding box center [685, 361] width 406 height 33
click at [641, 478] on input "modal" at bounding box center [685, 475] width 377 height 46
paste input "Reconciled from Stripe"
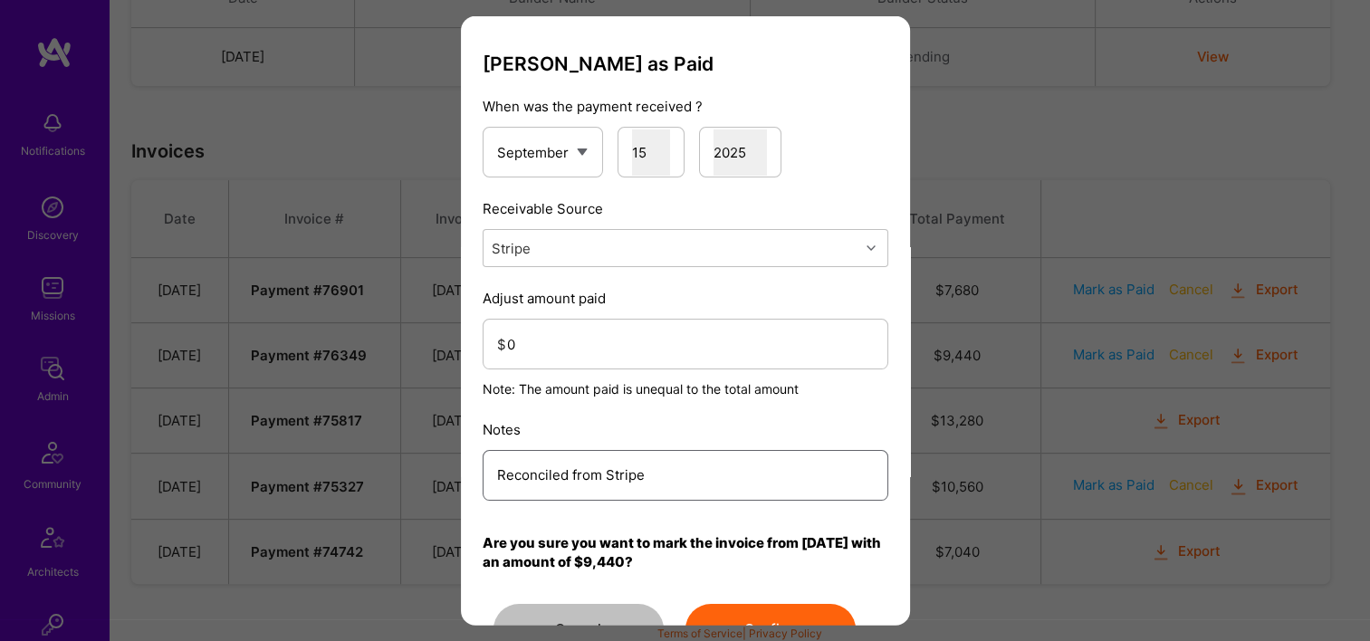
type input "Reconciled from Stripe"
click at [633, 341] on input "0" at bounding box center [690, 343] width 367 height 46
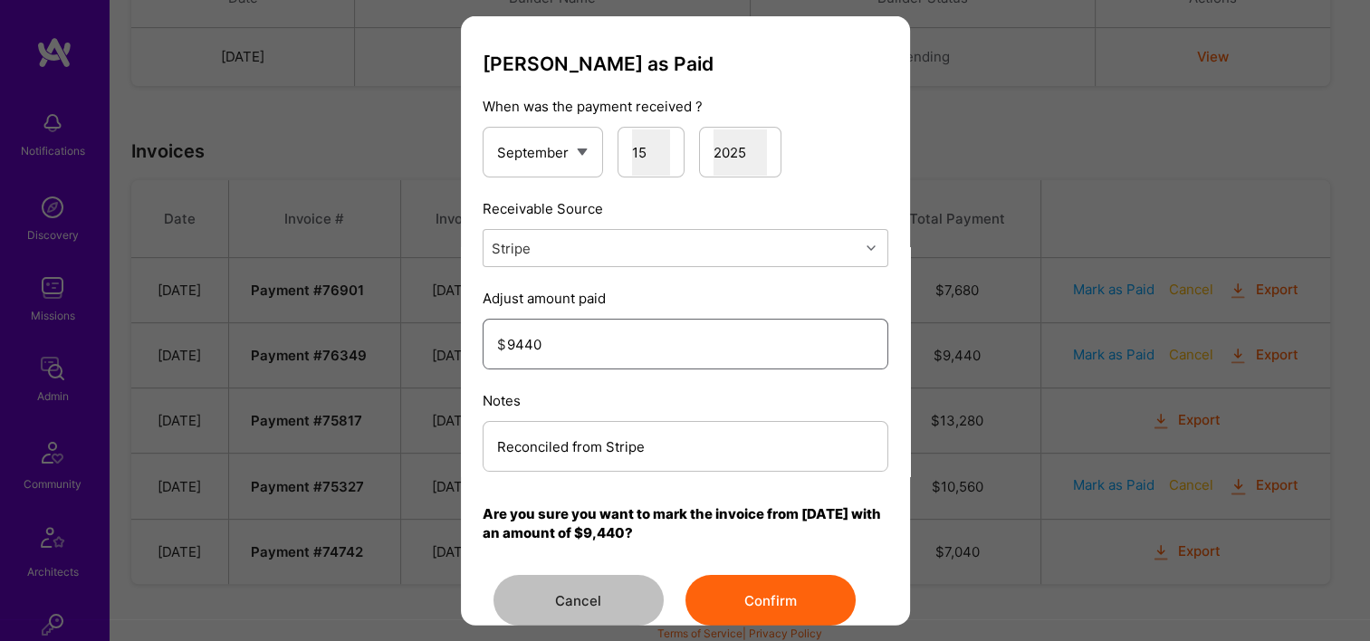
type input "9440"
click at [733, 591] on button "Confirm" at bounding box center [770, 600] width 170 height 51
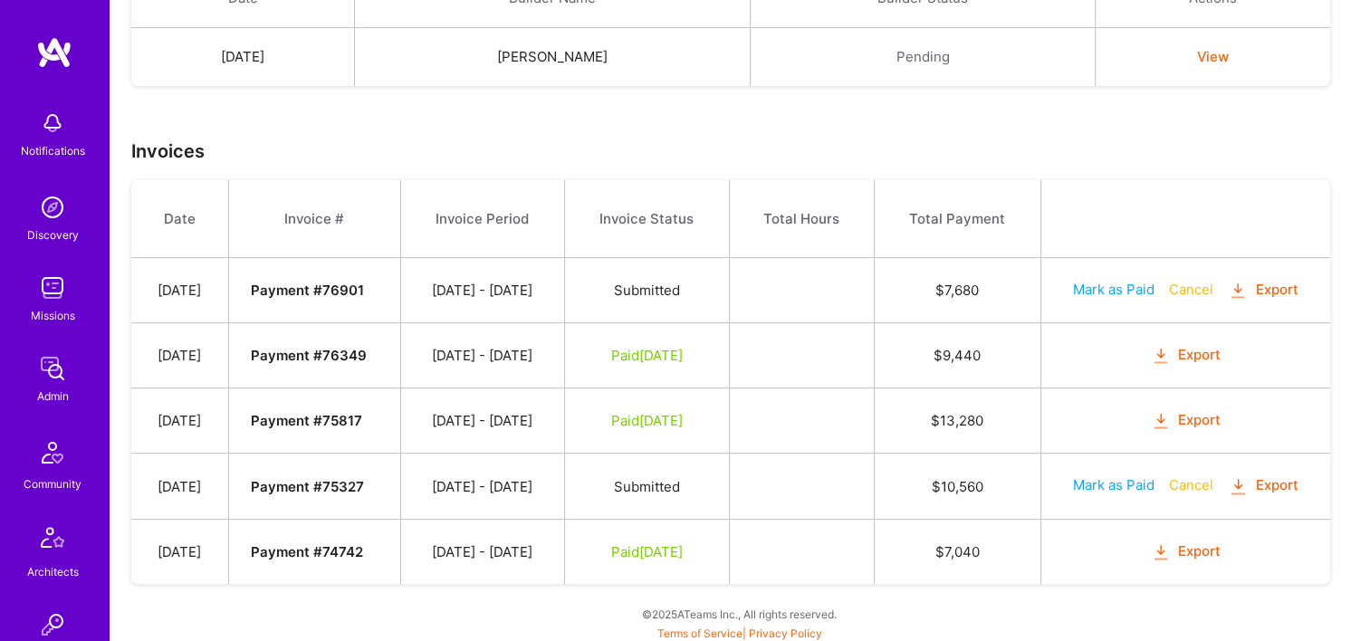
click at [1109, 287] on button "Mark as Paid" at bounding box center [1113, 289] width 81 height 19
select select "8"
select select "15"
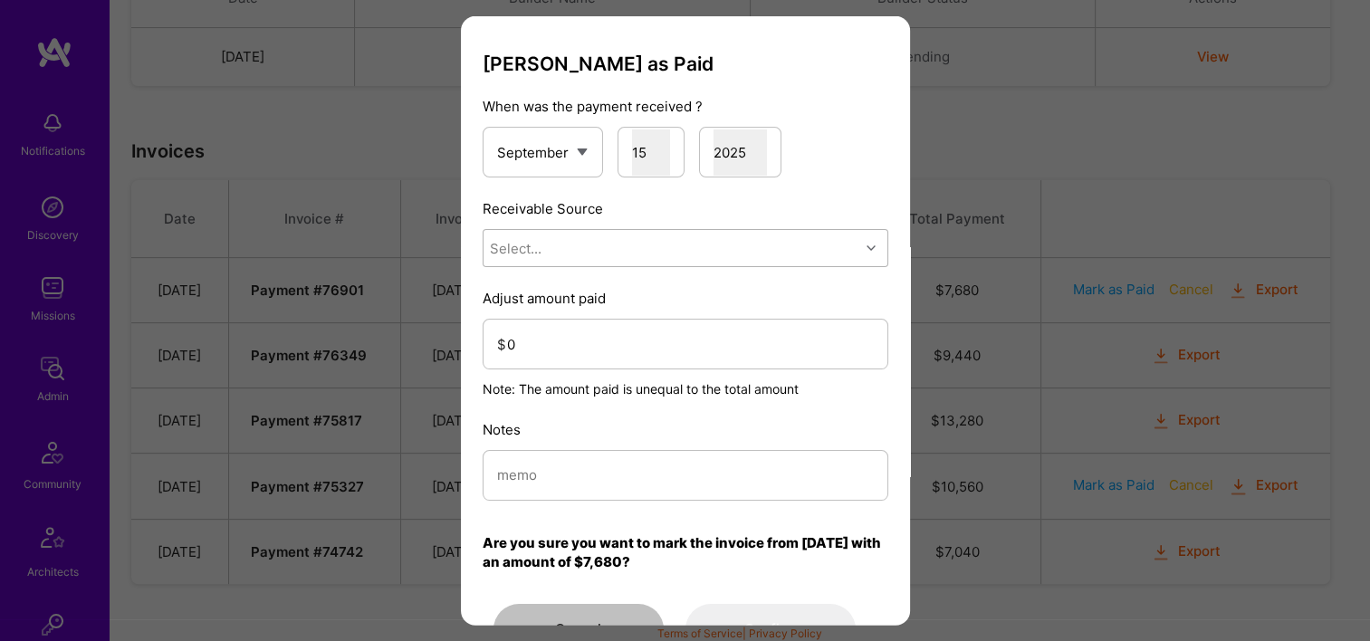
click at [675, 261] on div "Select..." at bounding box center [671, 248] width 376 height 36
click at [626, 369] on div "Stripe" at bounding box center [685, 361] width 406 height 33
click at [550, 358] on input "0" at bounding box center [690, 343] width 367 height 46
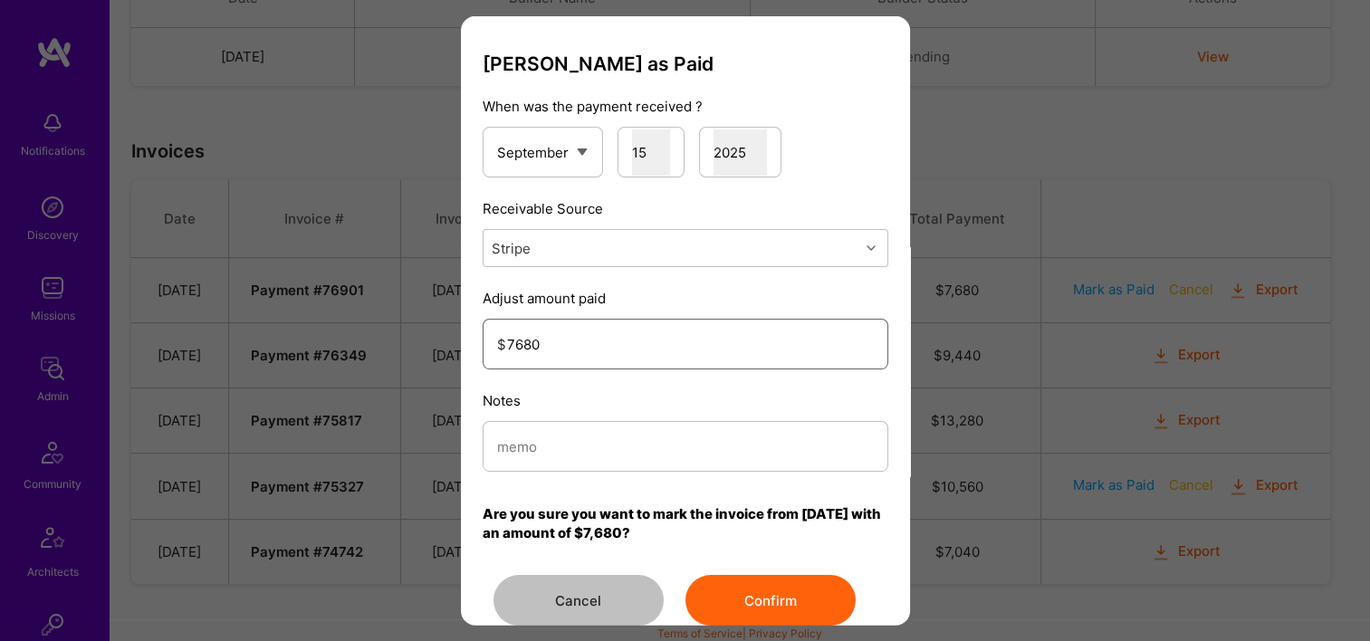
type input "7680"
drag, startPoint x: 598, startPoint y: 474, endPoint x: 510, endPoint y: 458, distance: 90.2
click at [510, 458] on input "modal" at bounding box center [685, 446] width 377 height 46
paste input "Reconciled from Stripe"
type input "Reconciled from Stripe"
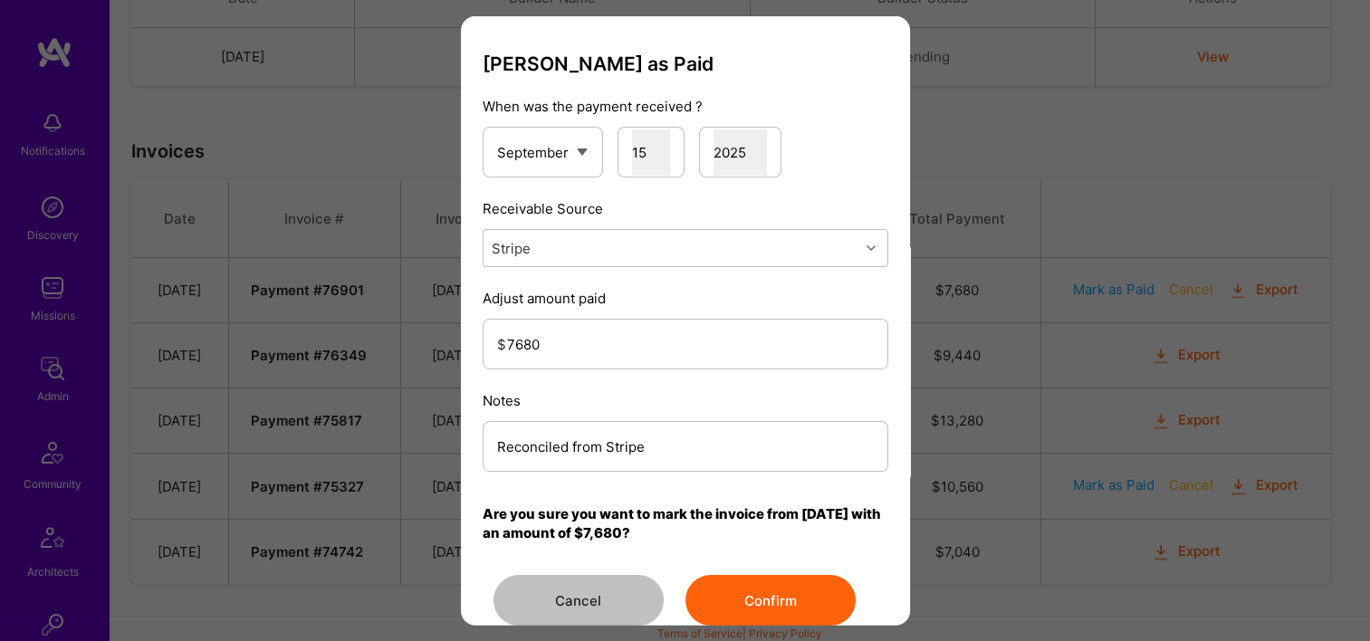
click at [749, 587] on button "Confirm" at bounding box center [770, 600] width 170 height 51
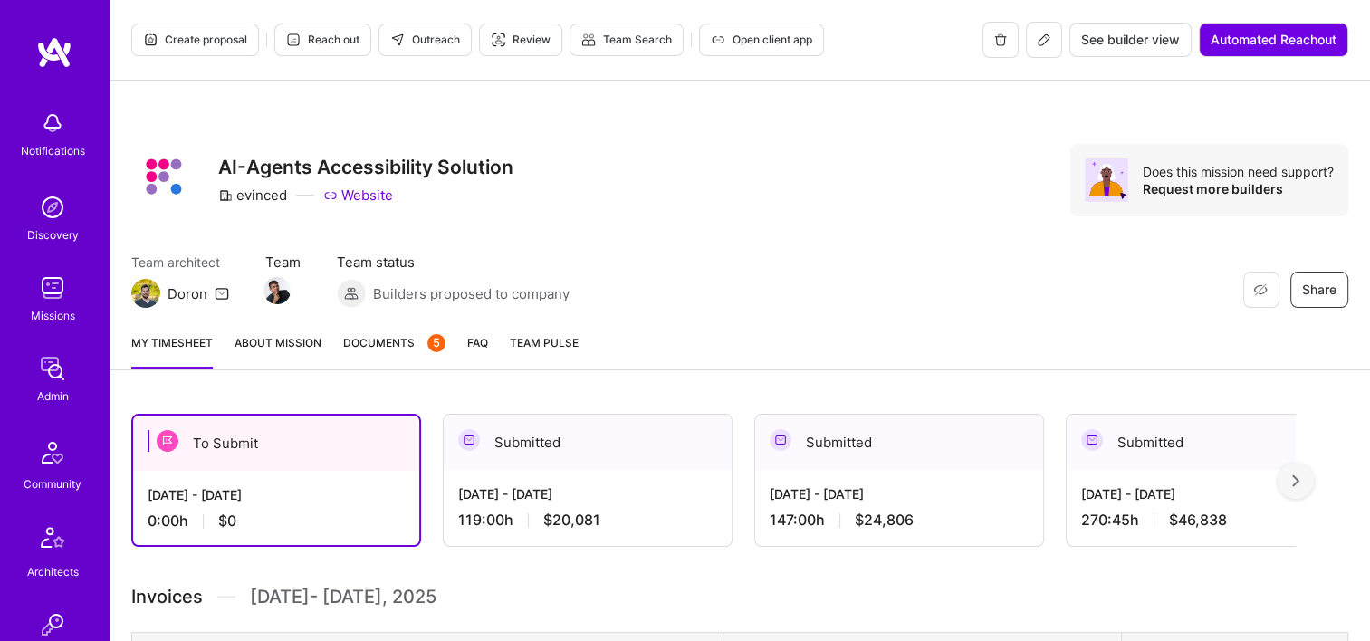
click at [398, 340] on span "Documents 5" at bounding box center [394, 342] width 102 height 19
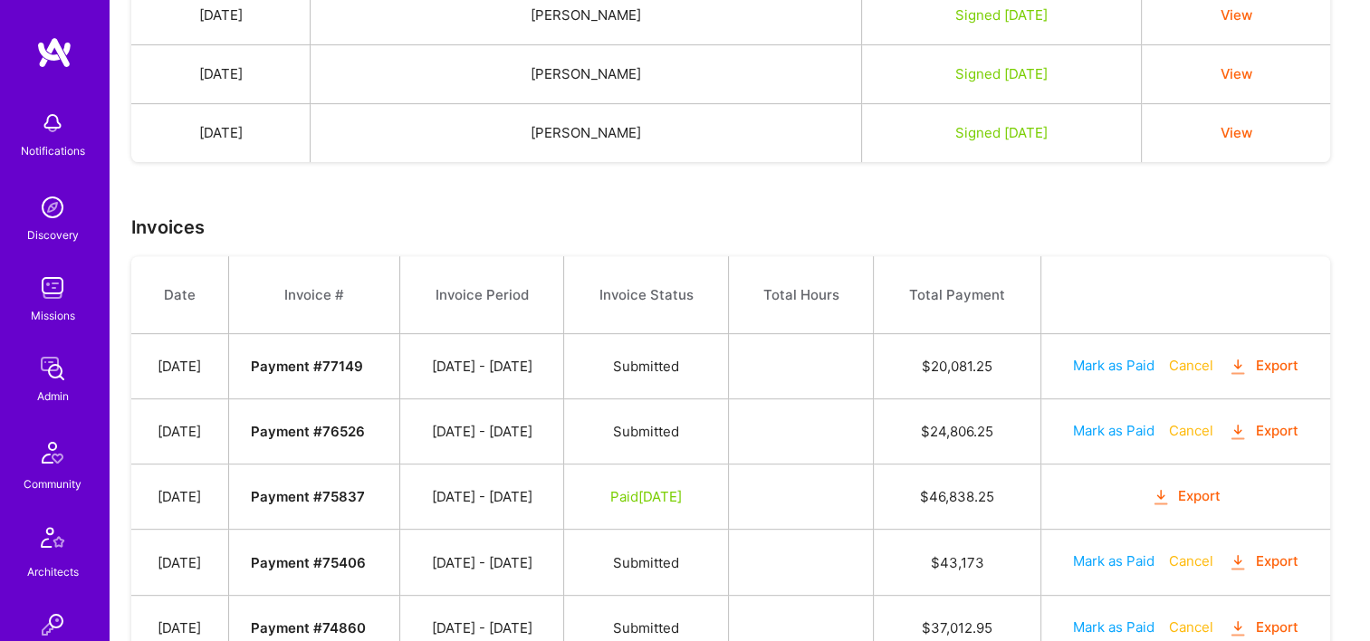
scroll to position [724, 0]
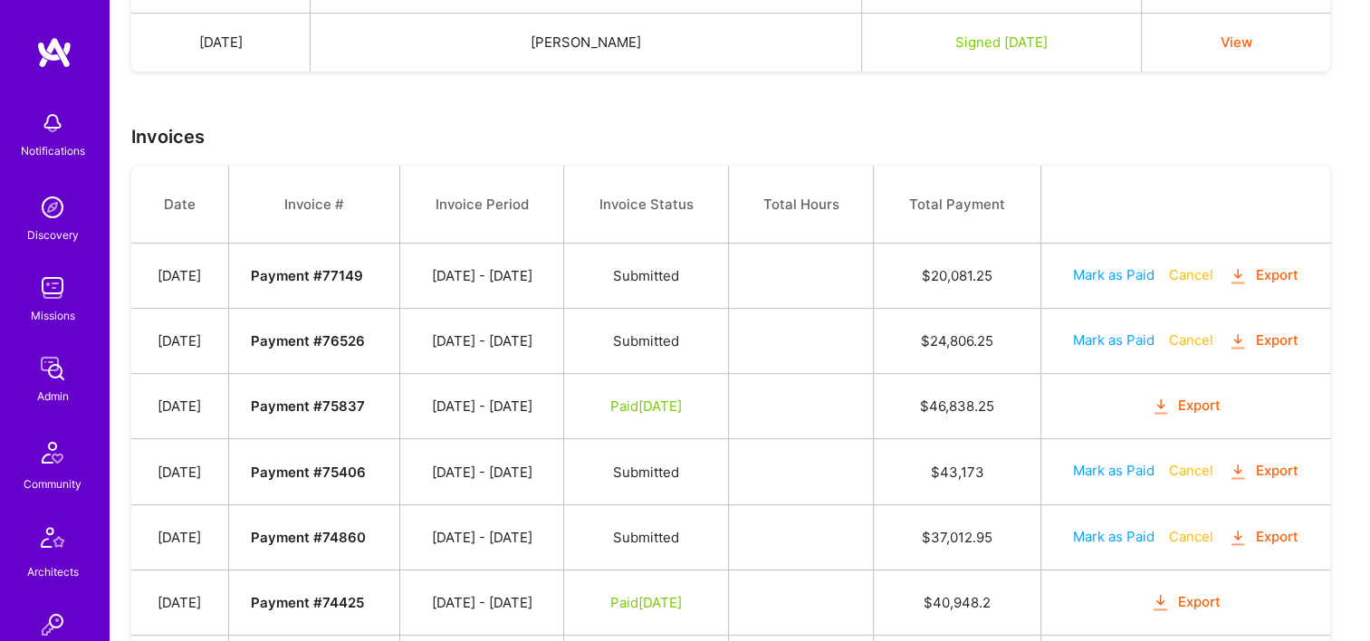
click at [1089, 271] on button "Mark as Paid" at bounding box center [1113, 274] width 81 height 19
select select "8"
select select "15"
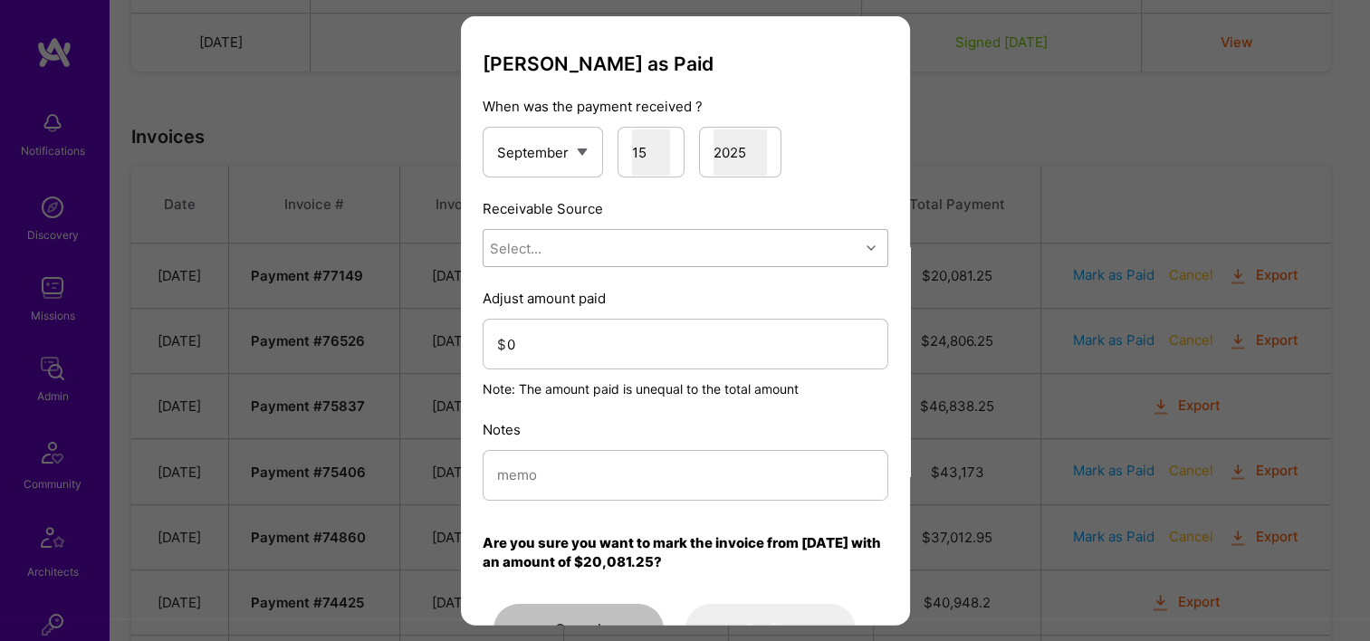
click at [637, 253] on div "Select..." at bounding box center [671, 248] width 376 height 36
click at [619, 362] on div "Stripe" at bounding box center [685, 361] width 406 height 33
click at [583, 471] on input "modal" at bounding box center [685, 475] width 377 height 46
paste input "Reconciled from Stripe"
type input "Reconciled from Stripe"
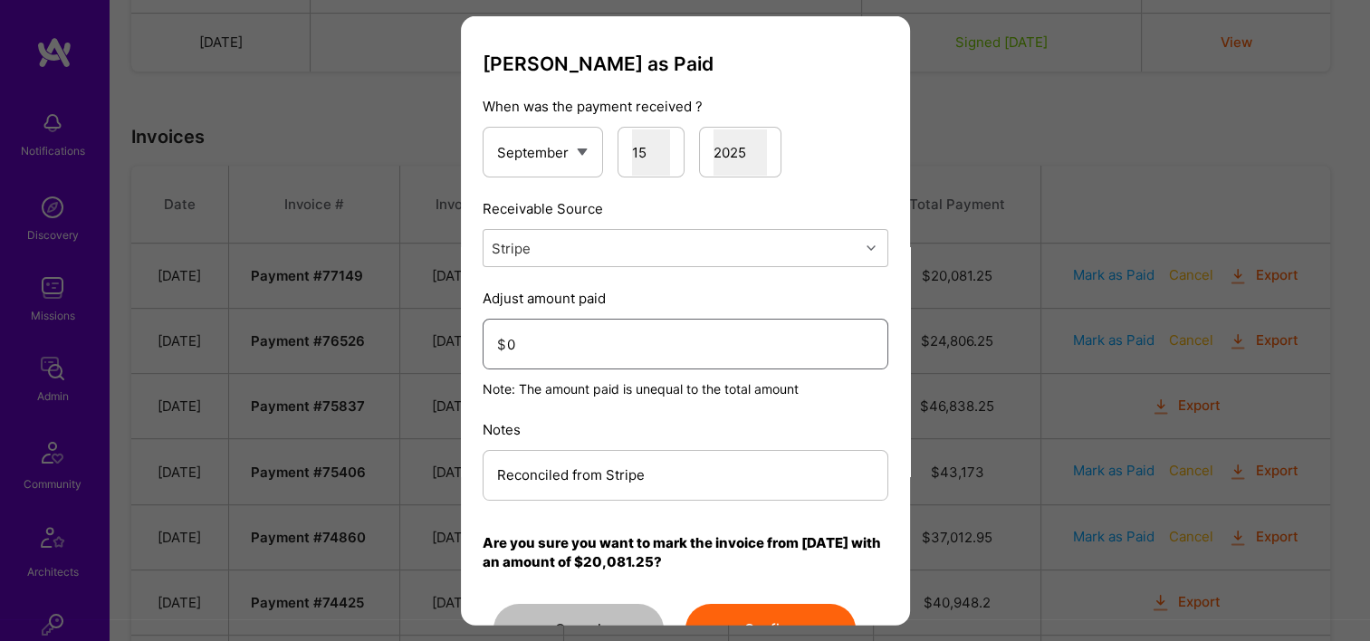
click at [612, 351] on input "0" at bounding box center [690, 343] width 367 height 46
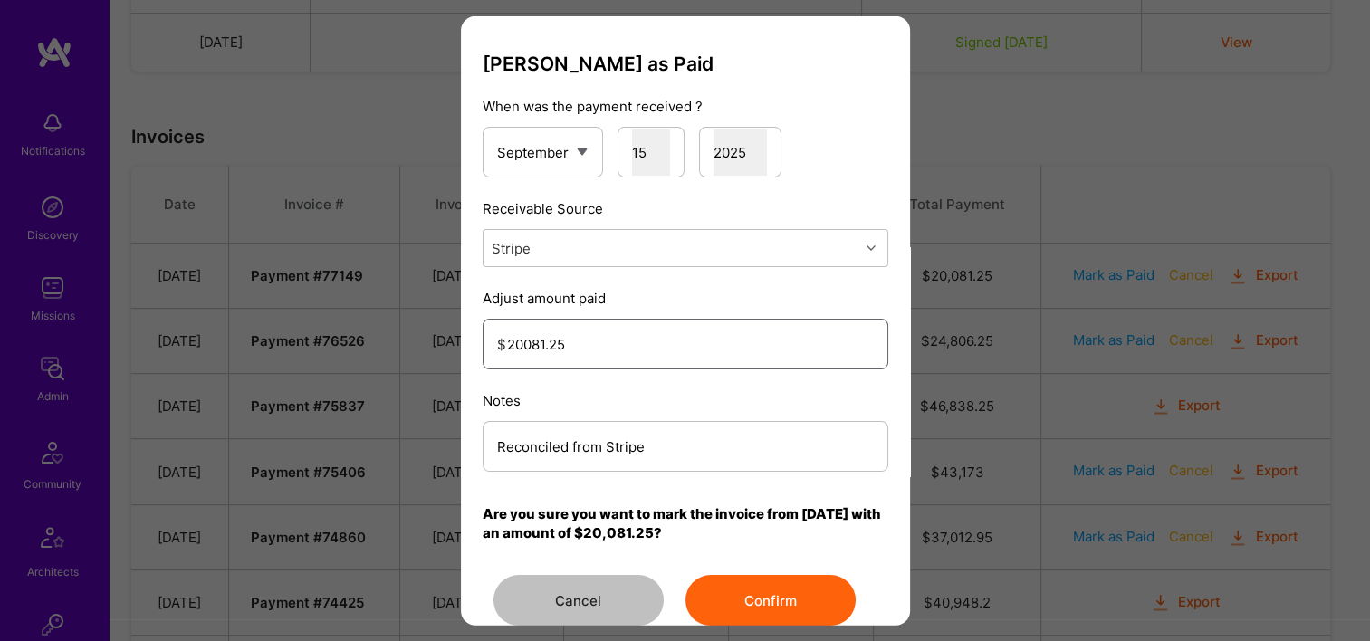
type input "20081.25"
click at [788, 588] on button "Confirm" at bounding box center [770, 600] width 170 height 51
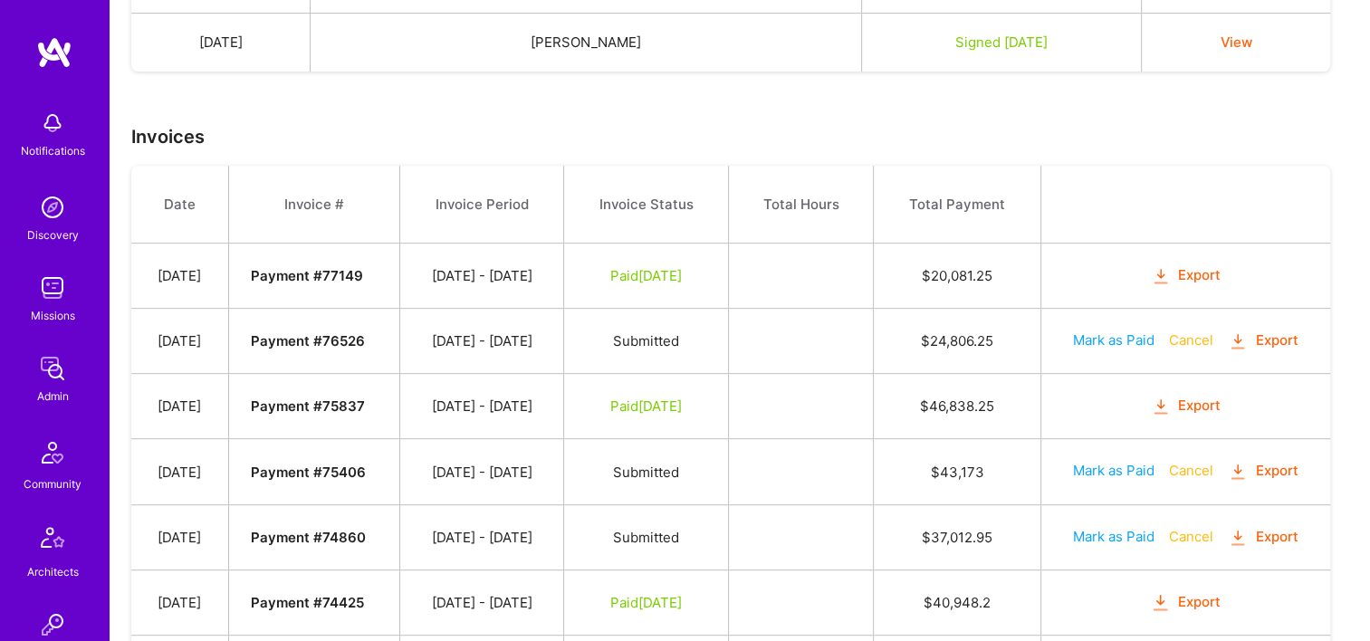
click at [1127, 344] on button "Mark as Paid" at bounding box center [1113, 339] width 81 height 19
select select "8"
select select "15"
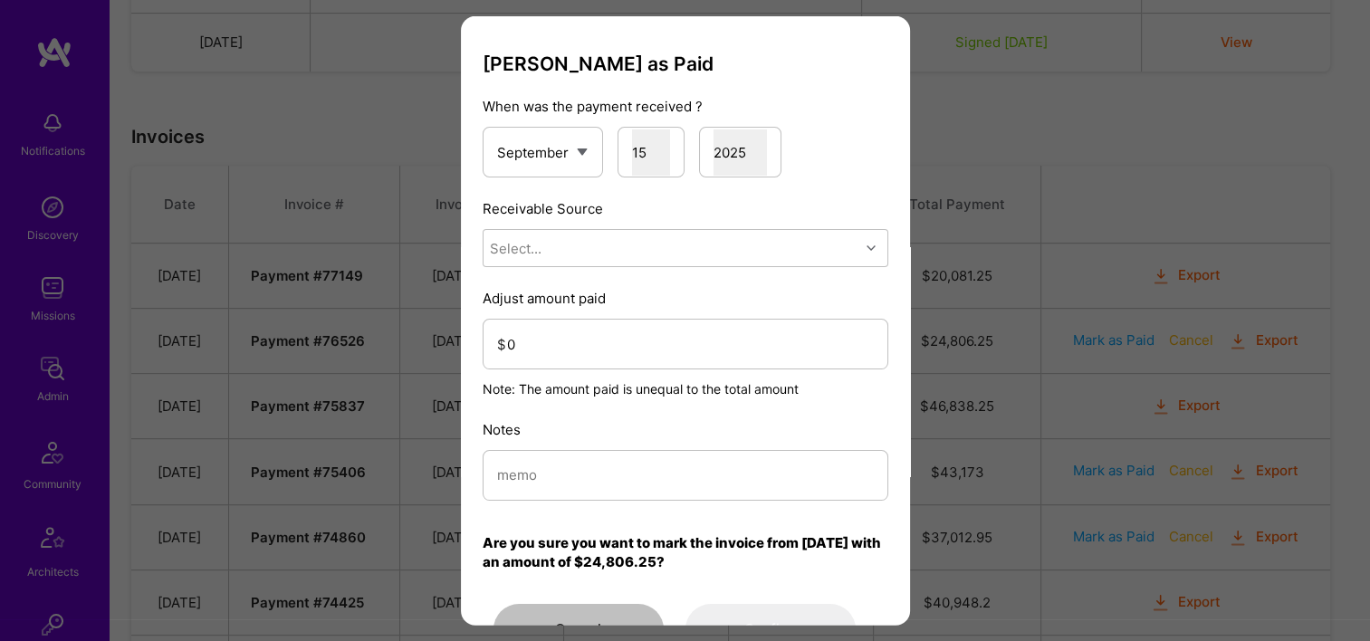
click at [619, 269] on div "[PERSON_NAME] as Paid When was the payment received ? January February March Ap…" at bounding box center [685, 354] width 406 height 602
click at [594, 263] on div "Select..." at bounding box center [671, 248] width 376 height 36
click at [585, 351] on div "Stripe" at bounding box center [685, 361] width 406 height 33
click at [579, 452] on input "modal" at bounding box center [685, 475] width 377 height 46
paste input "Reconciled from Stripe"
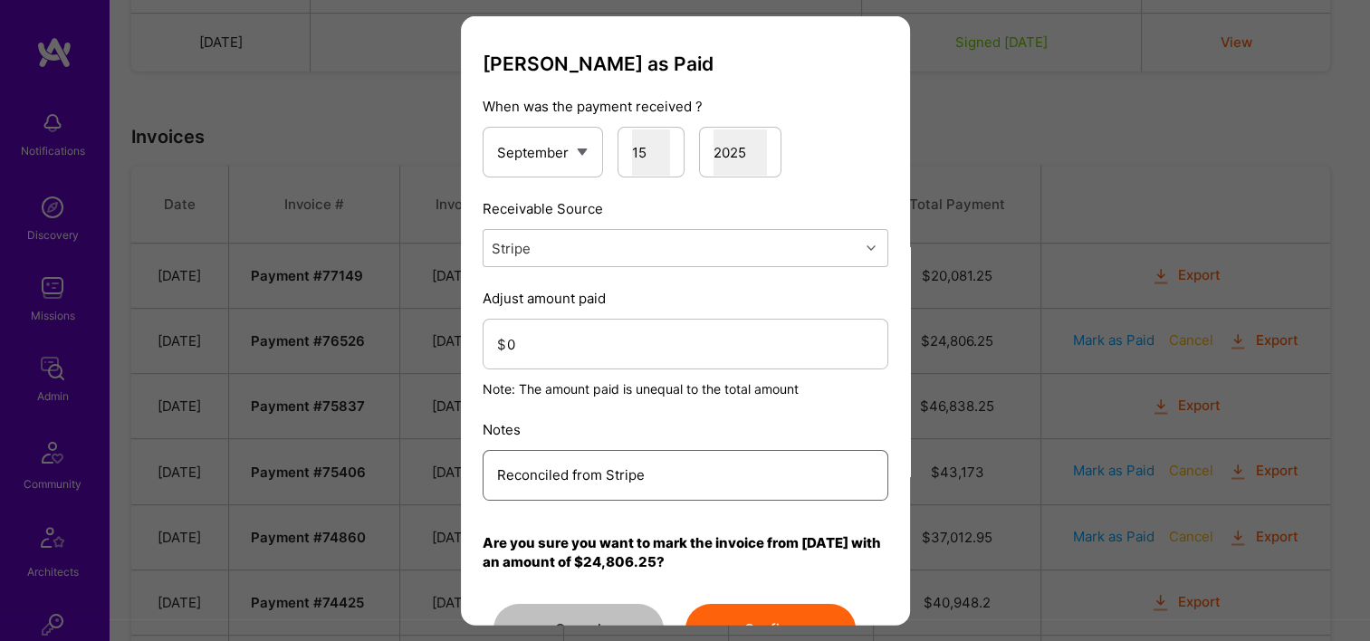
type input "Reconciled from Stripe"
click at [602, 333] on input "0" at bounding box center [690, 343] width 367 height 46
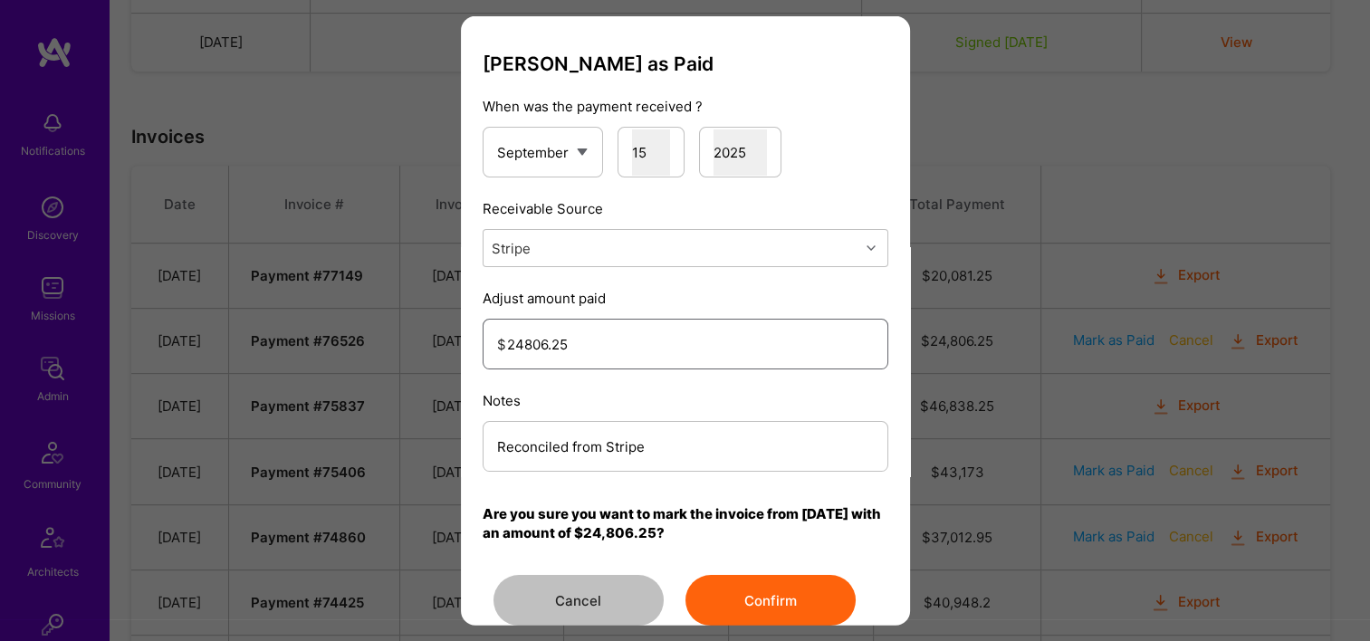
type input "24806.25"
click at [781, 591] on button "Confirm" at bounding box center [770, 600] width 170 height 51
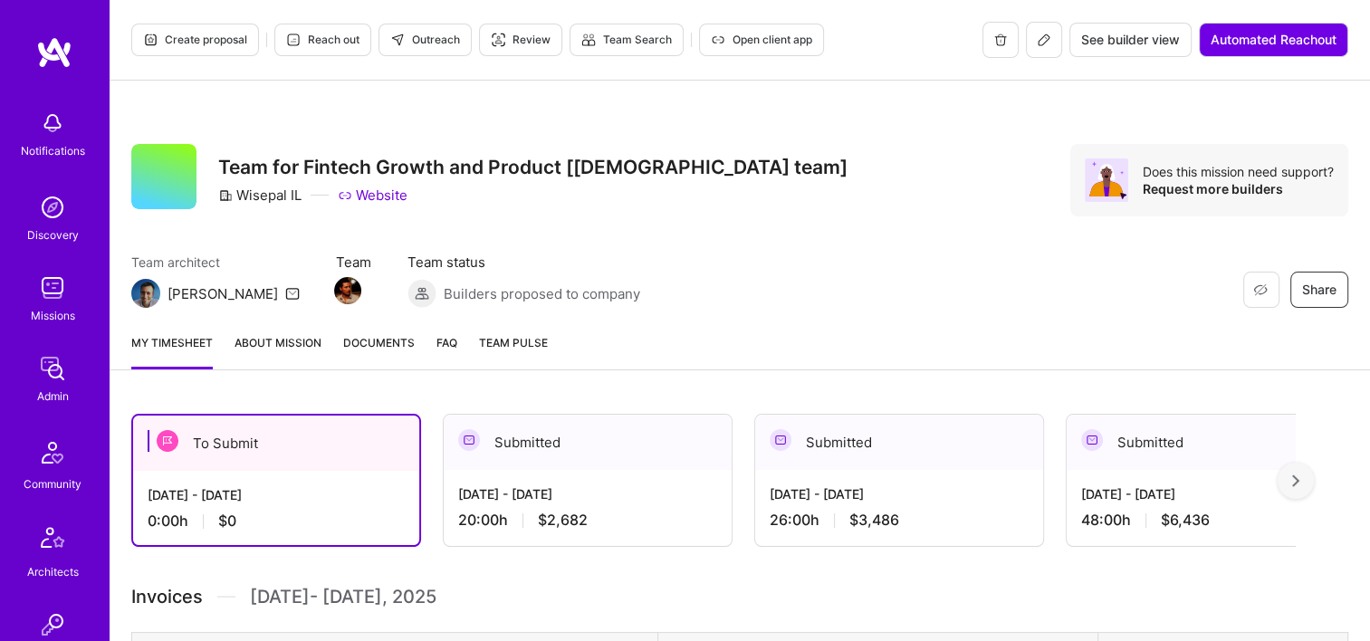
click at [385, 344] on span "Documents" at bounding box center [379, 342] width 72 height 19
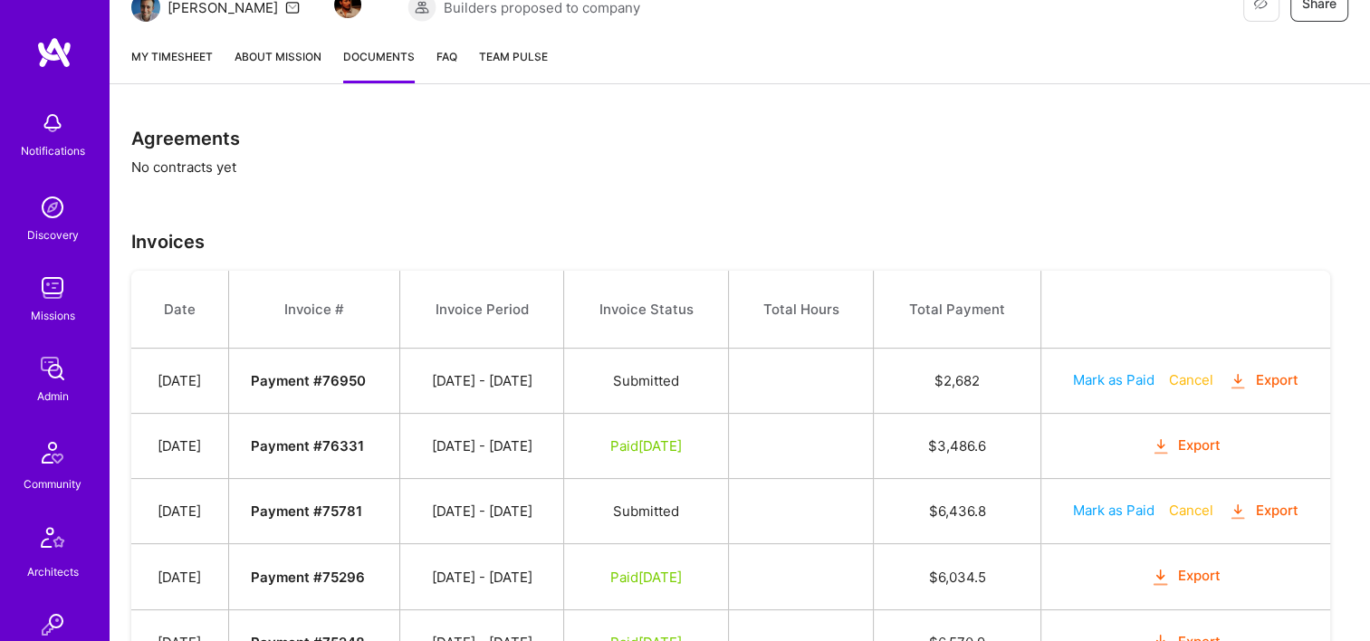
scroll to position [441, 0]
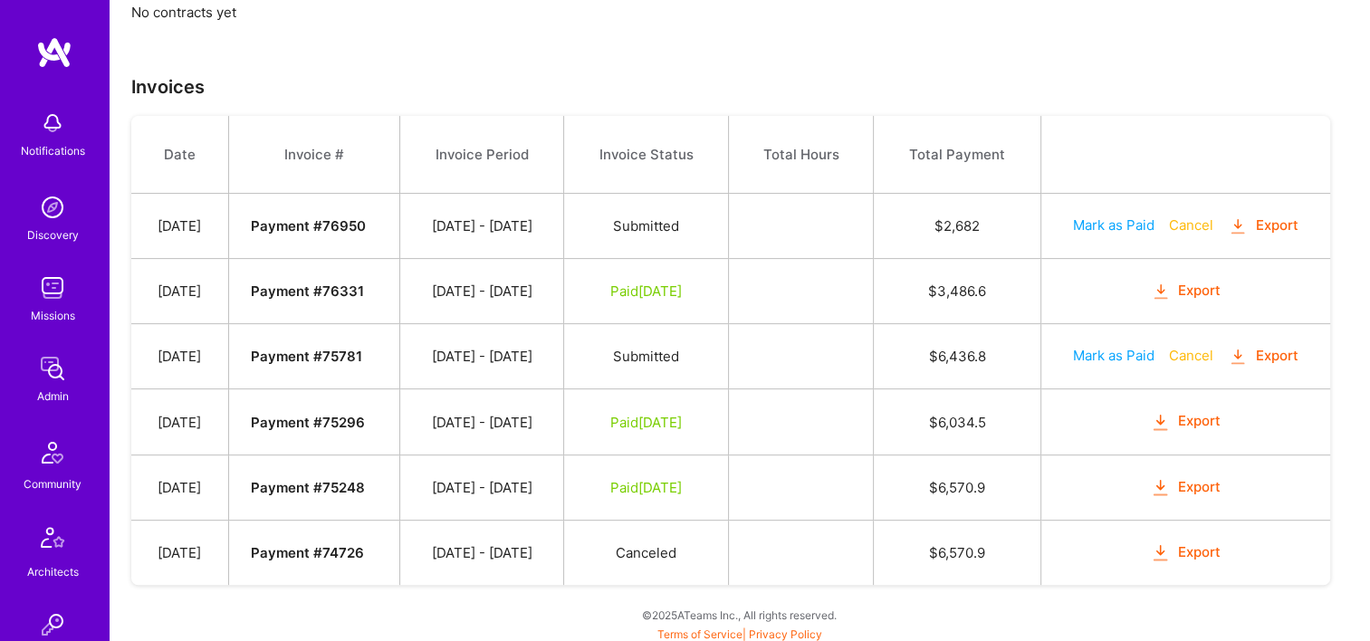
click at [1102, 353] on button "Mark as Paid" at bounding box center [1113, 355] width 81 height 19
select select "8"
select select "15"
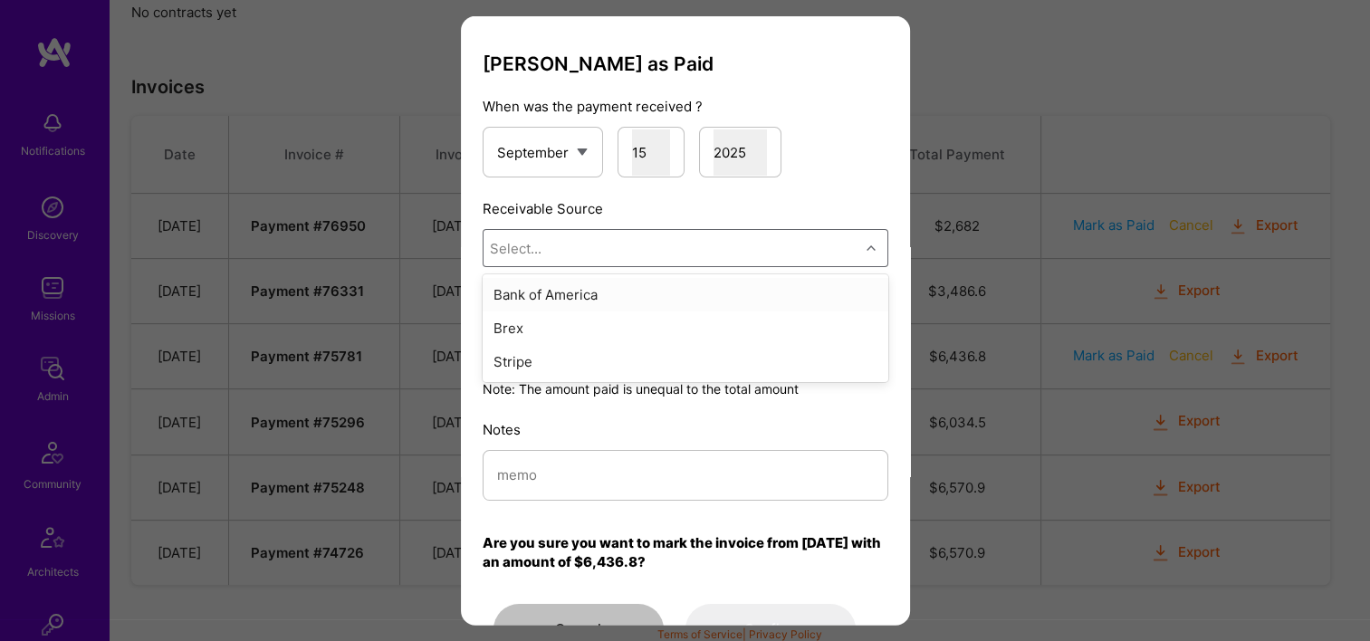
click at [636, 254] on div "Select..." at bounding box center [671, 248] width 376 height 36
click at [651, 348] on div "Stripe" at bounding box center [685, 361] width 406 height 33
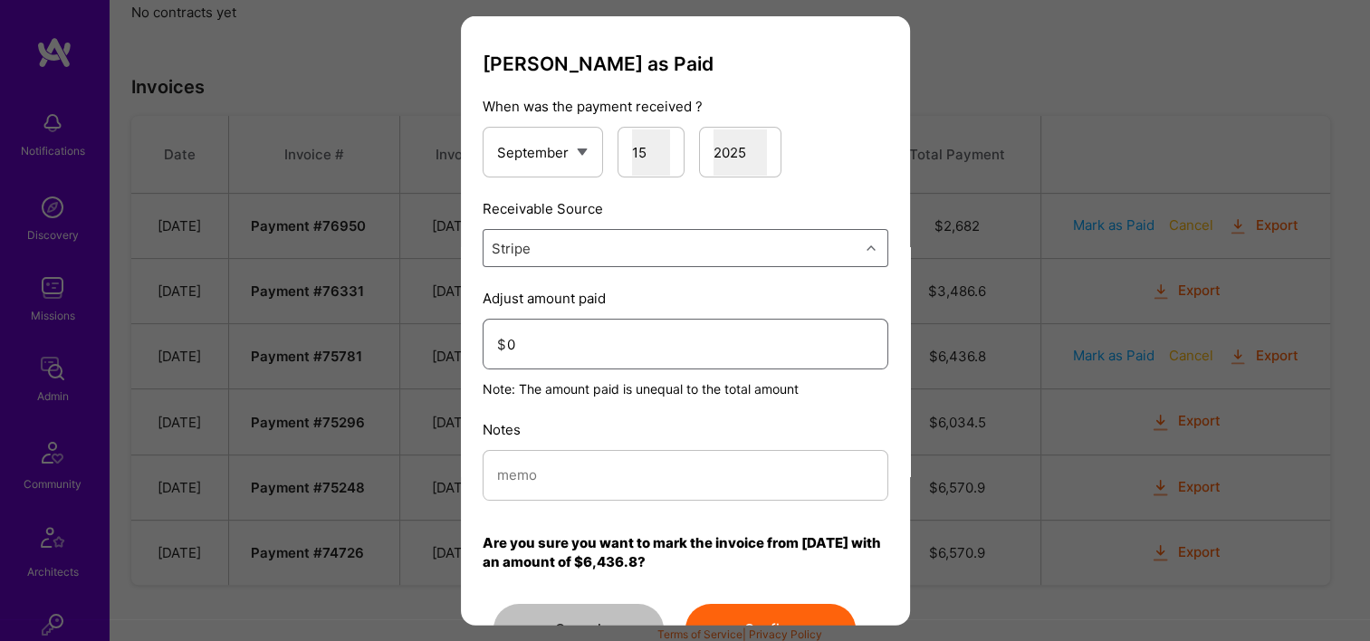
click at [543, 335] on input "0" at bounding box center [690, 343] width 367 height 46
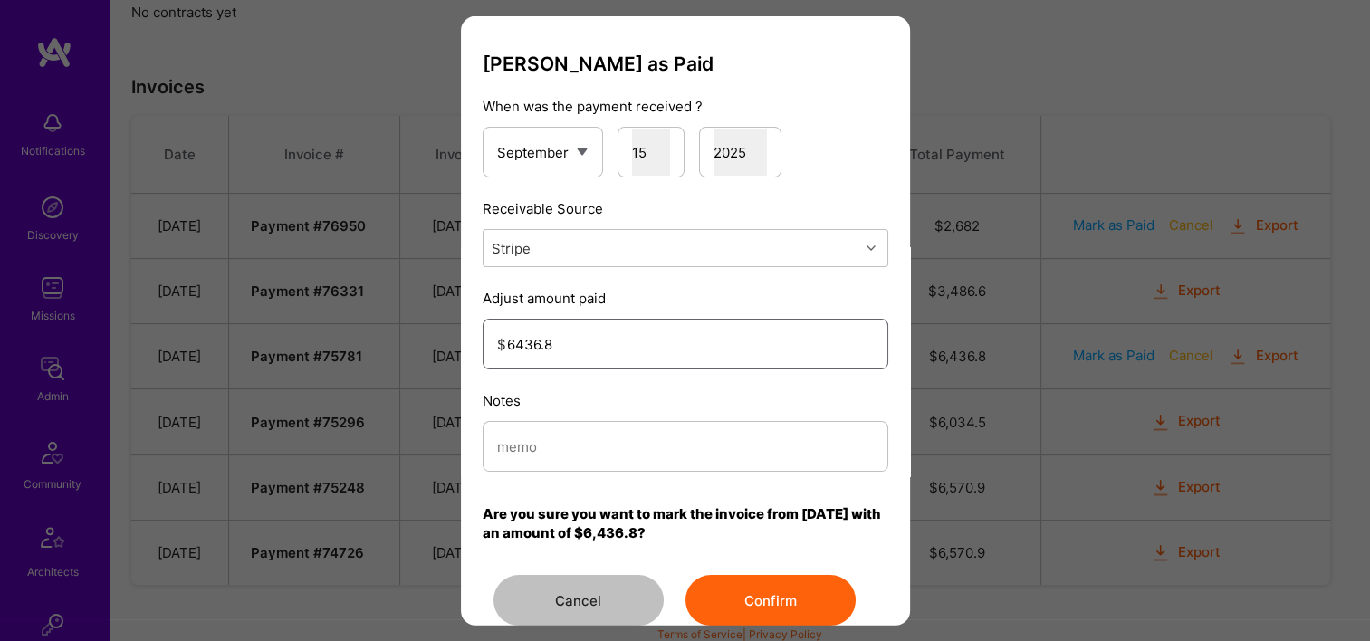
type input "6436.8"
click at [556, 437] on input "modal" at bounding box center [685, 446] width 377 height 46
type input "Reconciled from Stripe"
click at [797, 595] on button "Confirm" at bounding box center [770, 600] width 170 height 51
